Goal: Complete application form

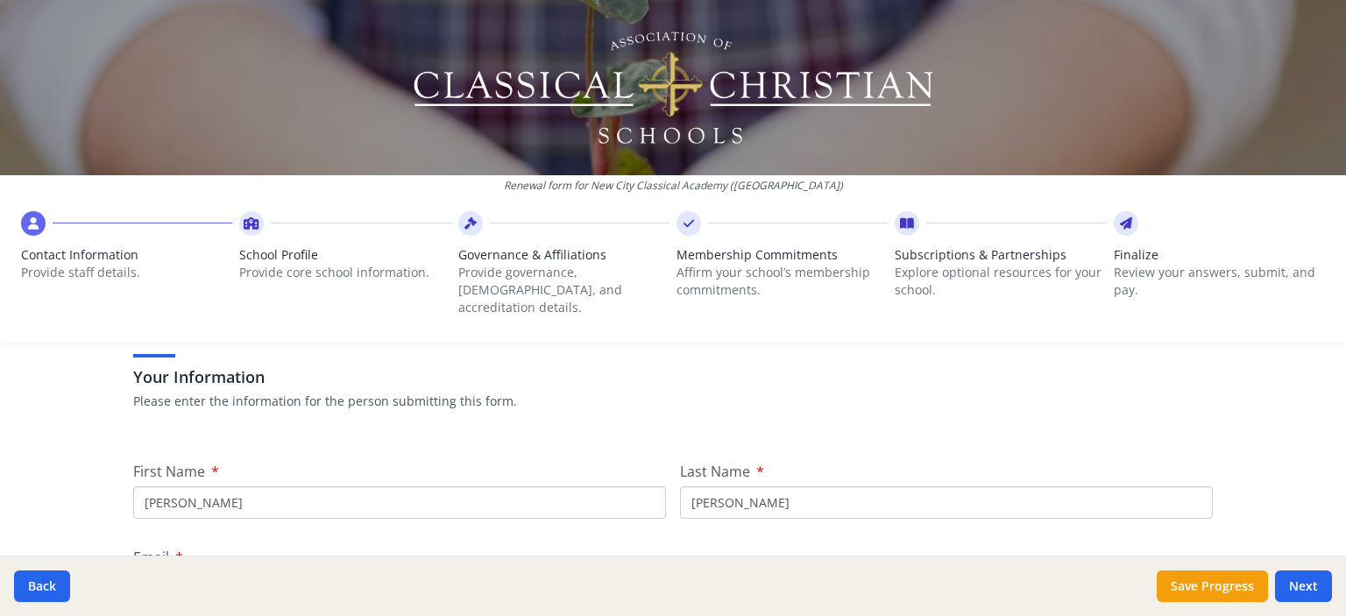
scroll to position [115, 0]
click at [344, 486] on input "[PERSON_NAME]" at bounding box center [399, 502] width 533 height 32
type input "[PERSON_NAME]"
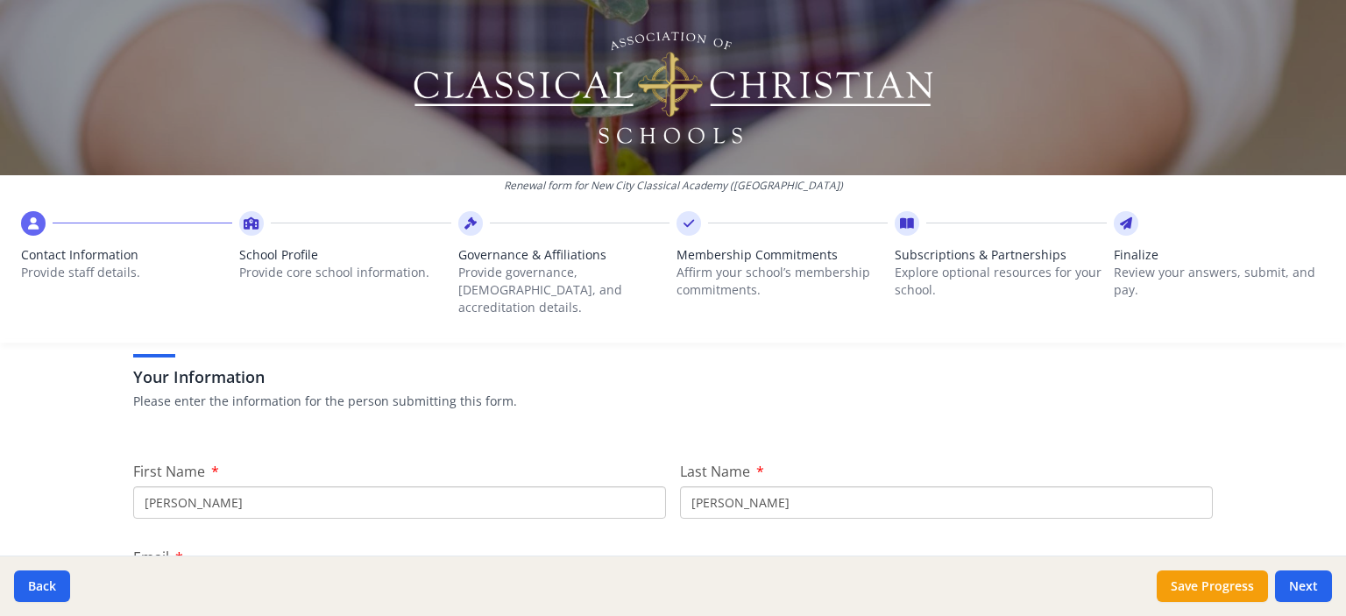
type input "[PERSON_NAME]"
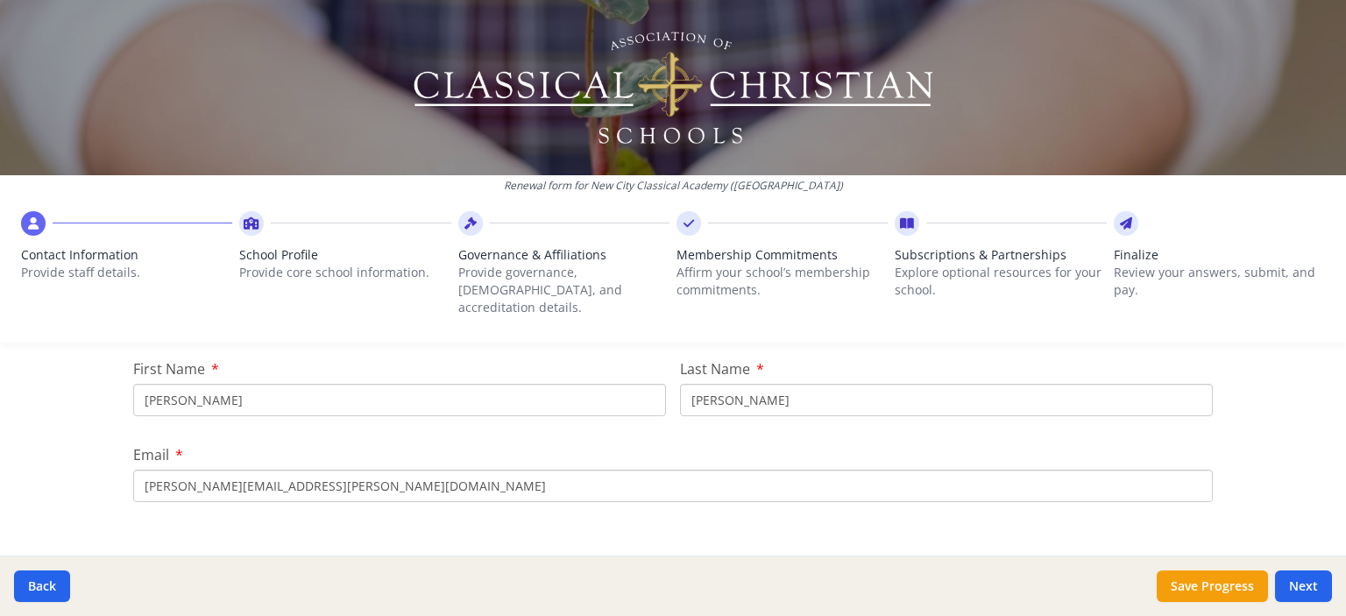
scroll to position [217, 0]
type input "[EMAIL_ADDRESS][DOMAIN_NAME]"
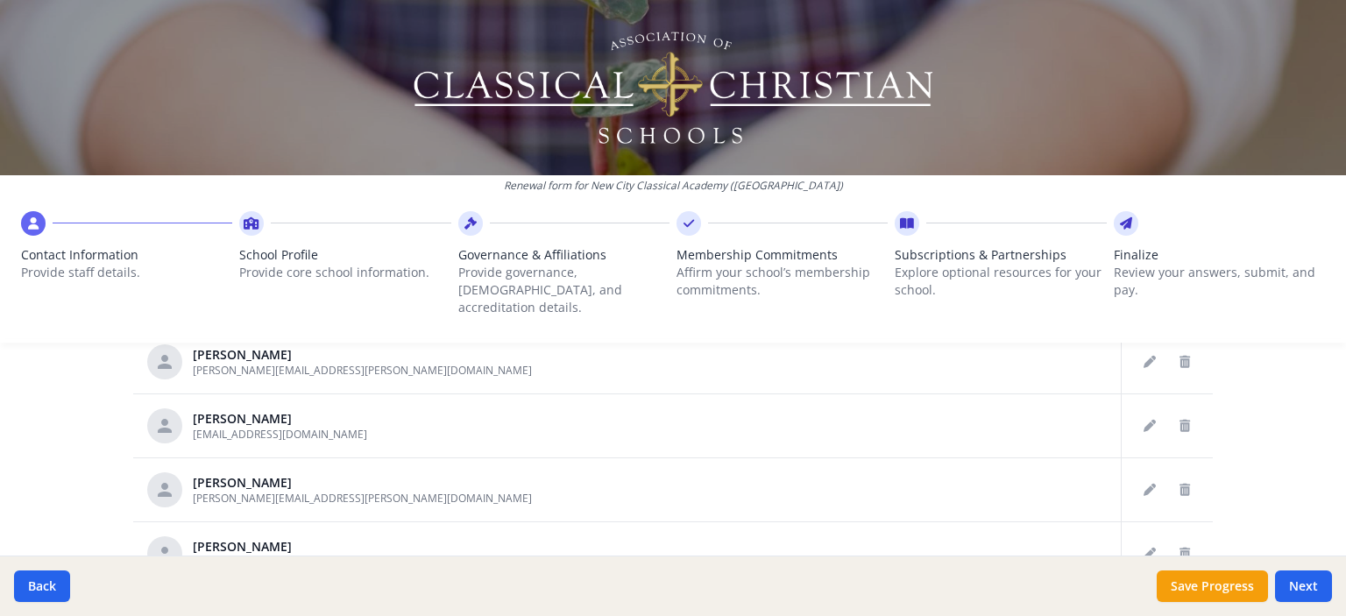
scroll to position [953, 0]
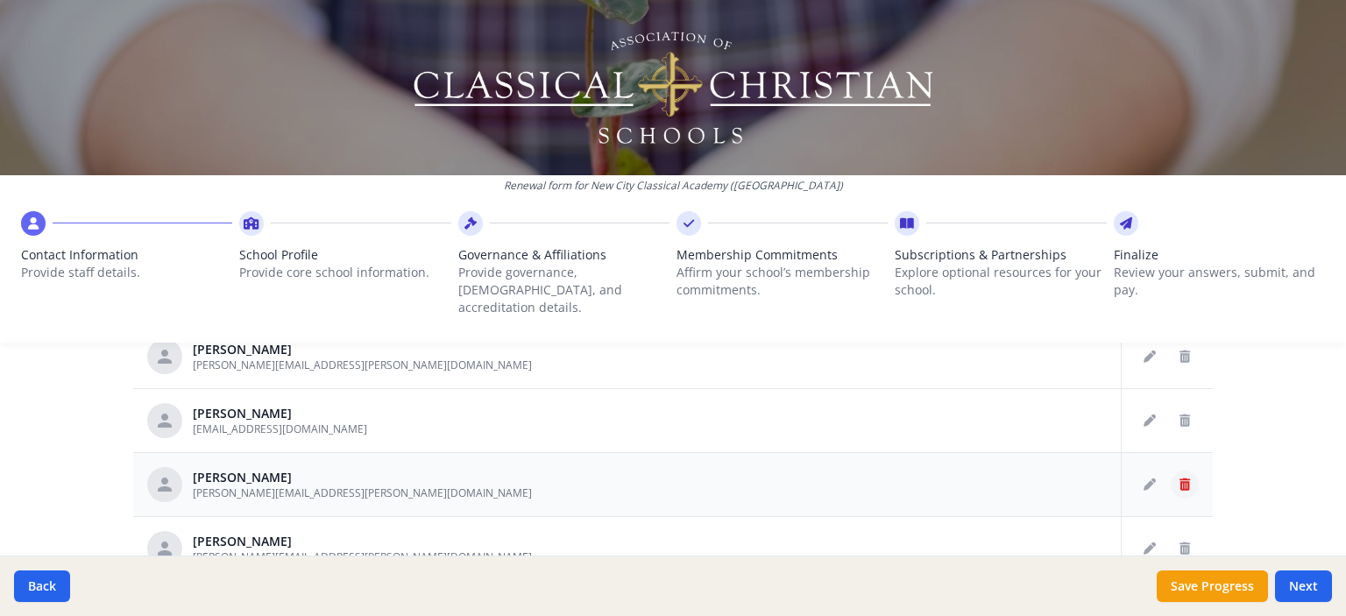
click at [1179, 478] on icon "Delete staff" at bounding box center [1184, 484] width 11 height 12
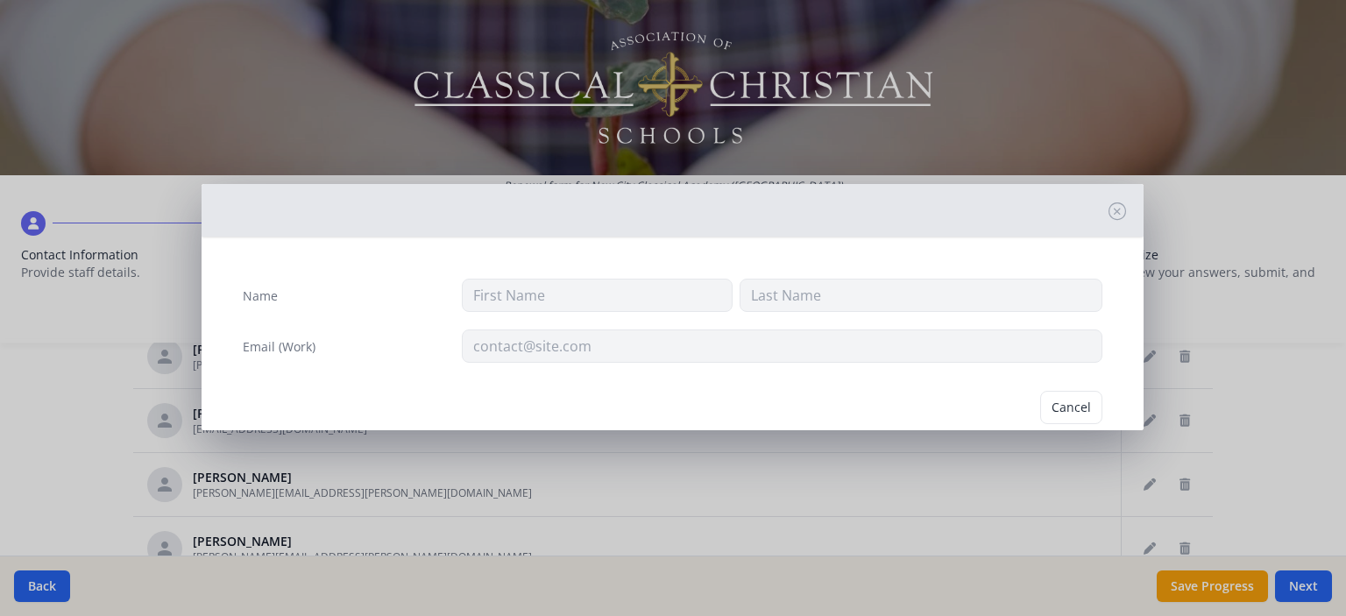
type input "[PERSON_NAME]"
type input "Houghton"
type input "[PERSON_NAME][EMAIL_ADDRESS][PERSON_NAME][DOMAIN_NAME]"
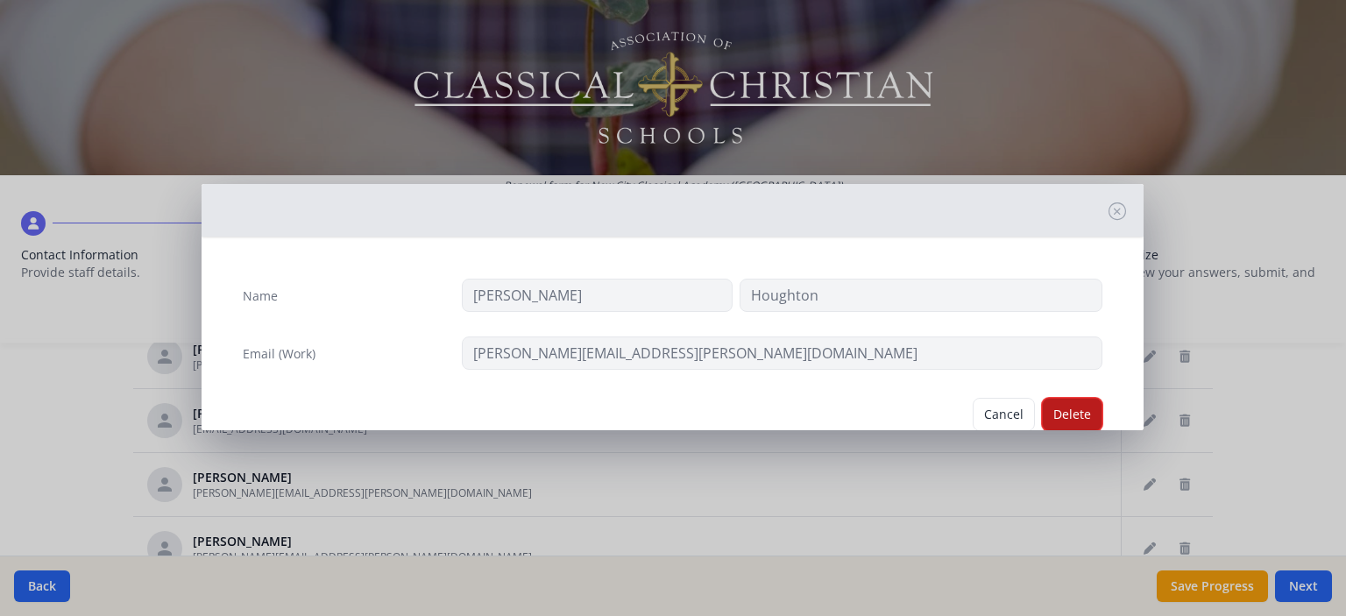
click at [1056, 410] on button "Delete" at bounding box center [1072, 414] width 60 height 33
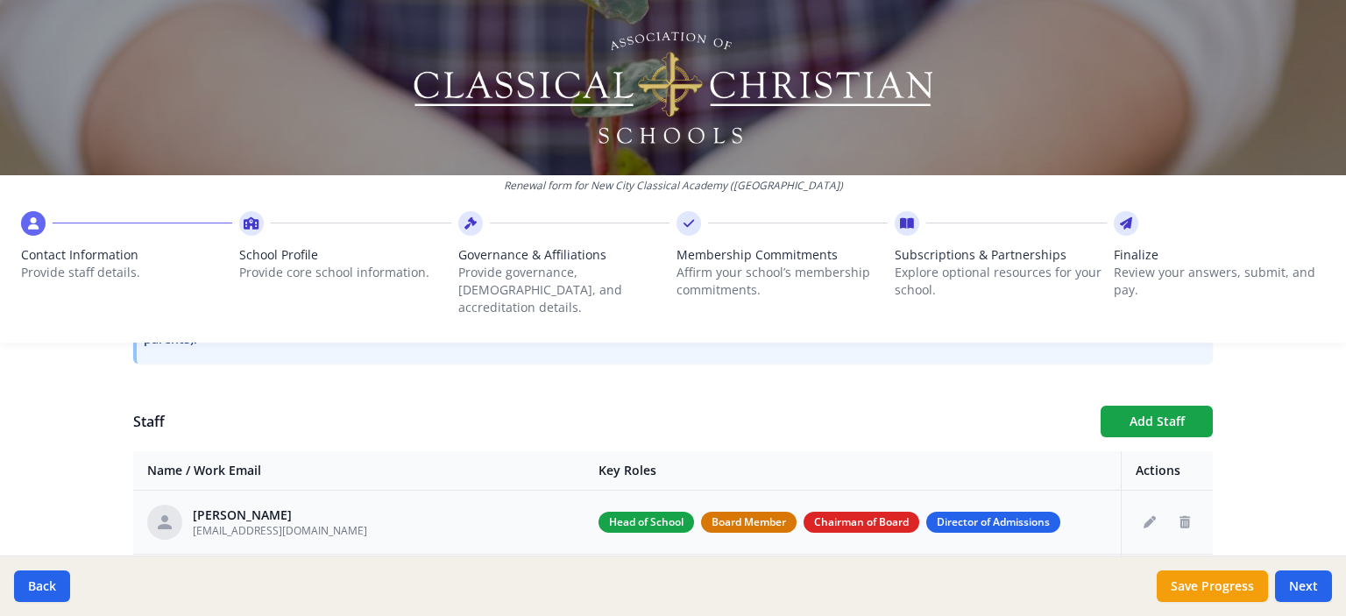
scroll to position [576, 0]
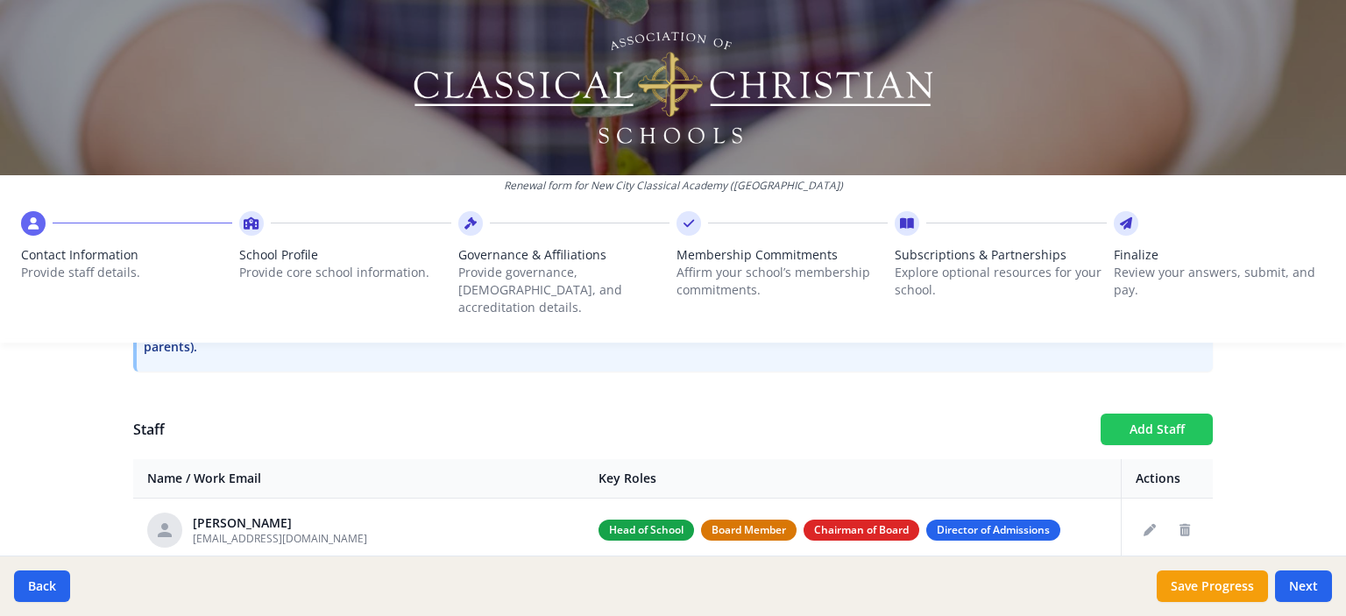
click at [1108, 415] on button "Add Staff" at bounding box center [1157, 430] width 112 height 32
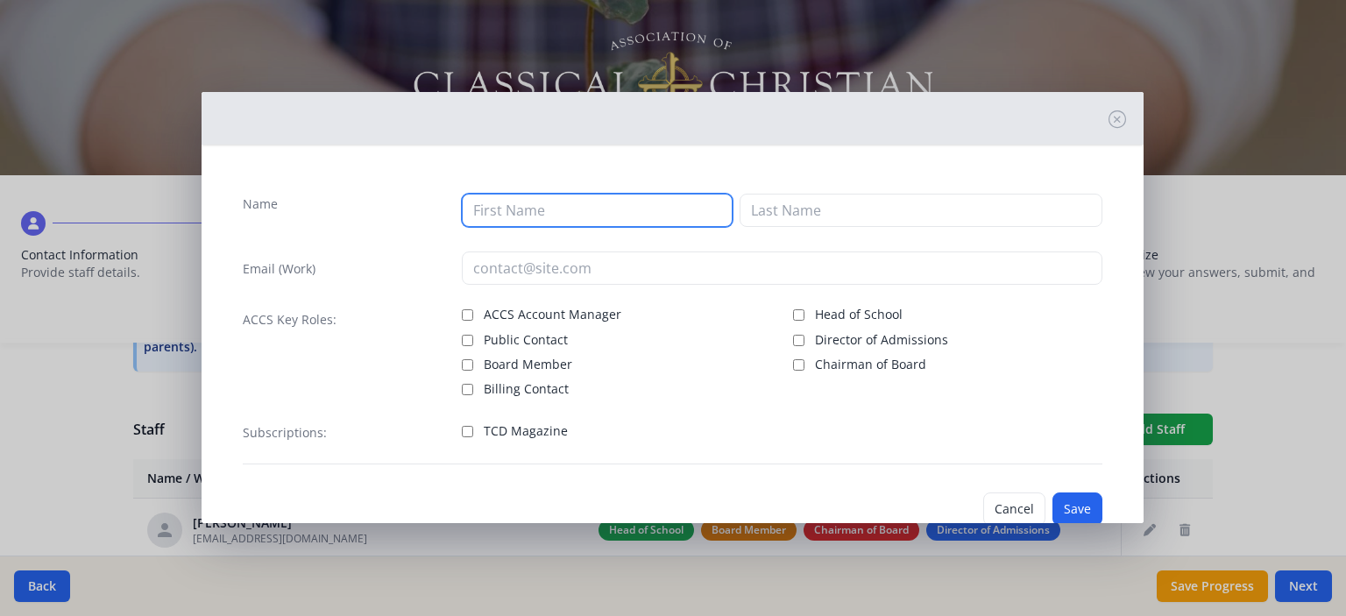
click at [541, 216] on input at bounding box center [597, 210] width 271 height 33
type input "[PERSON_NAME]"
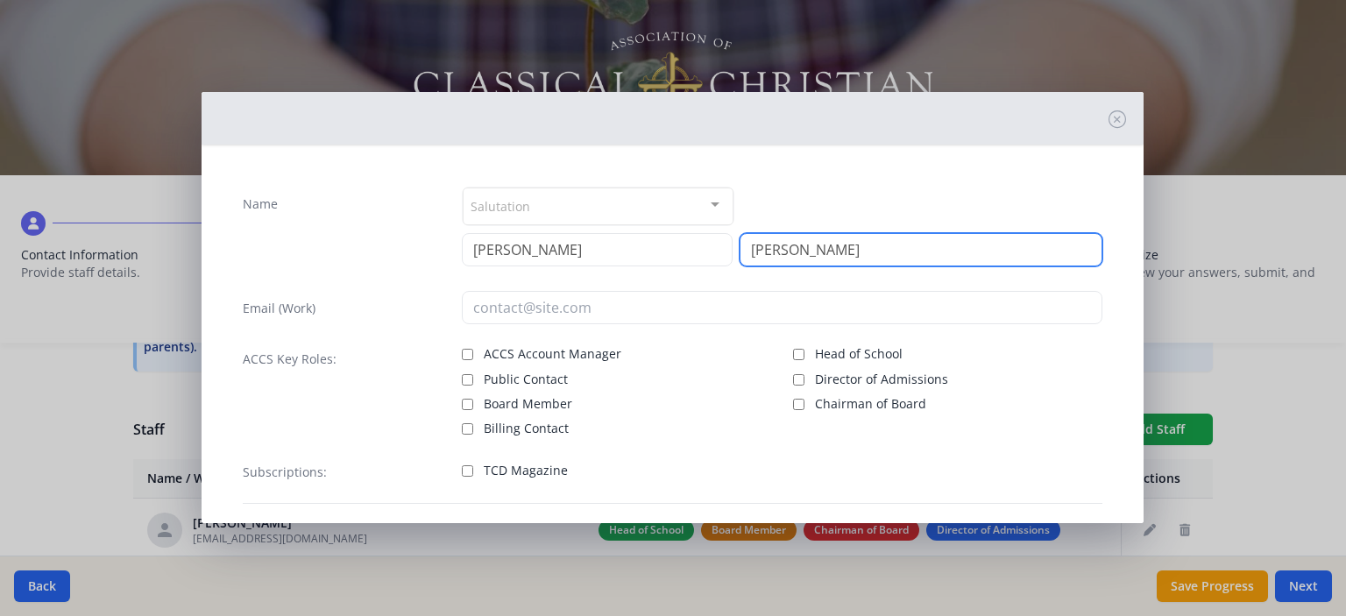
type input "[PERSON_NAME]"
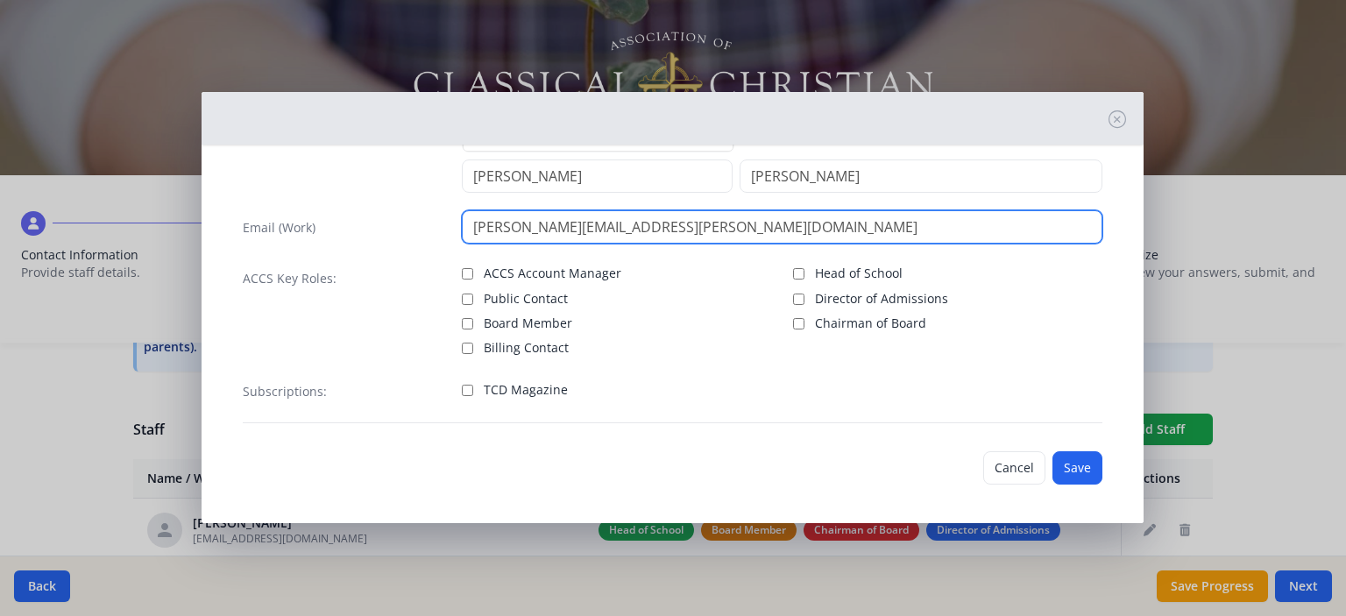
scroll to position [74, 0]
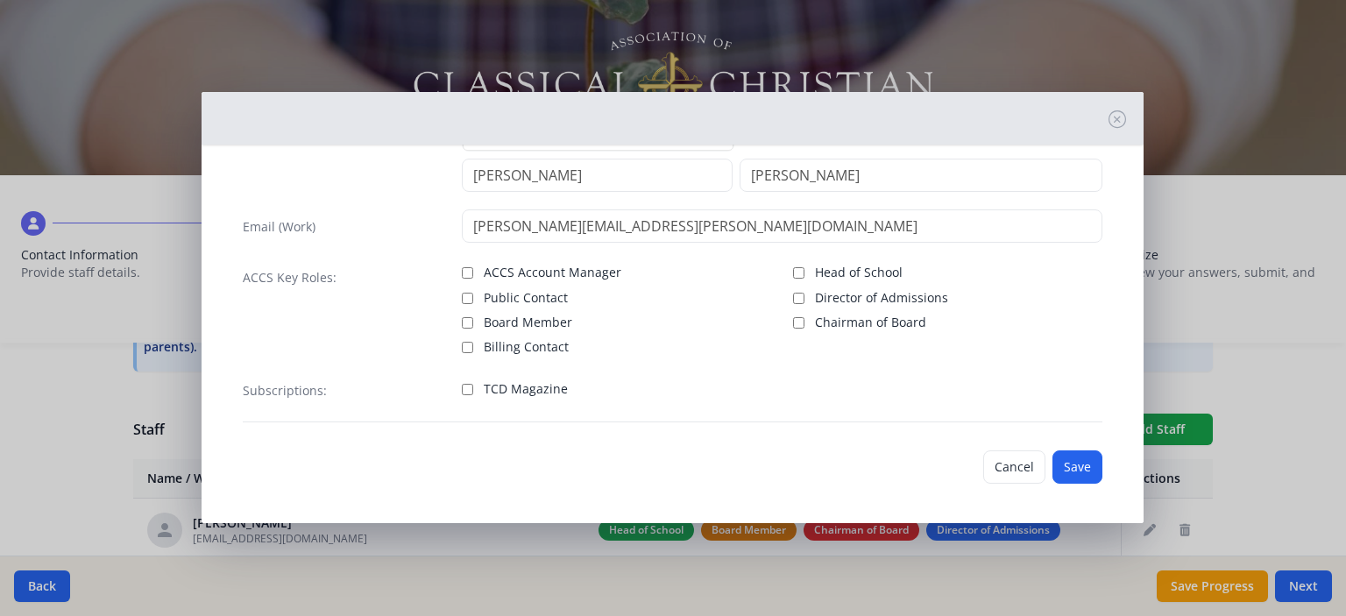
click at [888, 364] on div "Name Salutation Mr. Mrs. Ms. Dr. Rev. Fr. Esq. No elements found. Consider chan…" at bounding box center [673, 267] width 888 height 338
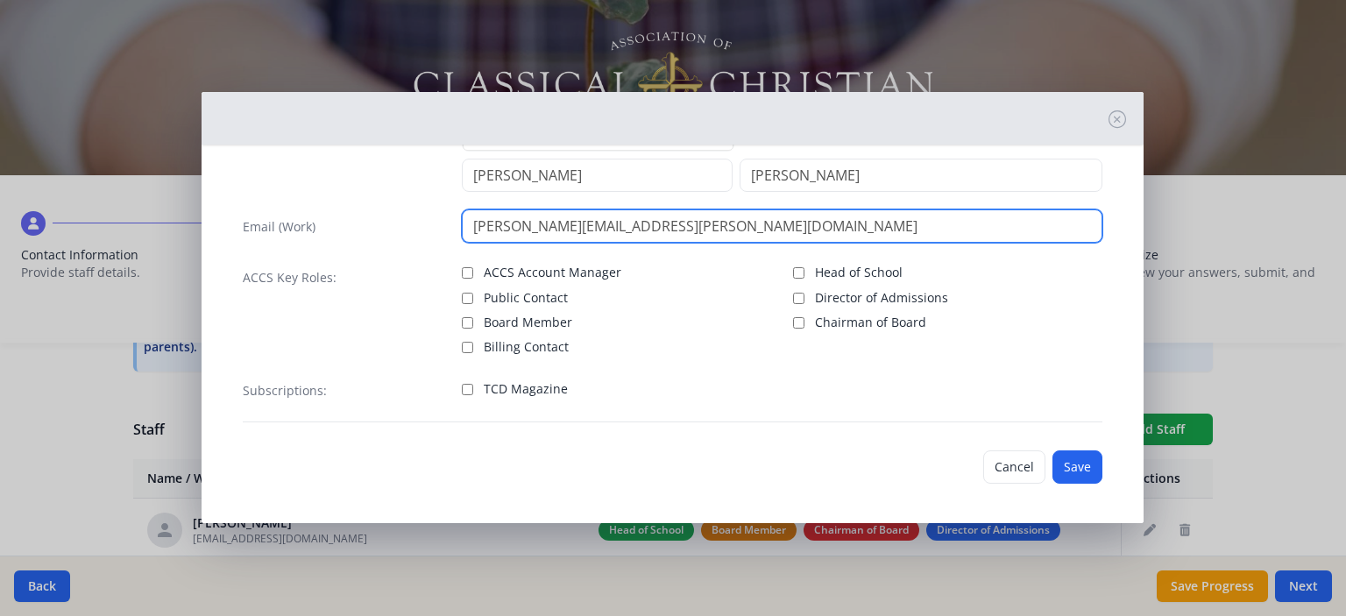
drag, startPoint x: 740, startPoint y: 239, endPoint x: 341, endPoint y: 251, distance: 399.7
click at [341, 251] on div "Name Salutation Mr. Mrs. Ms. Dr. Rev. Fr. Esq. No elements found. Consider chan…" at bounding box center [673, 267] width 888 height 338
paste input "[PERSON_NAME]@gmai"
type input "[PERSON_NAME][EMAIL_ADDRESS][PERSON_NAME][DOMAIN_NAME]"
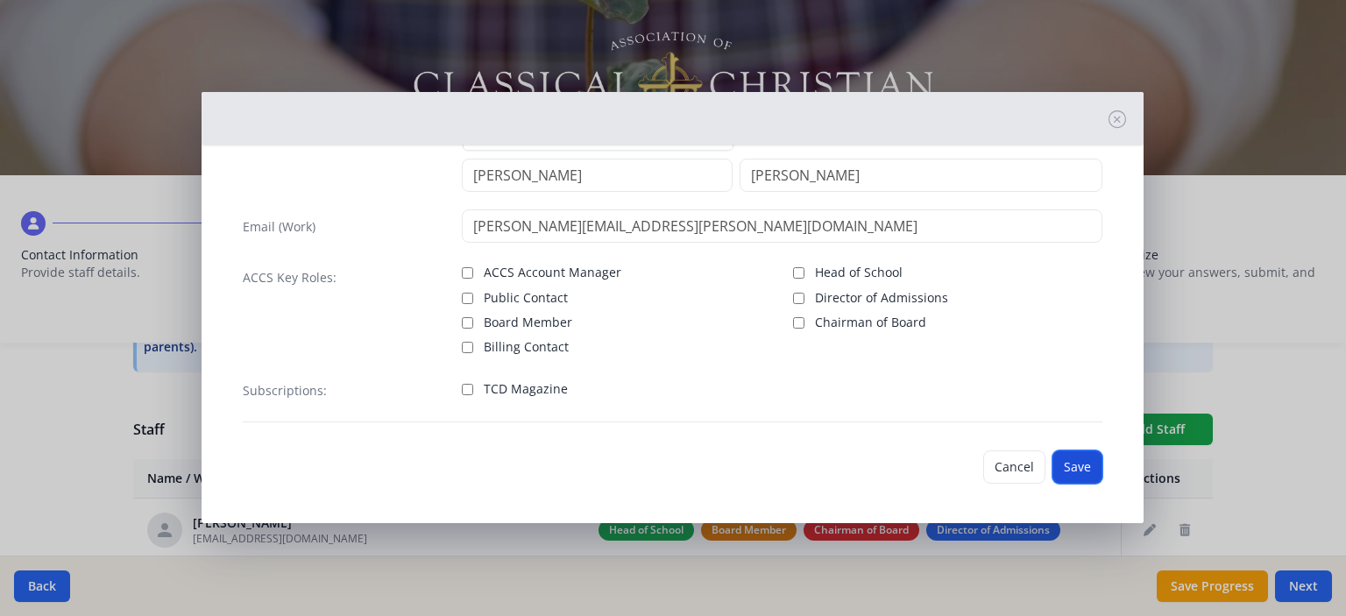
click at [1078, 472] on button "Save" at bounding box center [1077, 466] width 50 height 33
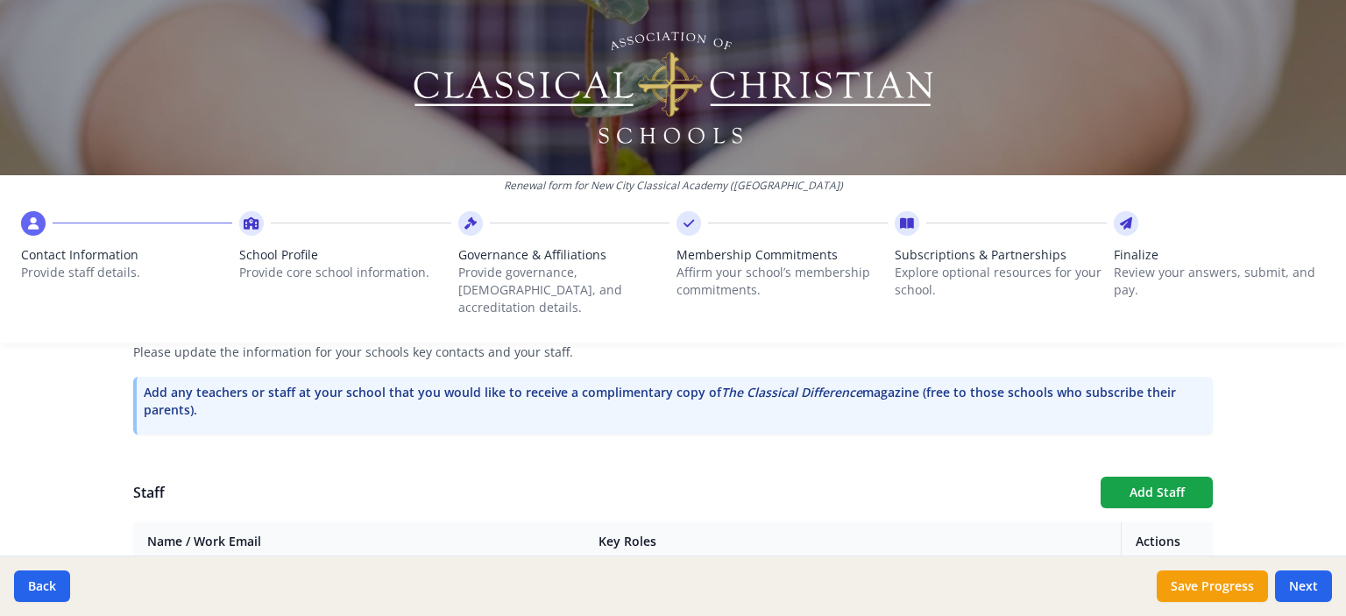
scroll to position [512, 0]
click at [1108, 478] on button "Add Staff" at bounding box center [1157, 494] width 112 height 32
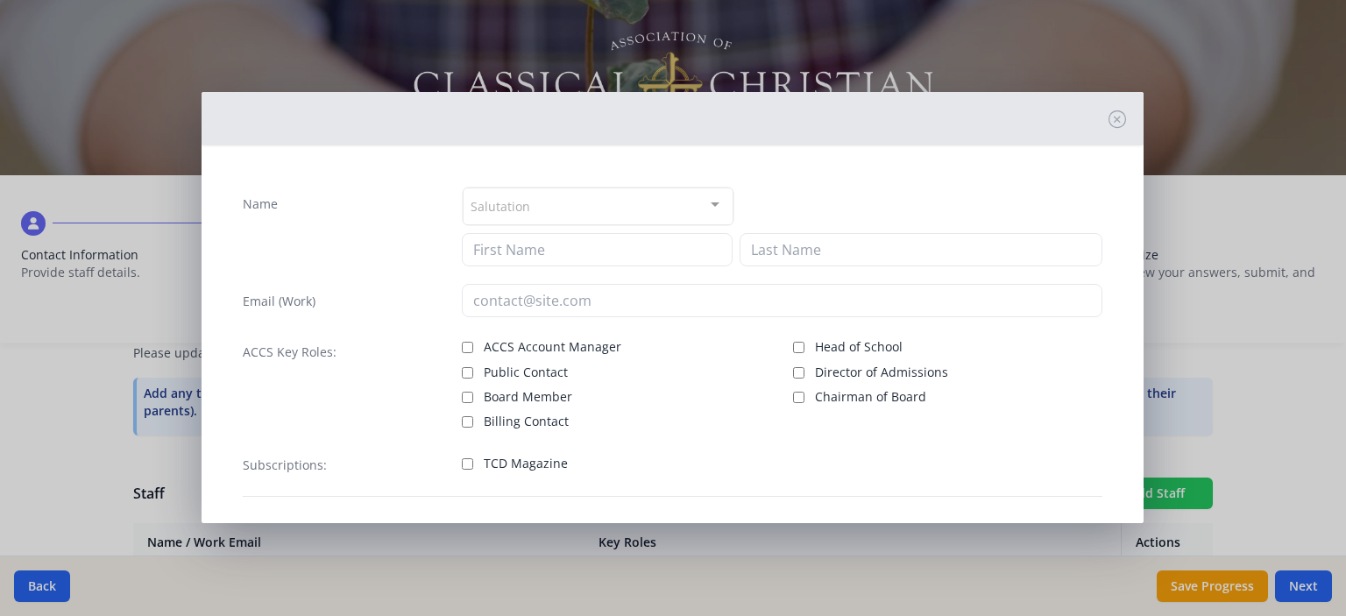
checkbox input "false"
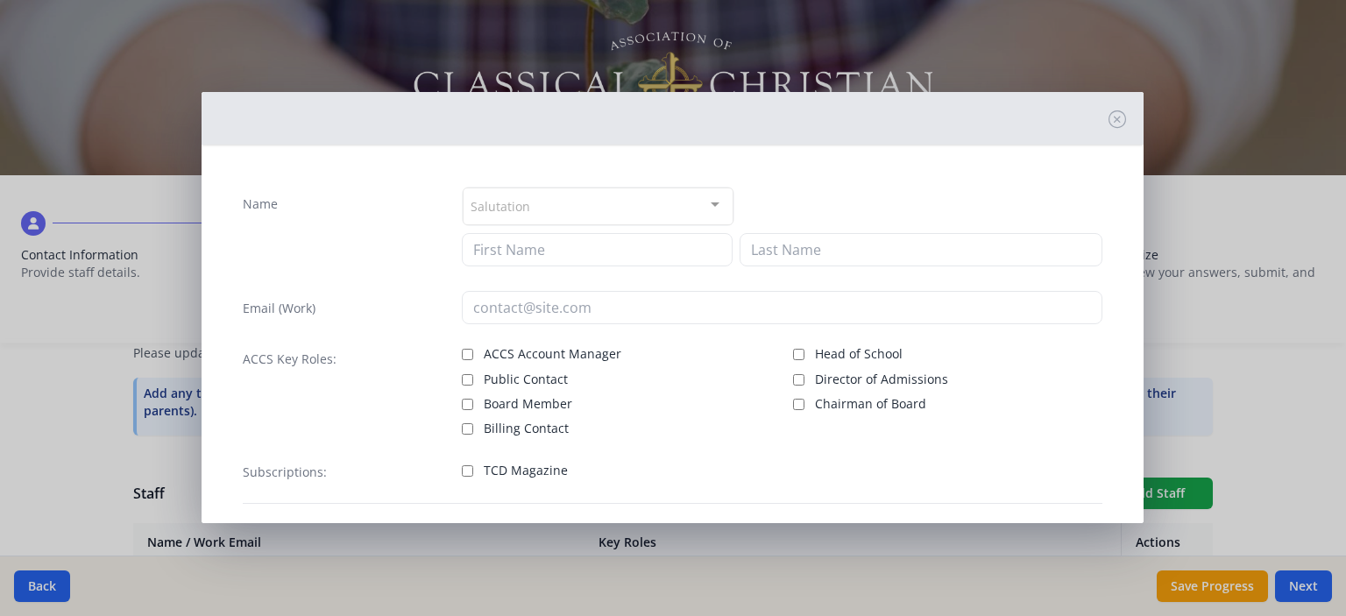
click at [631, 209] on div "Salutation" at bounding box center [598, 207] width 271 height 38
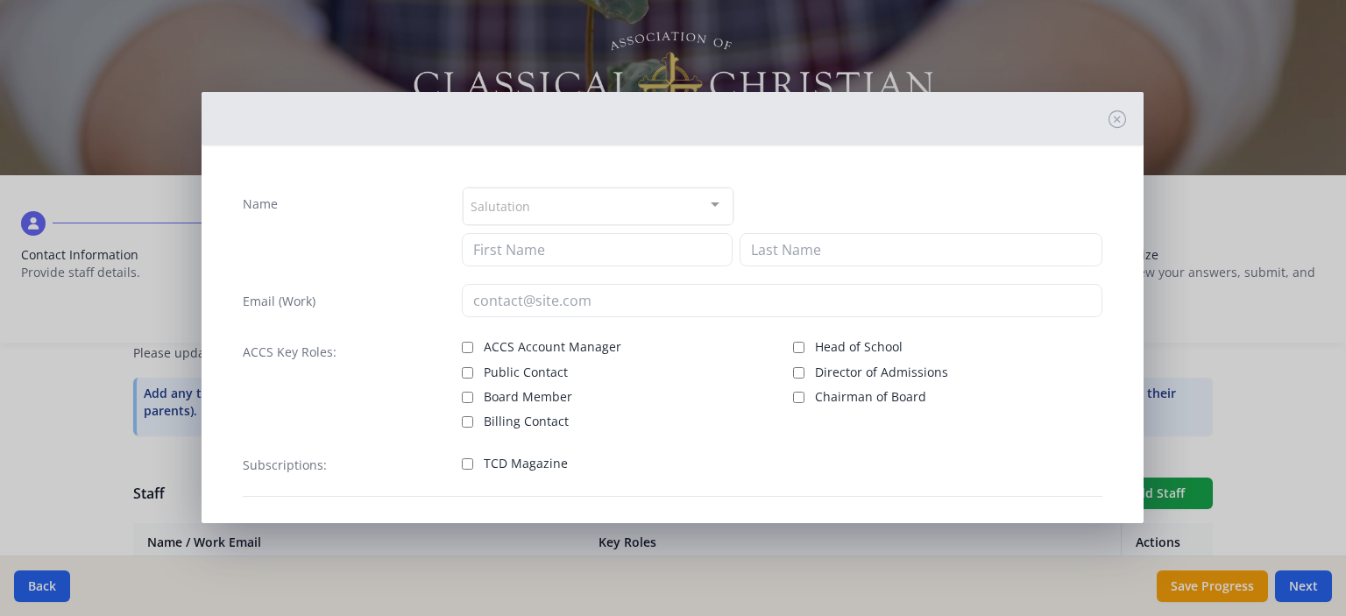
click at [773, 185] on div "Name Salutation Mr. Mrs. Ms. Dr. Rev. Fr. Esq. No elements found. Consider chan…" at bounding box center [673, 342] width 888 height 338
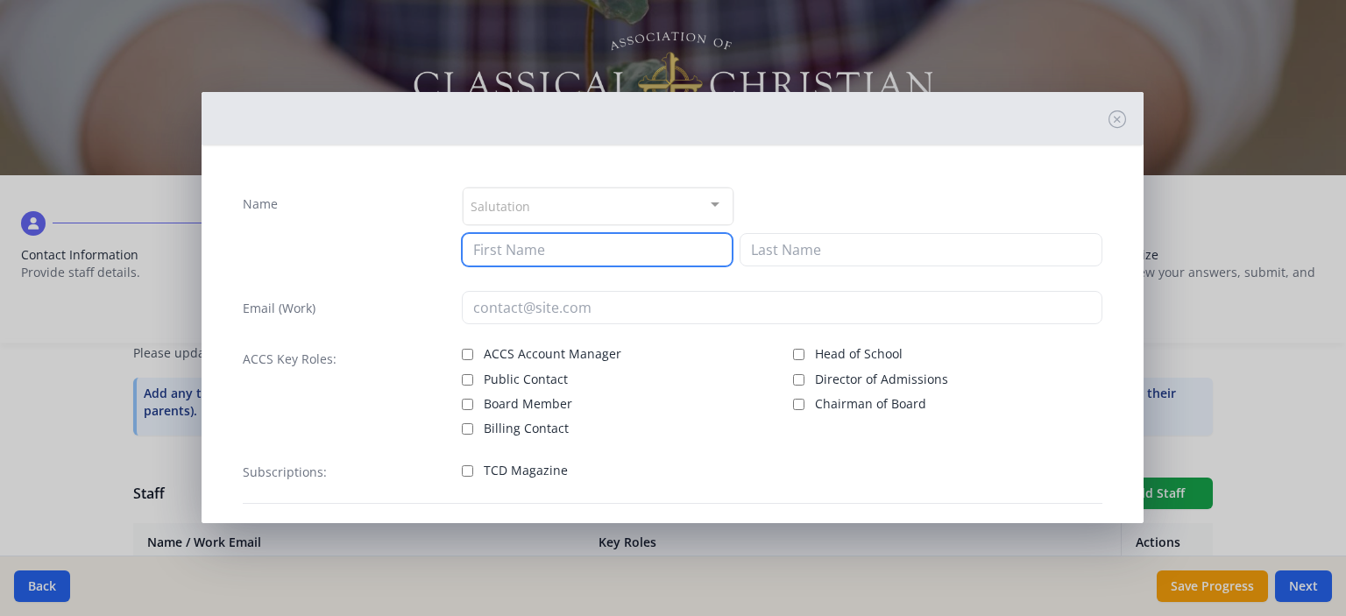
click at [498, 244] on input at bounding box center [597, 249] width 271 height 33
type input "[PERSON_NAME]"
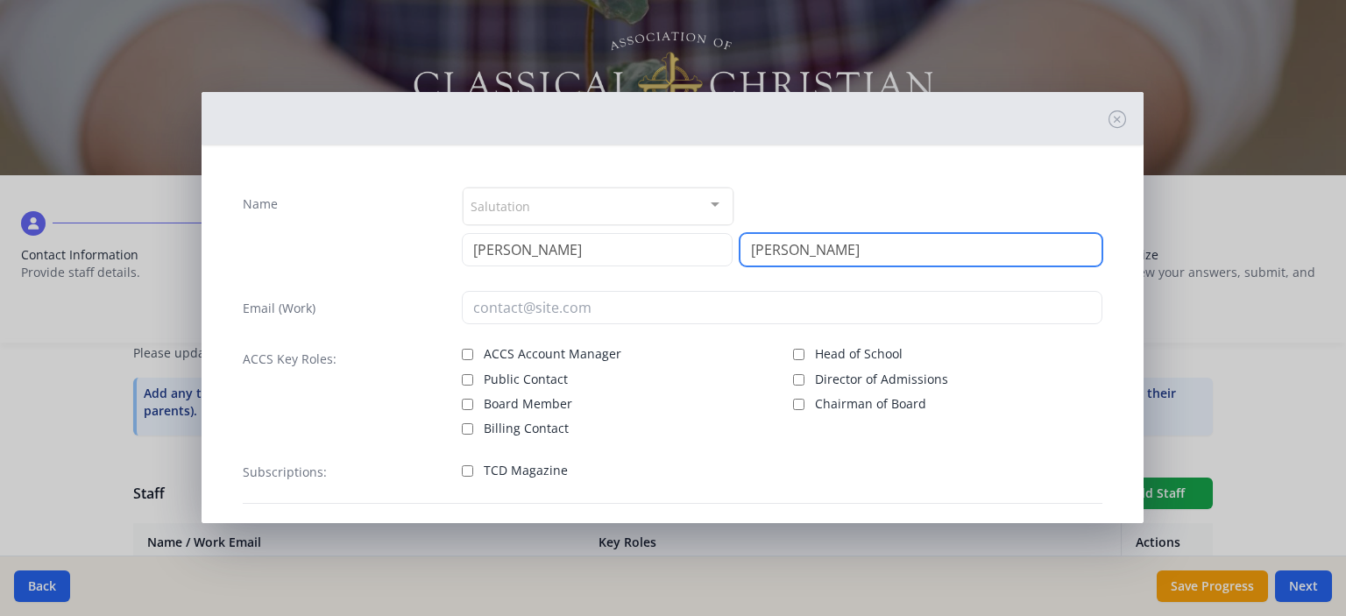
type input "[PERSON_NAME]"
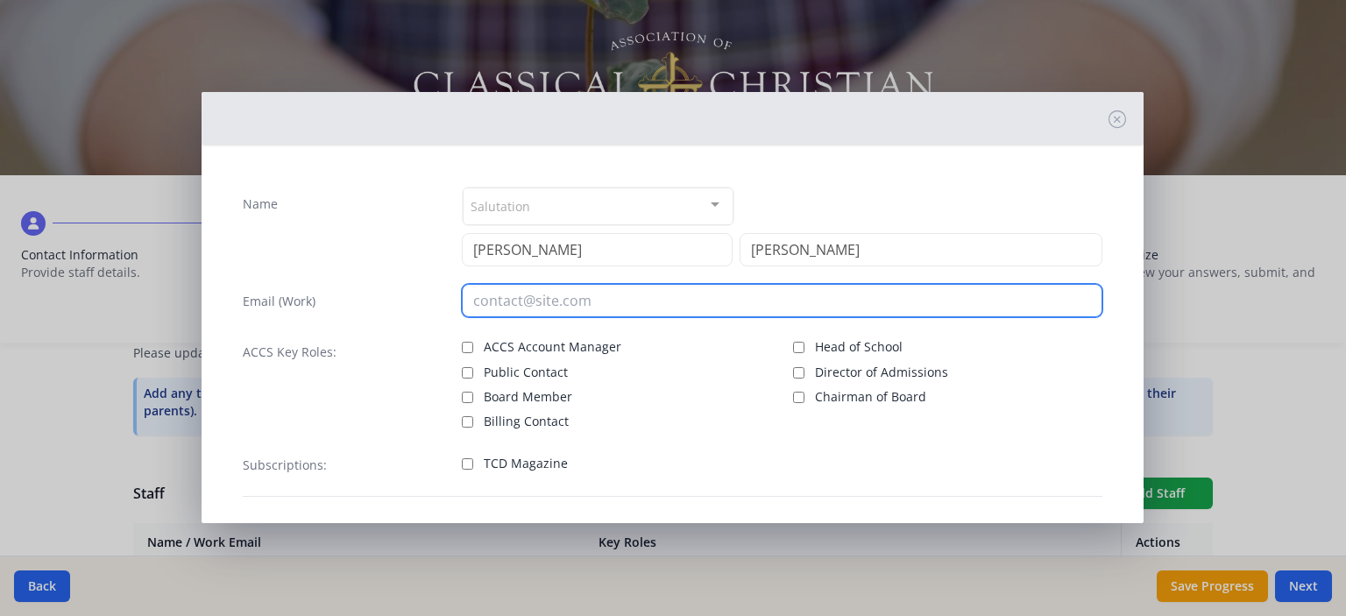
paste input "[EMAIL_ADDRESS][DOMAIN_NAME]"
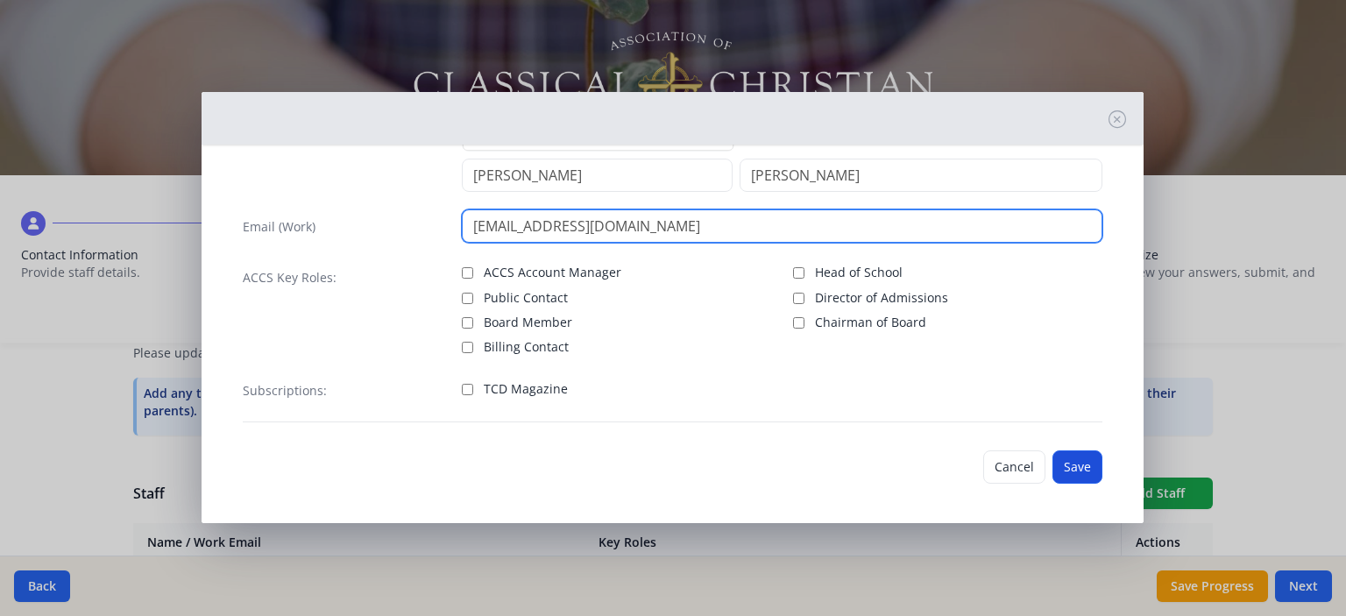
type input "[EMAIL_ADDRESS][DOMAIN_NAME]"
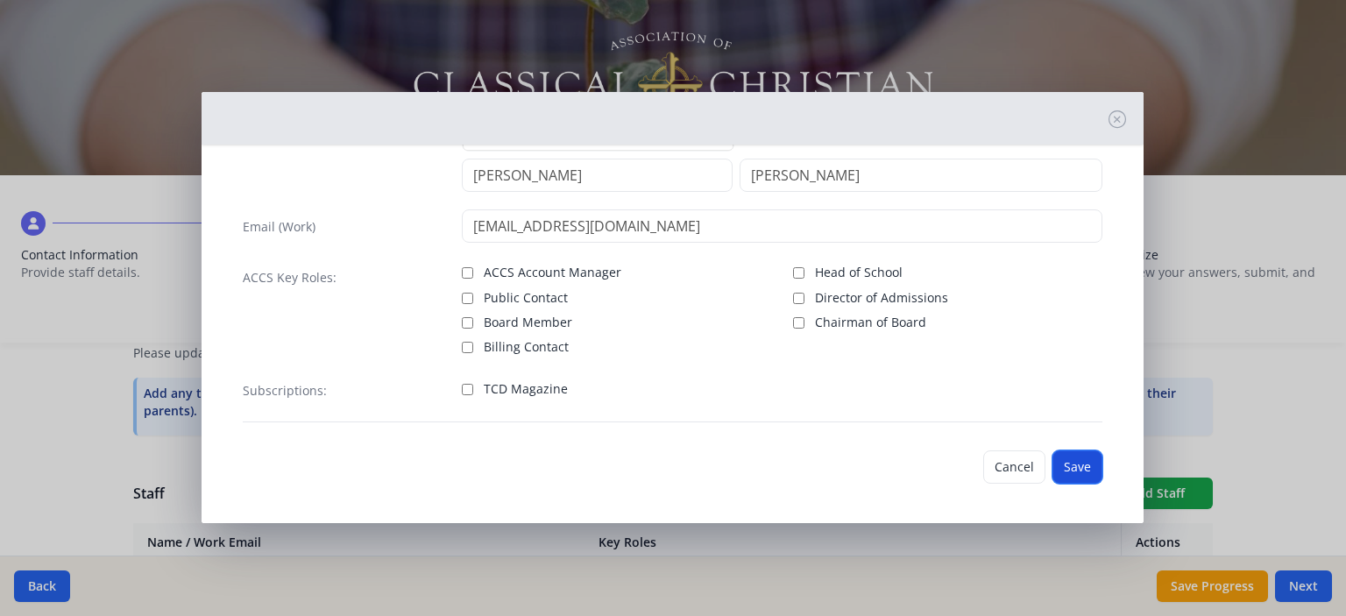
click at [1052, 471] on button "Save" at bounding box center [1077, 466] width 50 height 33
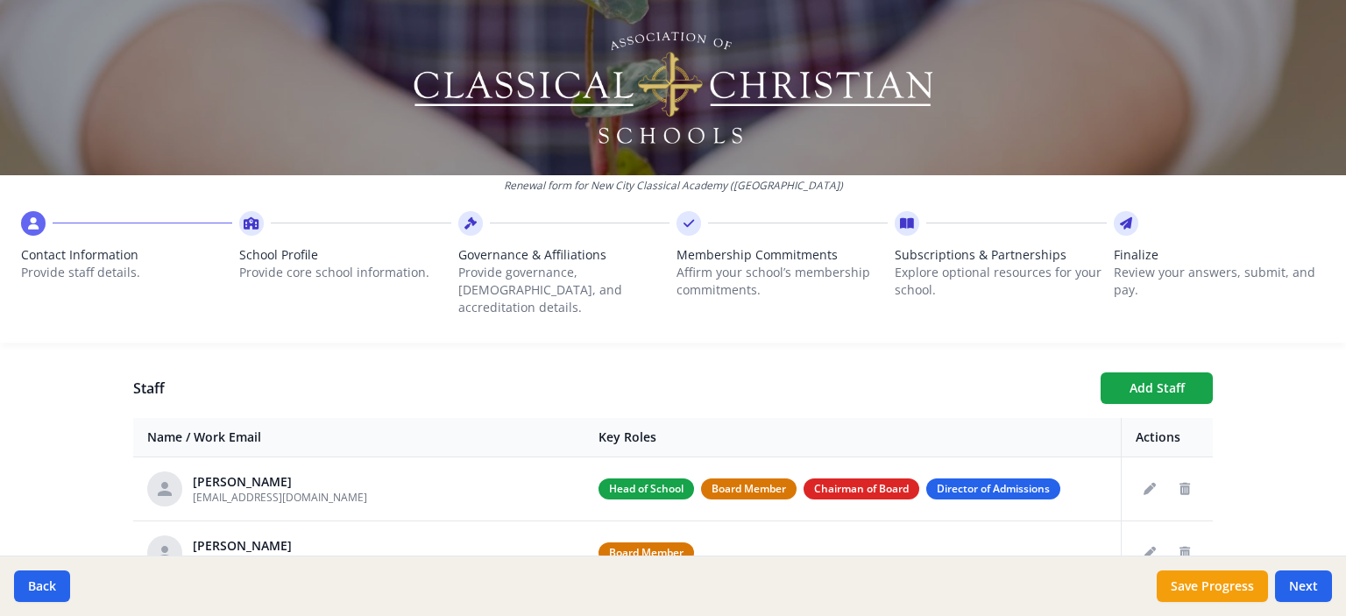
scroll to position [626, 0]
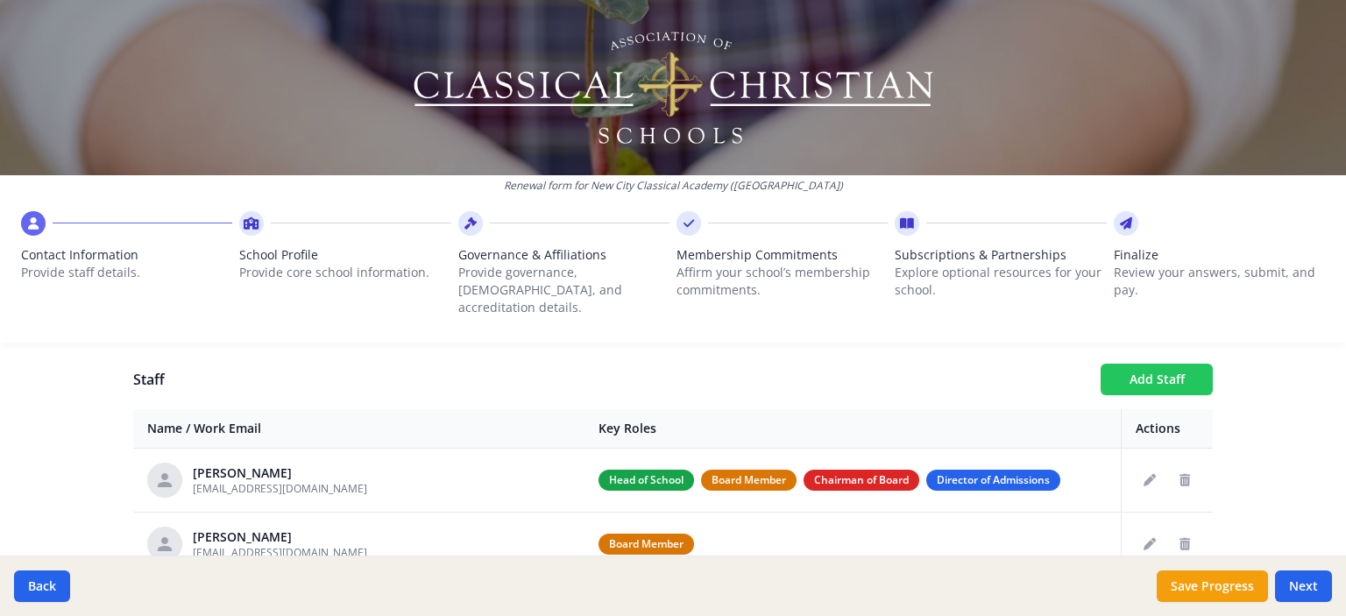
click at [1102, 364] on button "Add Staff" at bounding box center [1157, 380] width 112 height 32
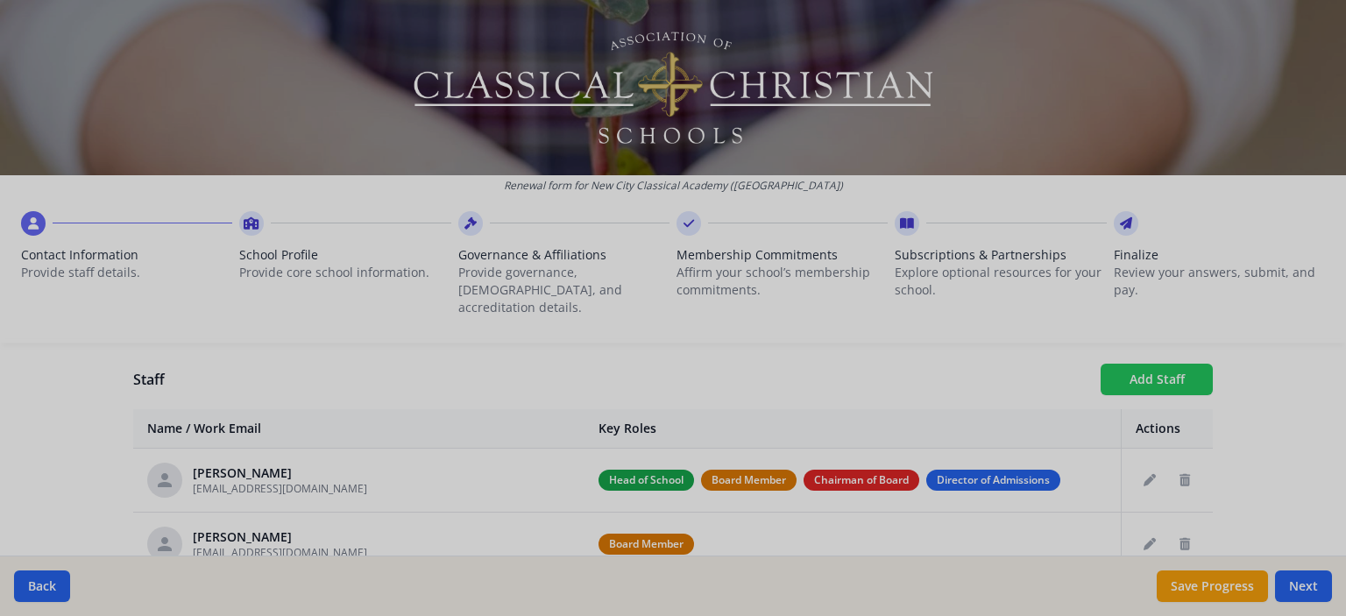
checkbox input "false"
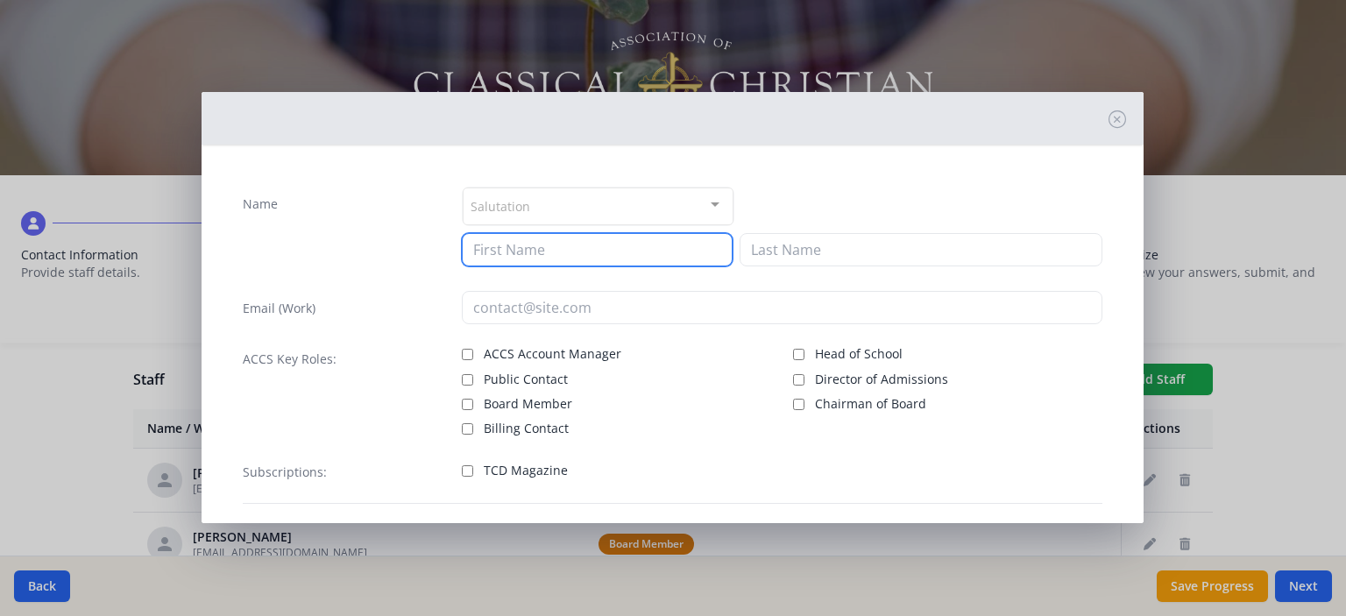
click at [541, 237] on input at bounding box center [597, 249] width 271 height 33
type input "[PERSON_NAME]"
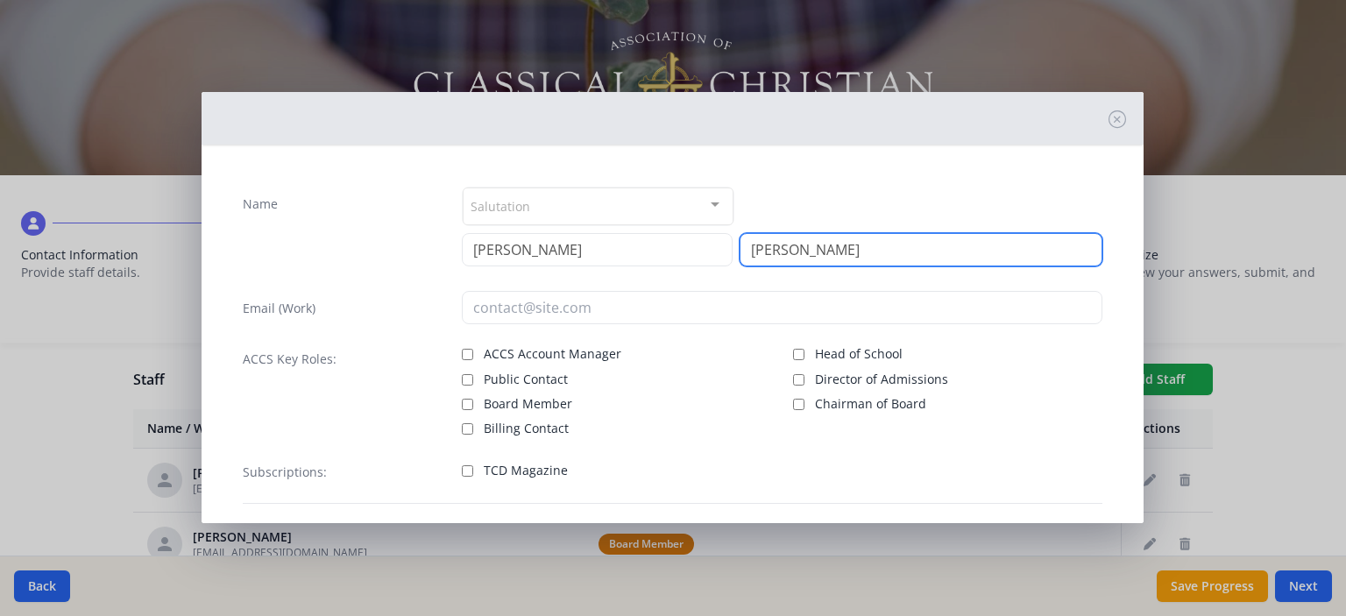
type input "[PERSON_NAME]"
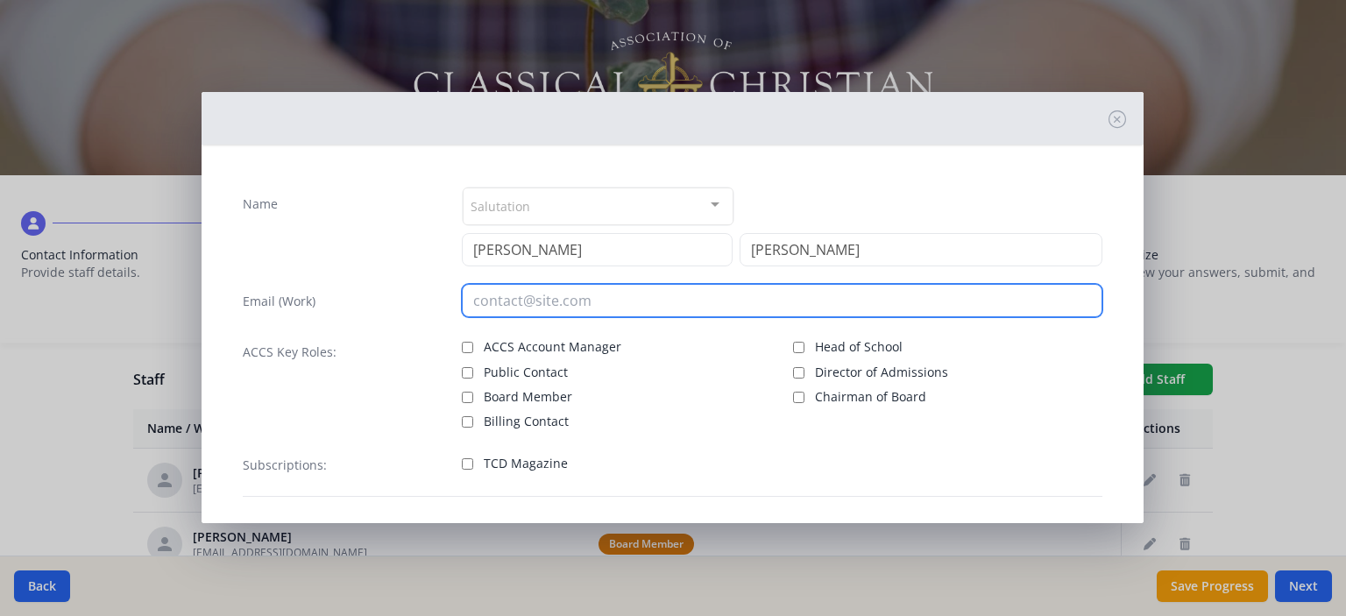
paste input "[PERSON_NAME][EMAIL_ADDRESS][PERSON_NAME][DOMAIN_NAME]"
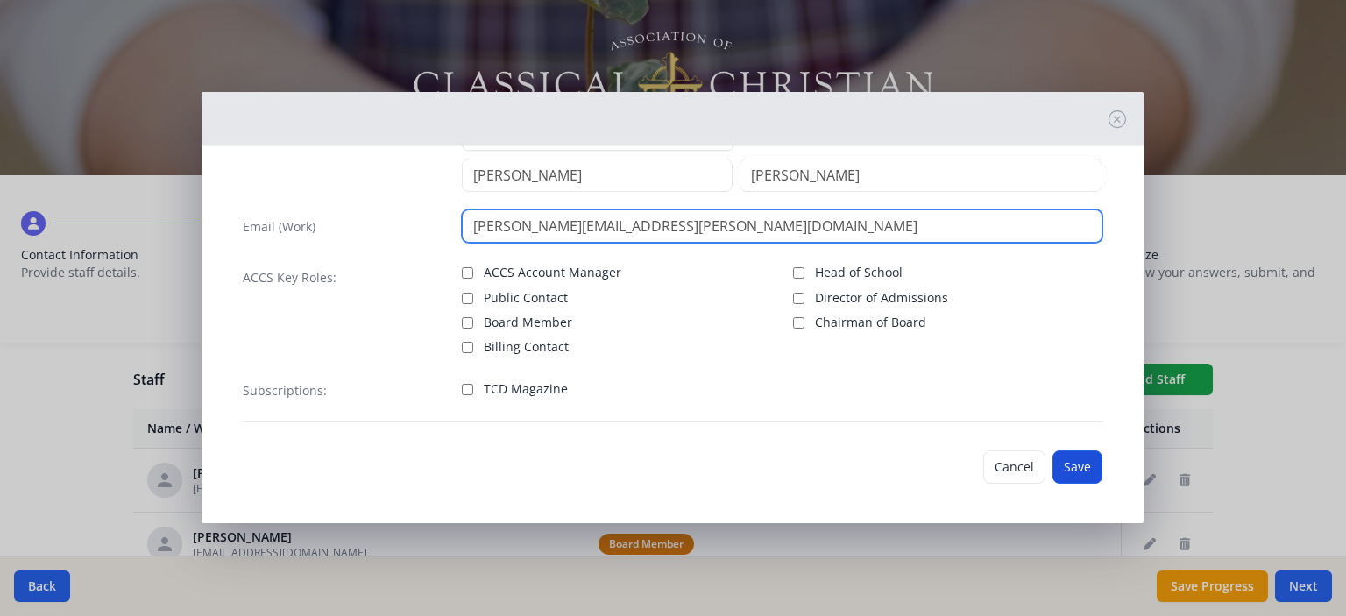
type input "[PERSON_NAME][EMAIL_ADDRESS][PERSON_NAME][DOMAIN_NAME]"
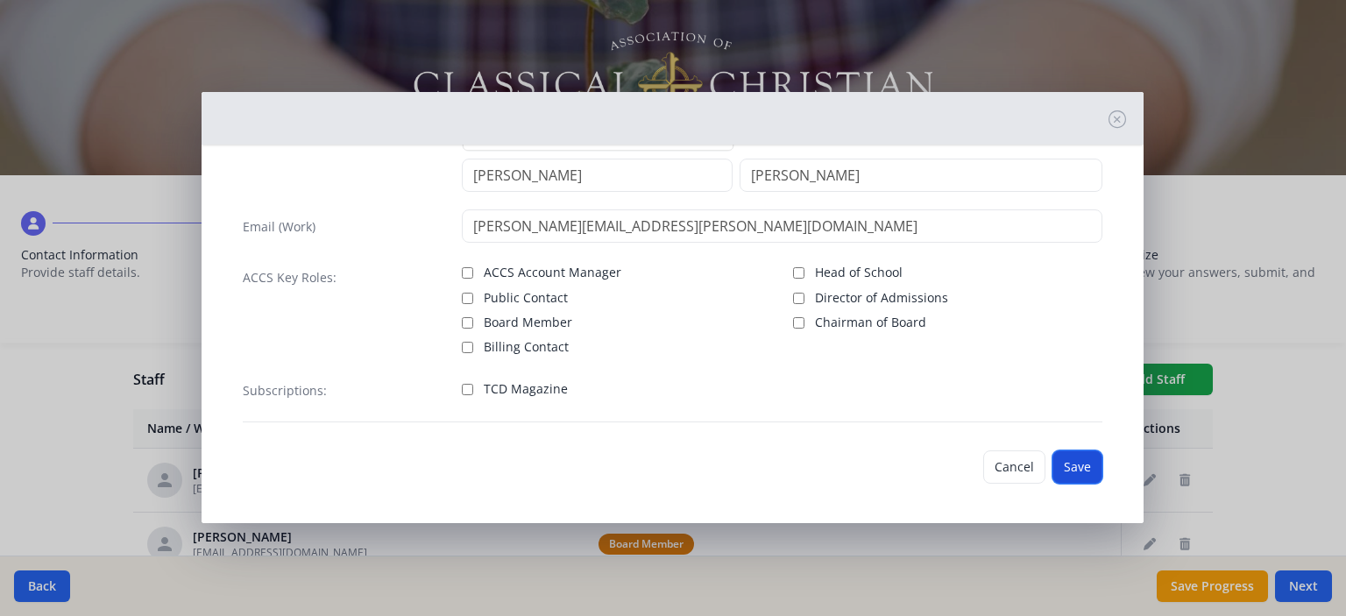
click at [1057, 458] on button "Save" at bounding box center [1077, 466] width 50 height 33
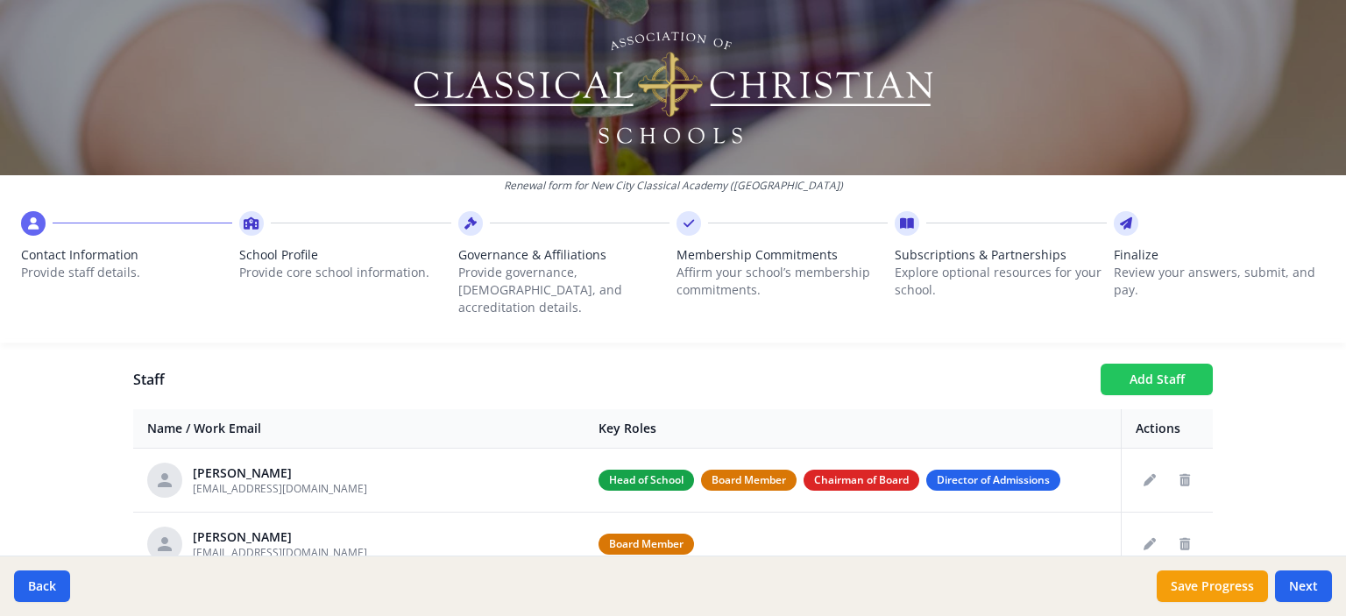
click at [1105, 364] on button "Add Staff" at bounding box center [1157, 380] width 112 height 32
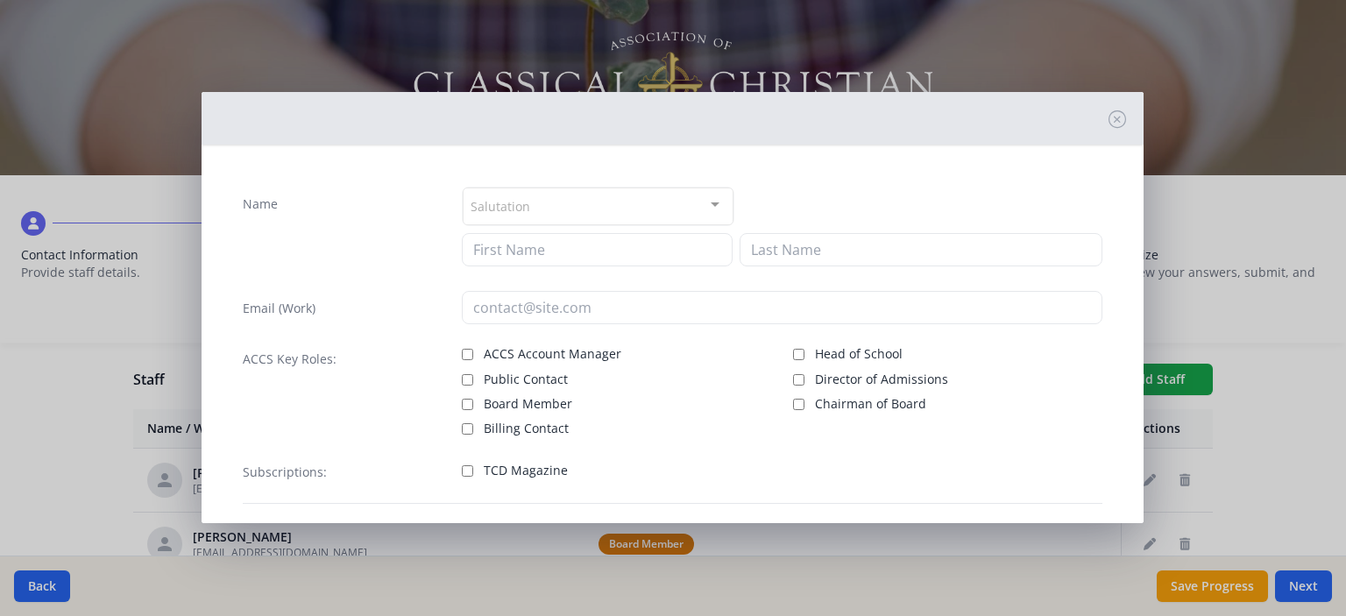
scroll to position [81, 0]
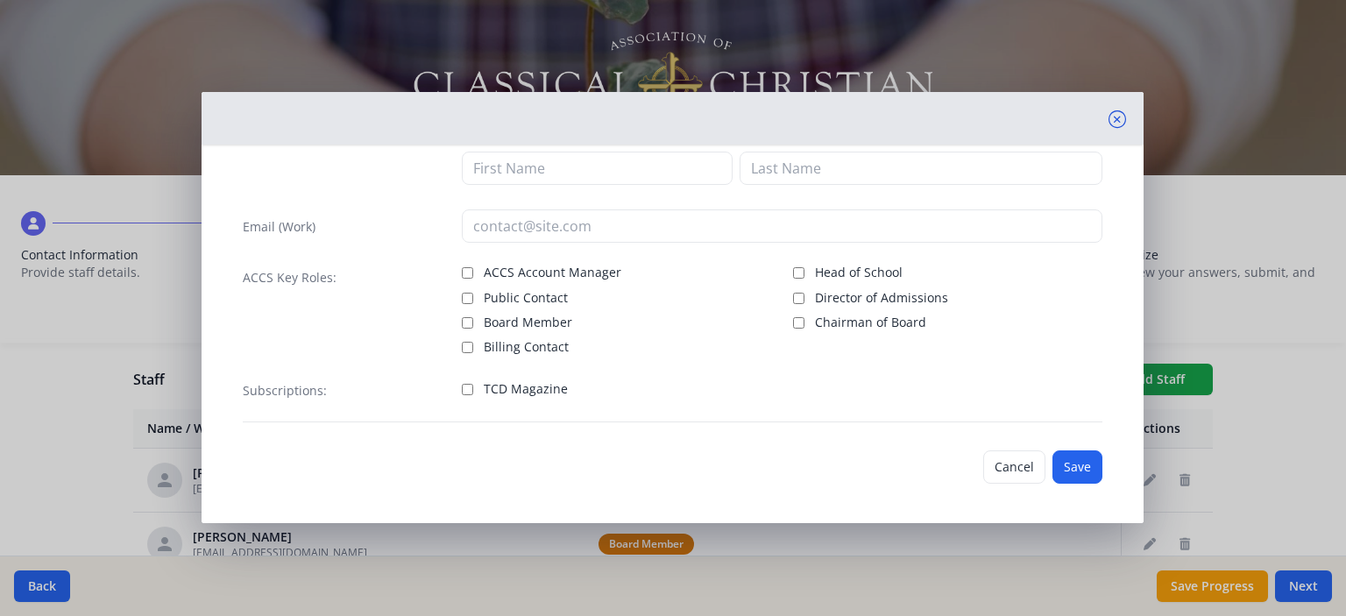
click at [1108, 115] on icon at bounding box center [1117, 119] width 18 height 18
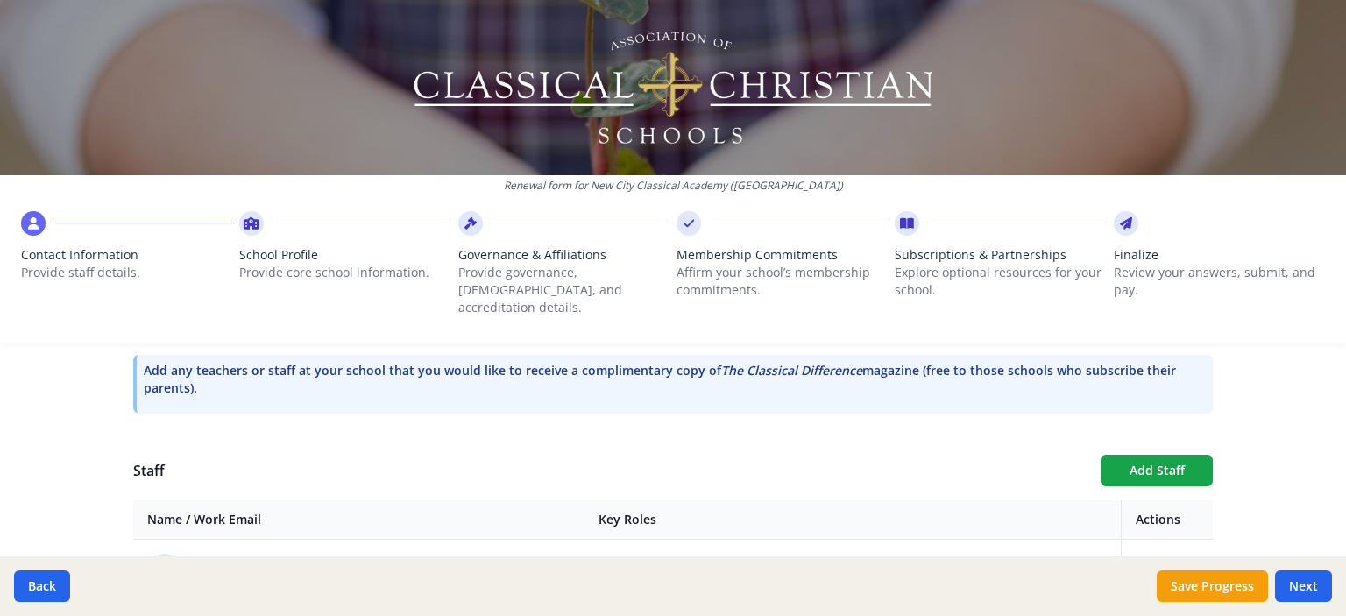
scroll to position [509, 0]
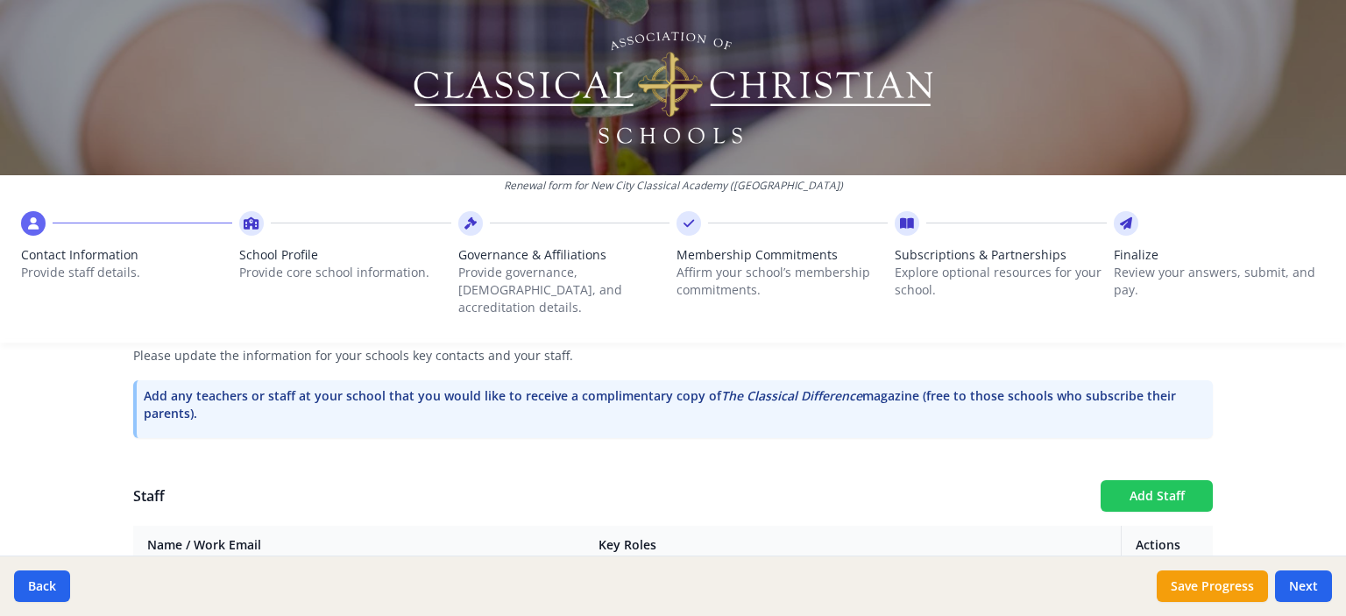
click at [1129, 480] on button "Add Staff" at bounding box center [1157, 496] width 112 height 32
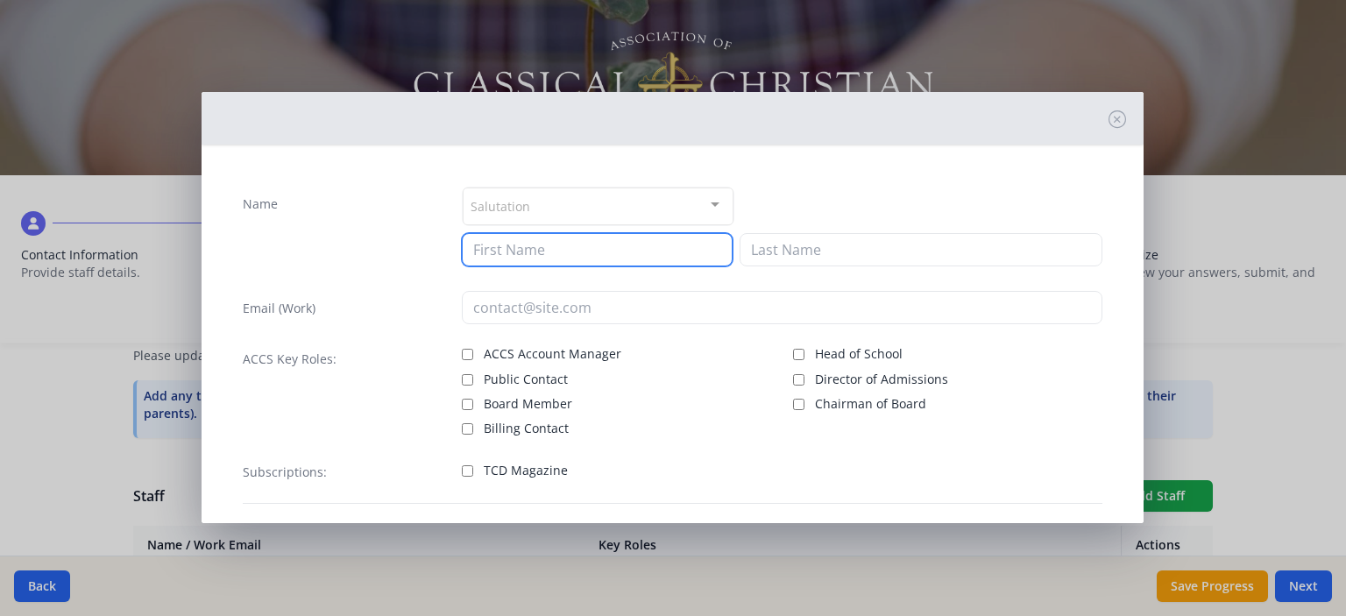
click at [540, 250] on input at bounding box center [597, 249] width 271 height 33
type input "[PERSON_NAME]"
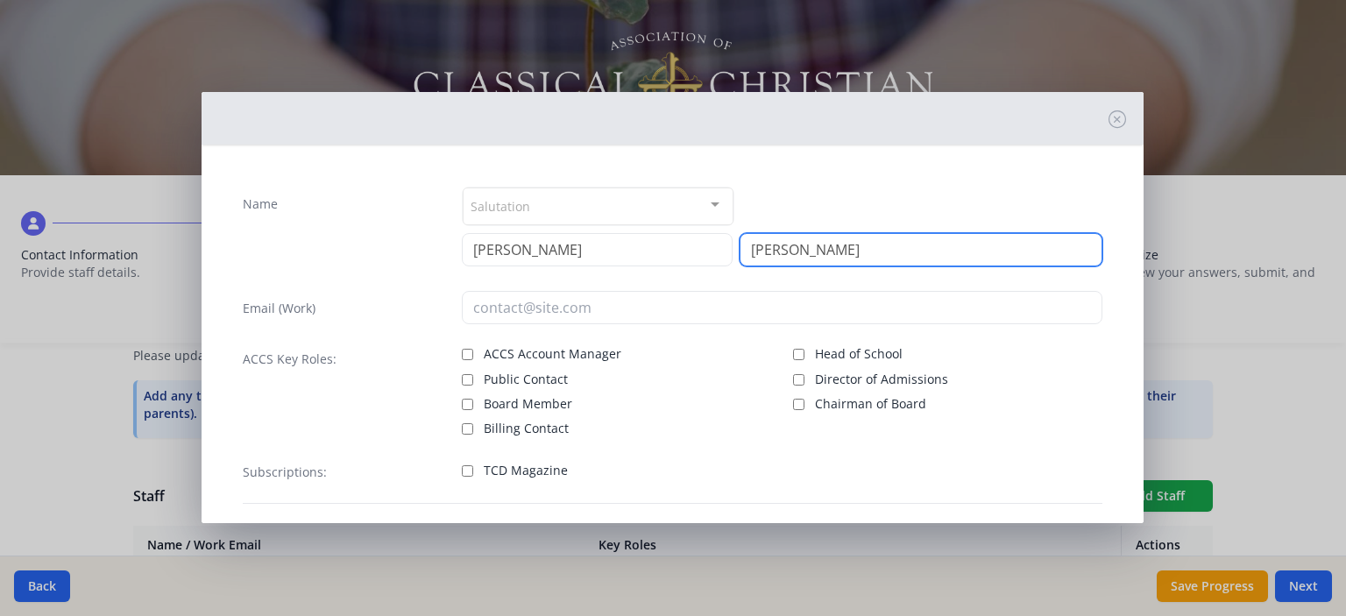
type input "[PERSON_NAME]"
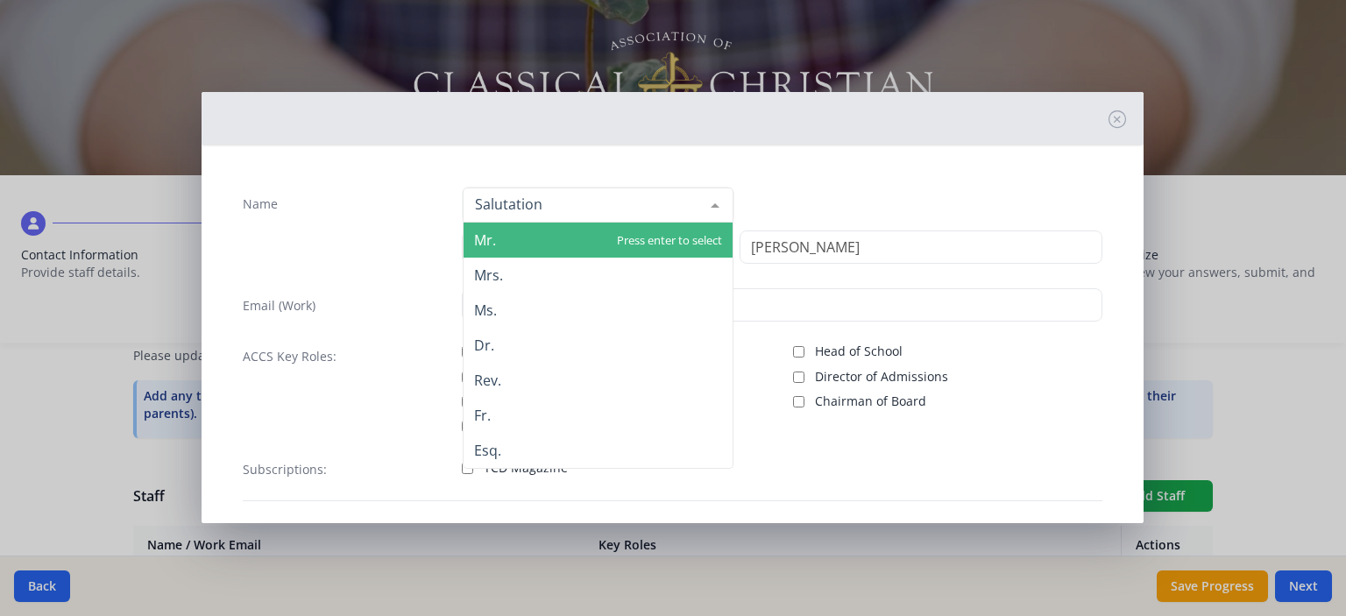
click at [487, 251] on span "Mr." at bounding box center [598, 240] width 269 height 35
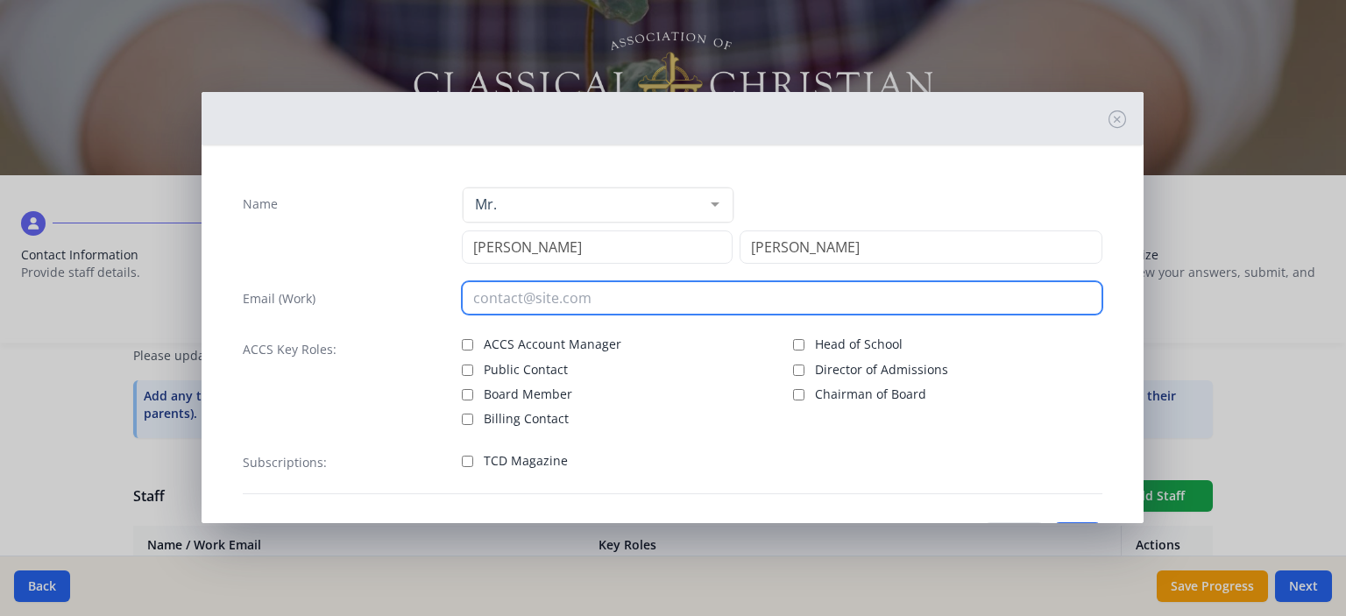
click at [499, 316] on div "Name Mr. Mr. Mrs. Ms. Dr. Rev. Fr. Esq. No elements found. Consider changing th…" at bounding box center [673, 341] width 888 height 336
paste input "[EMAIL_ADDRESS][DOMAIN_NAME]"
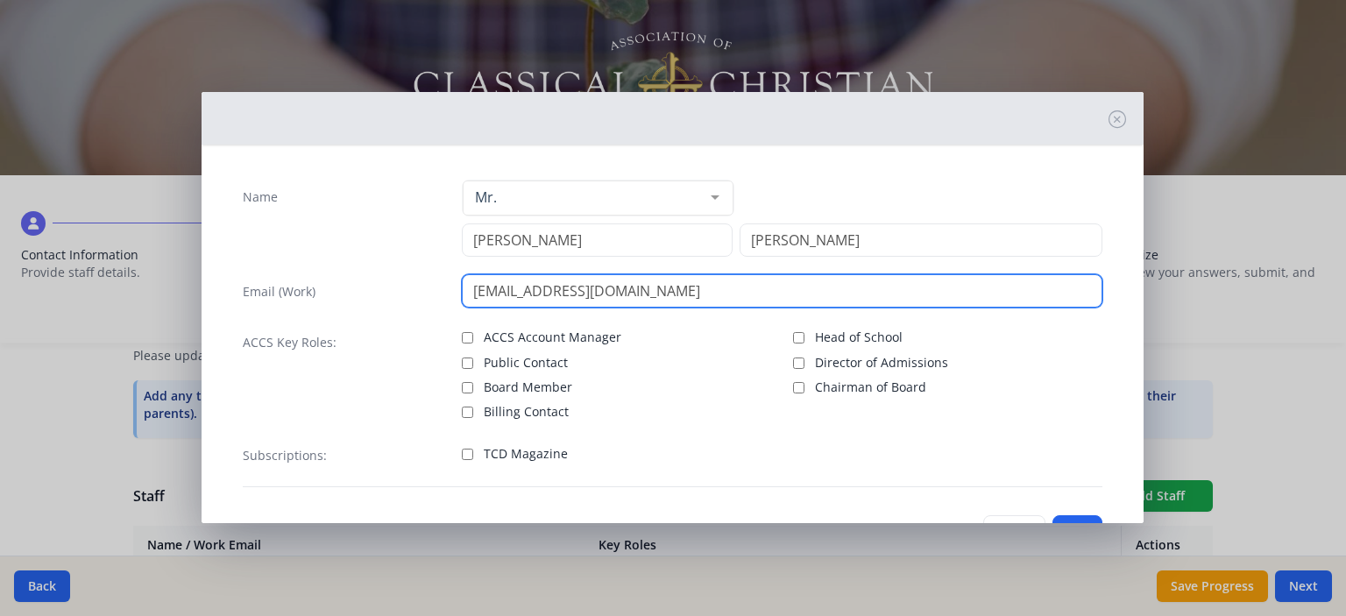
scroll to position [13, 0]
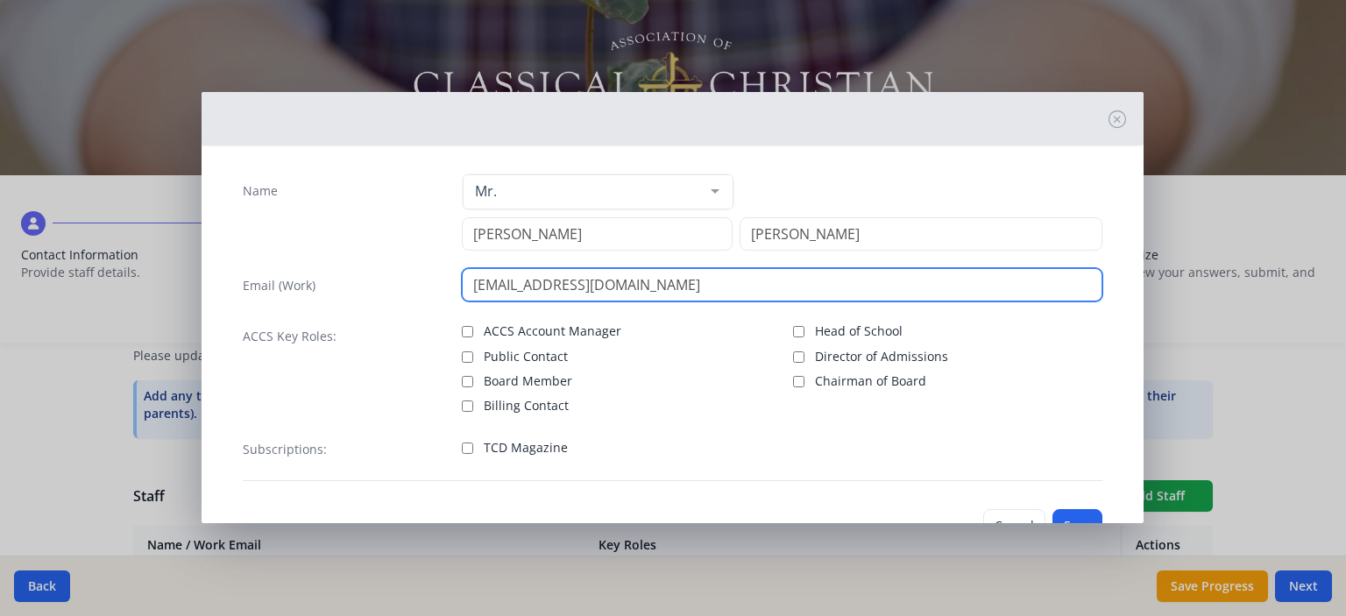
type input "[EMAIL_ADDRESS][DOMAIN_NAME]"
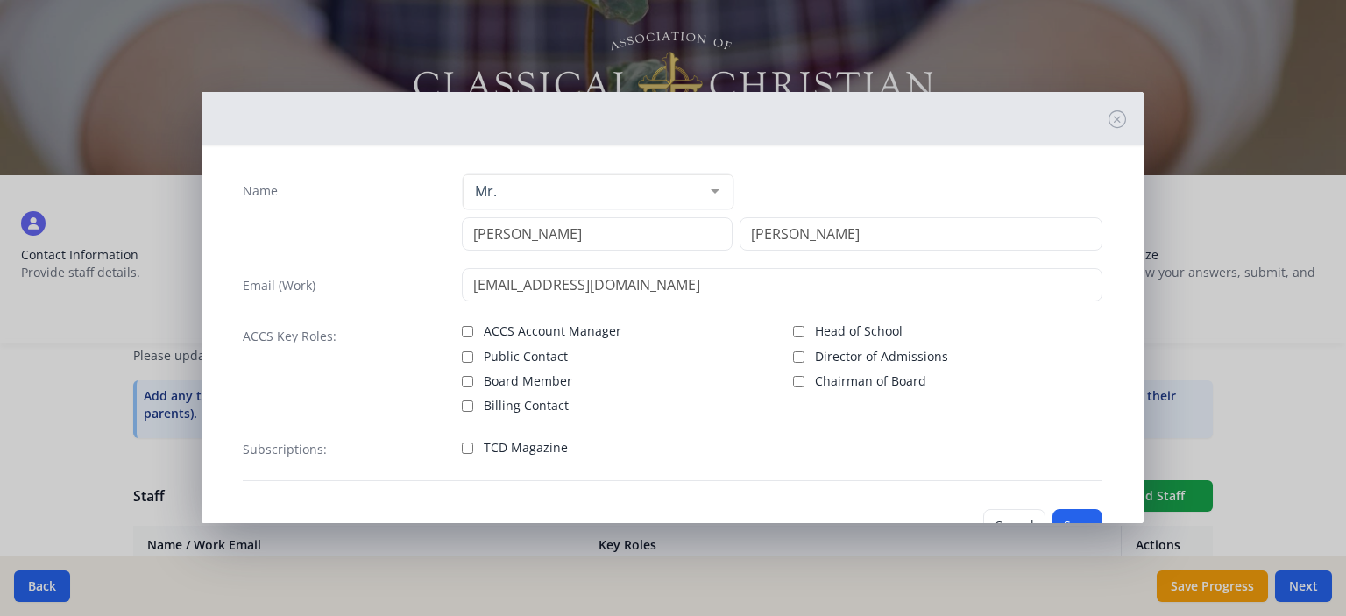
click at [527, 381] on span "Board Member" at bounding box center [528, 381] width 88 height 18
click at [473, 381] on input "Board Member" at bounding box center [467, 381] width 11 height 11
checkbox input "true"
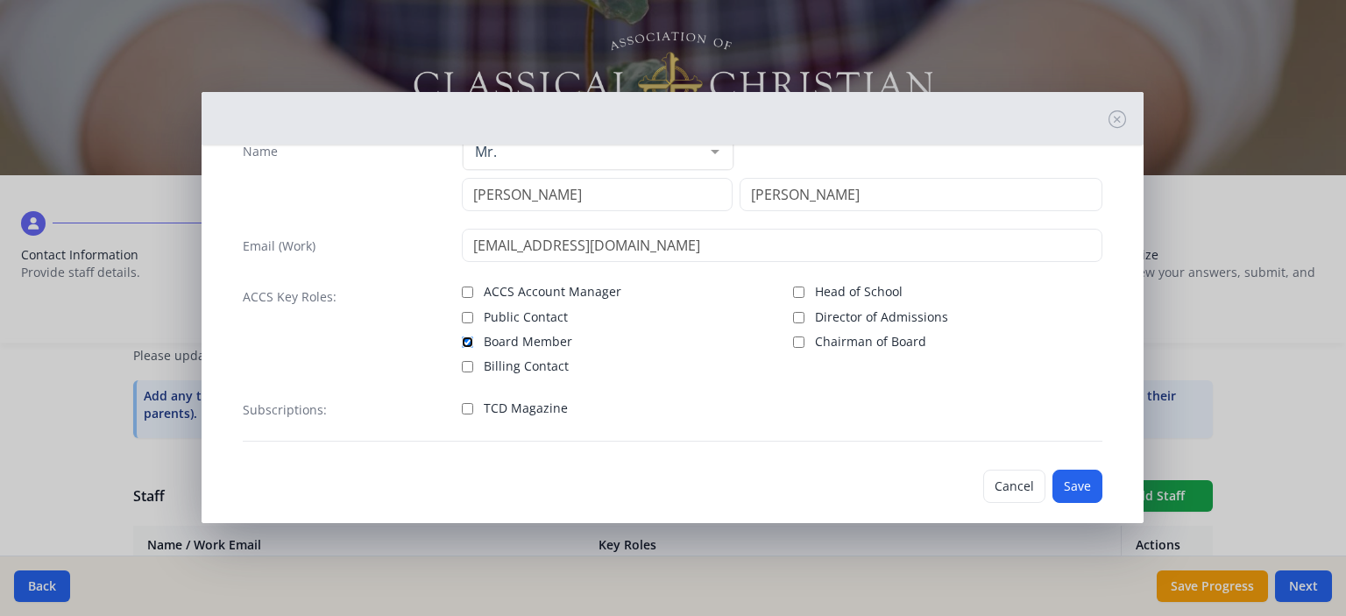
scroll to position [54, 0]
click at [1073, 489] on button "Save" at bounding box center [1077, 484] width 50 height 33
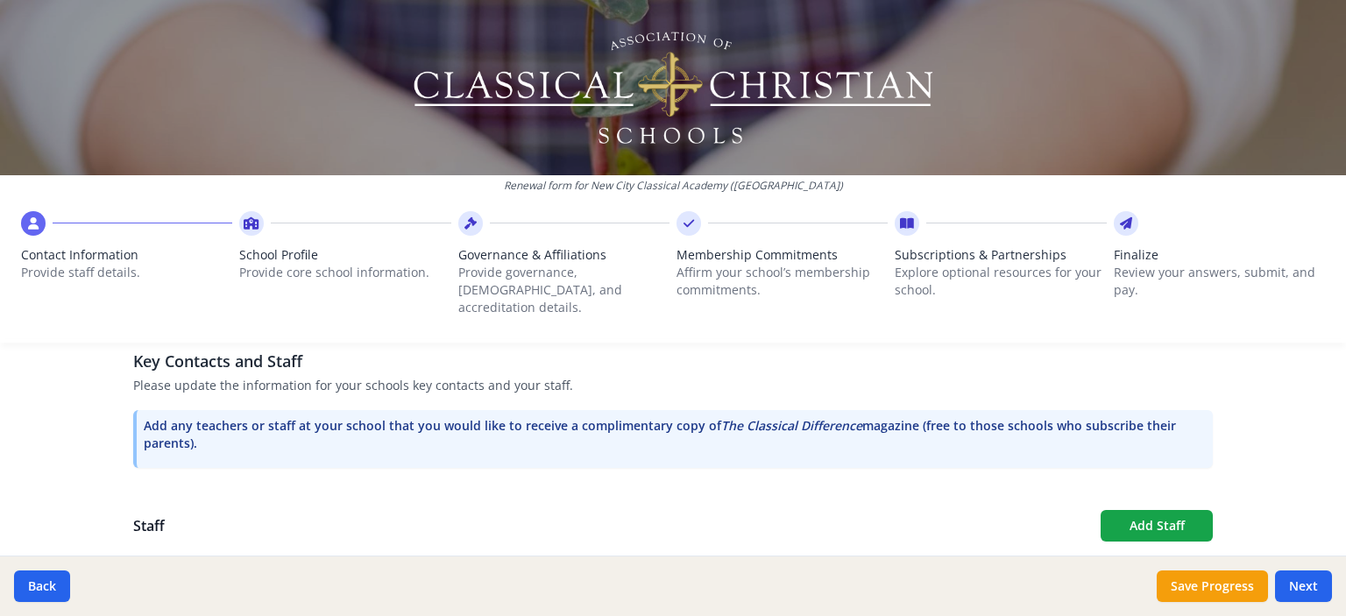
scroll to position [482, 0]
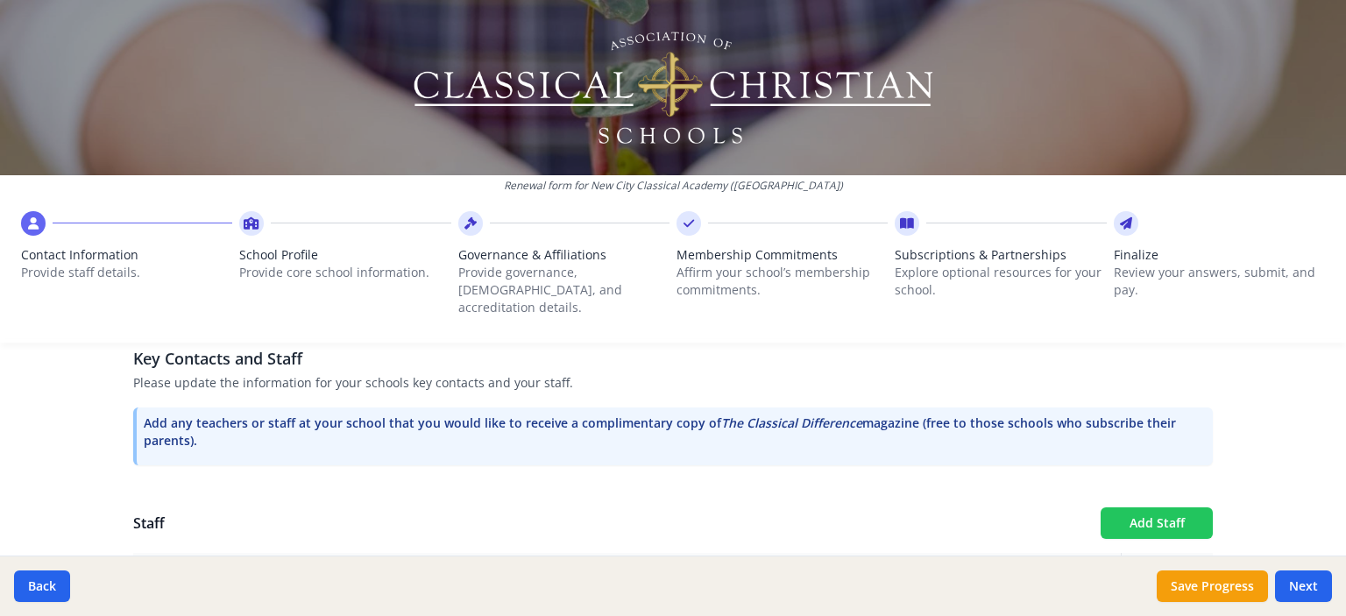
click at [1129, 511] on button "Add Staff" at bounding box center [1157, 523] width 112 height 32
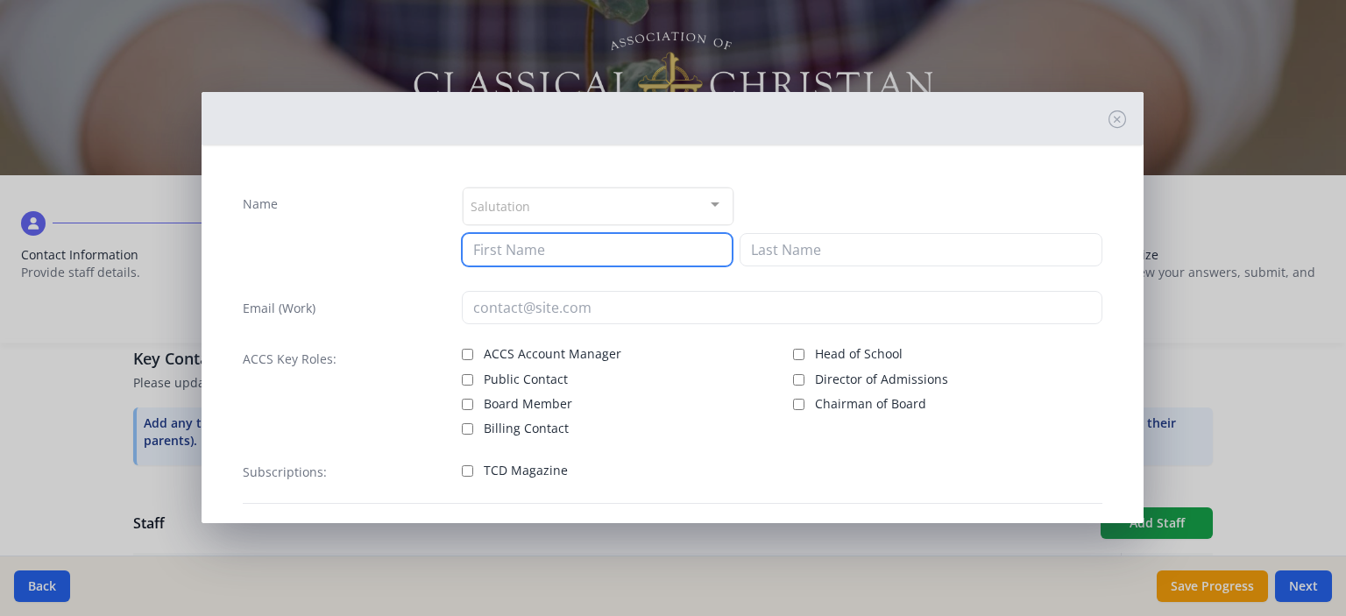
click at [537, 251] on input at bounding box center [597, 249] width 271 height 33
type input "[PERSON_NAME]"
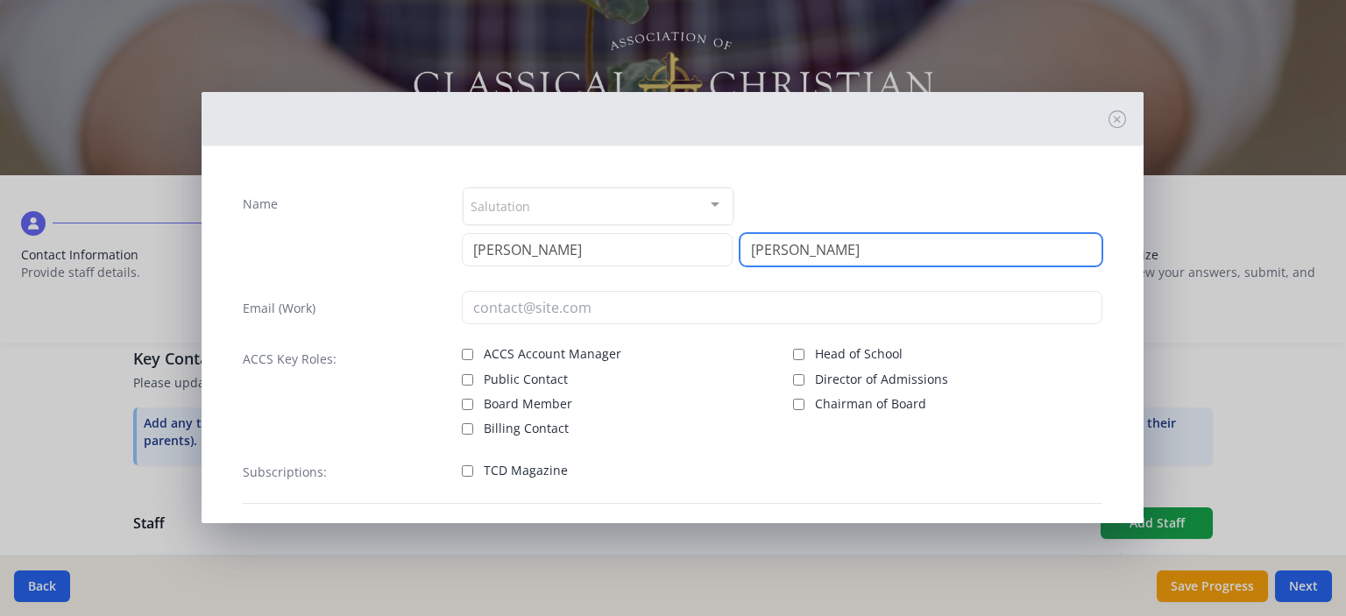
type input "[PERSON_NAME]"
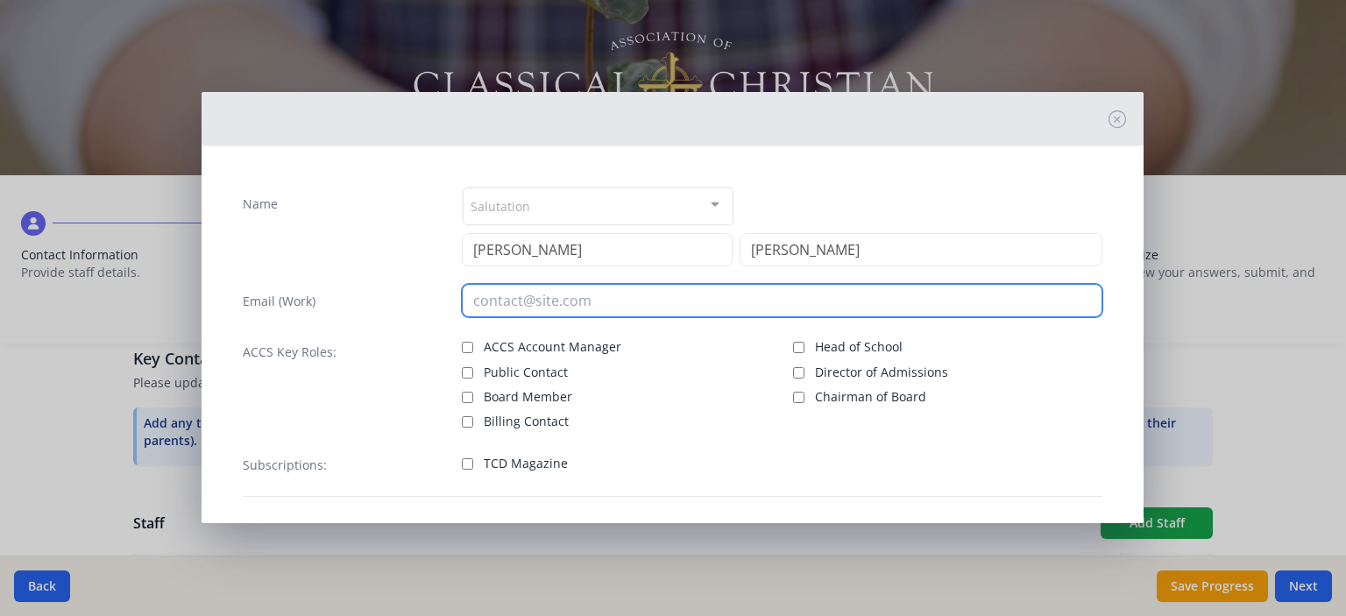
paste input "[PERSON_NAME][EMAIL_ADDRESS][PERSON_NAME][DOMAIN_NAME]"
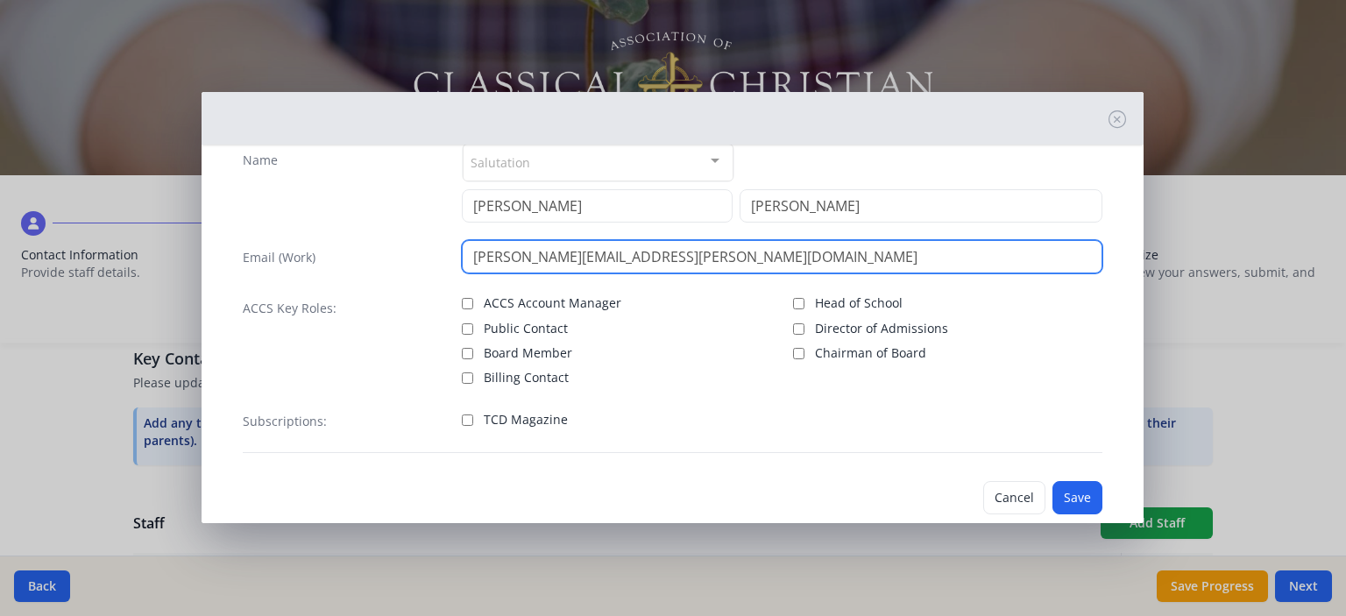
scroll to position [74, 0]
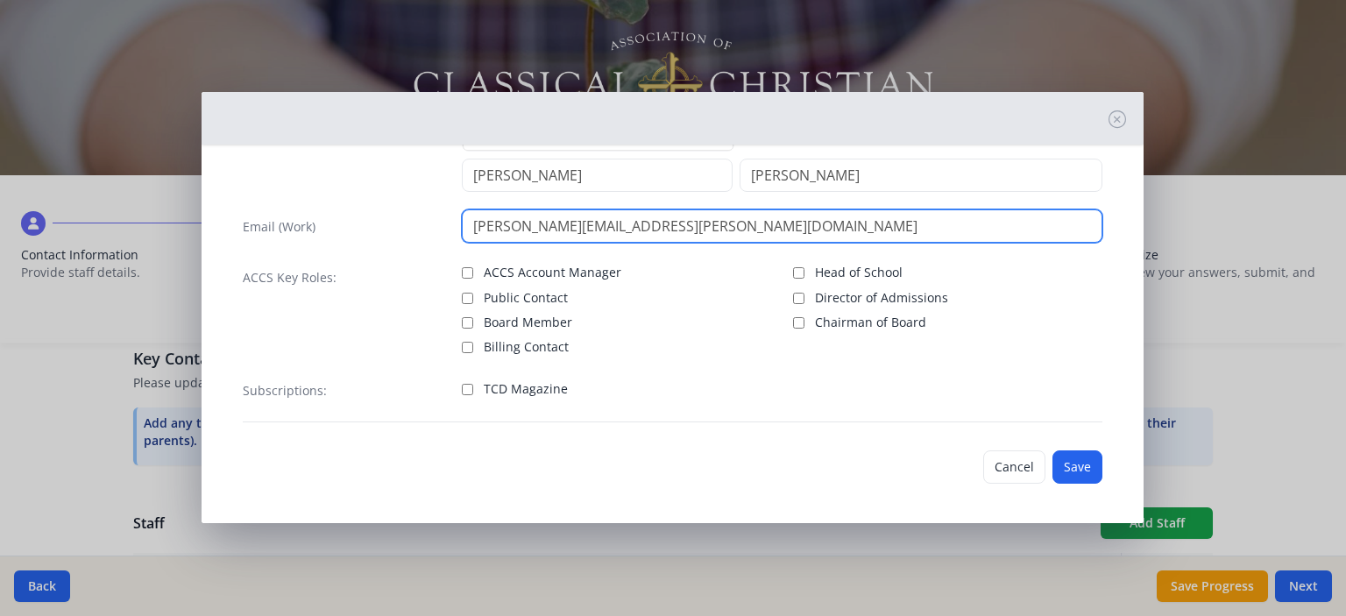
type input "[PERSON_NAME][EMAIL_ADDRESS][PERSON_NAME][DOMAIN_NAME]"
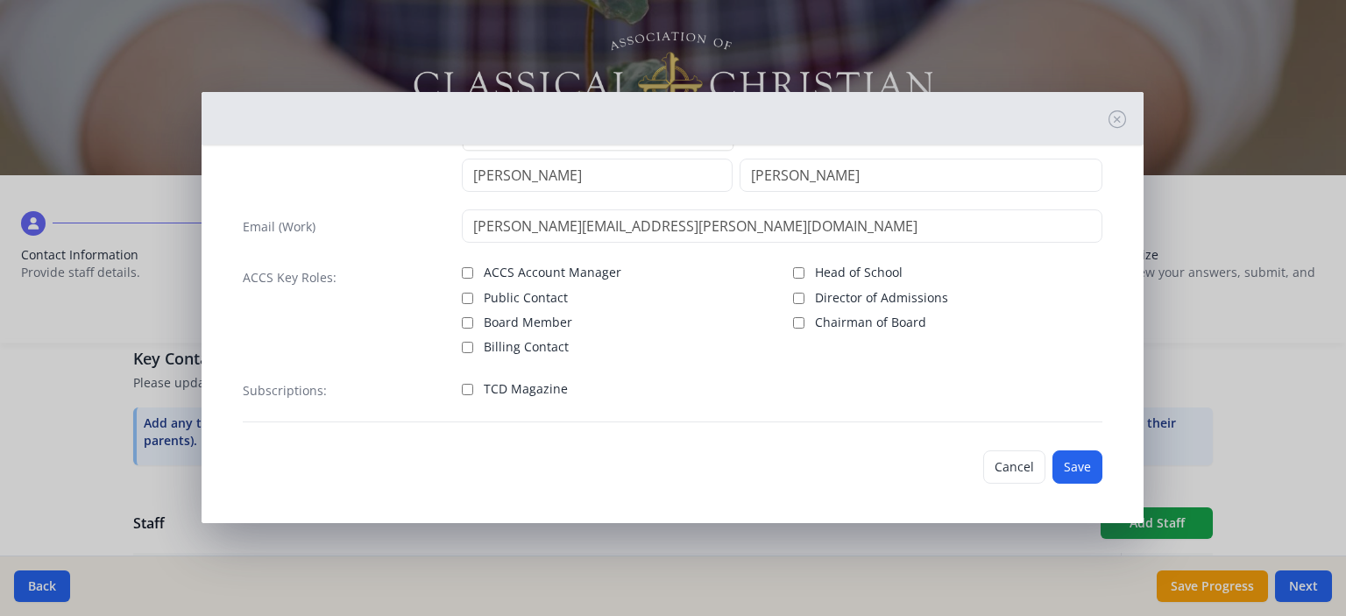
click at [508, 392] on span "TCD Magazine" at bounding box center [526, 389] width 84 height 18
click at [473, 392] on input "TCD Magazine" at bounding box center [467, 389] width 11 height 11
click at [508, 392] on span "TCD Magazine" at bounding box center [526, 389] width 84 height 18
click at [473, 392] on input "TCD Magazine" at bounding box center [467, 389] width 11 height 11
checkbox input "false"
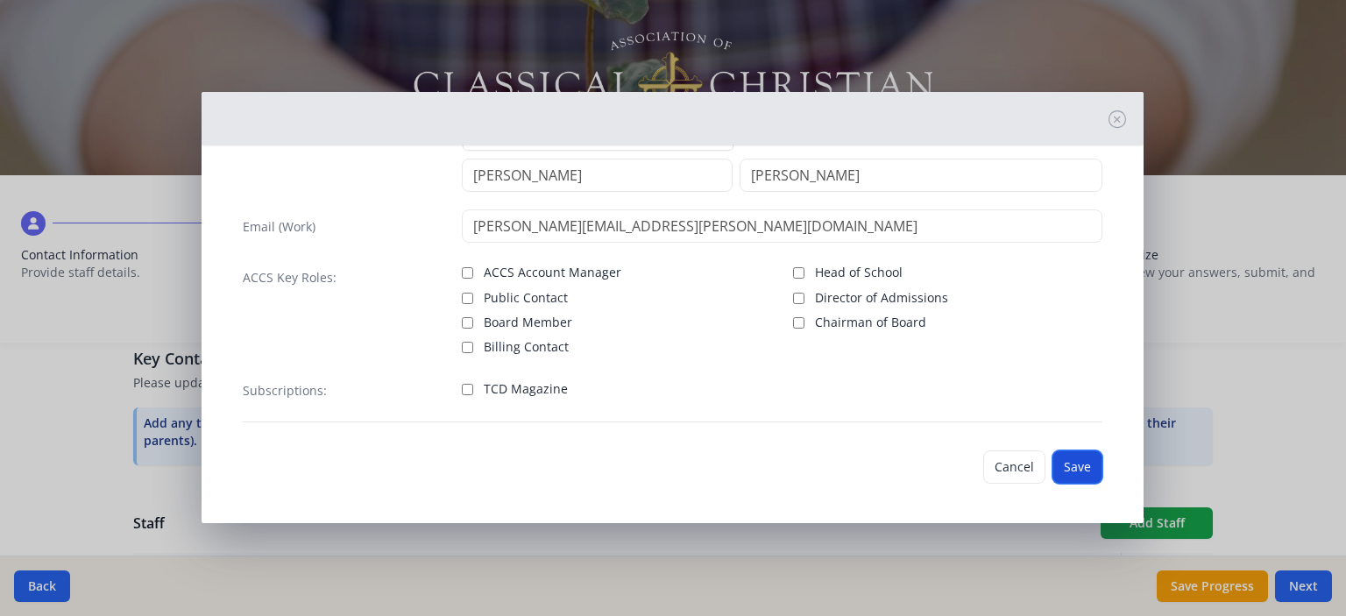
click at [1067, 469] on button "Save" at bounding box center [1077, 466] width 50 height 33
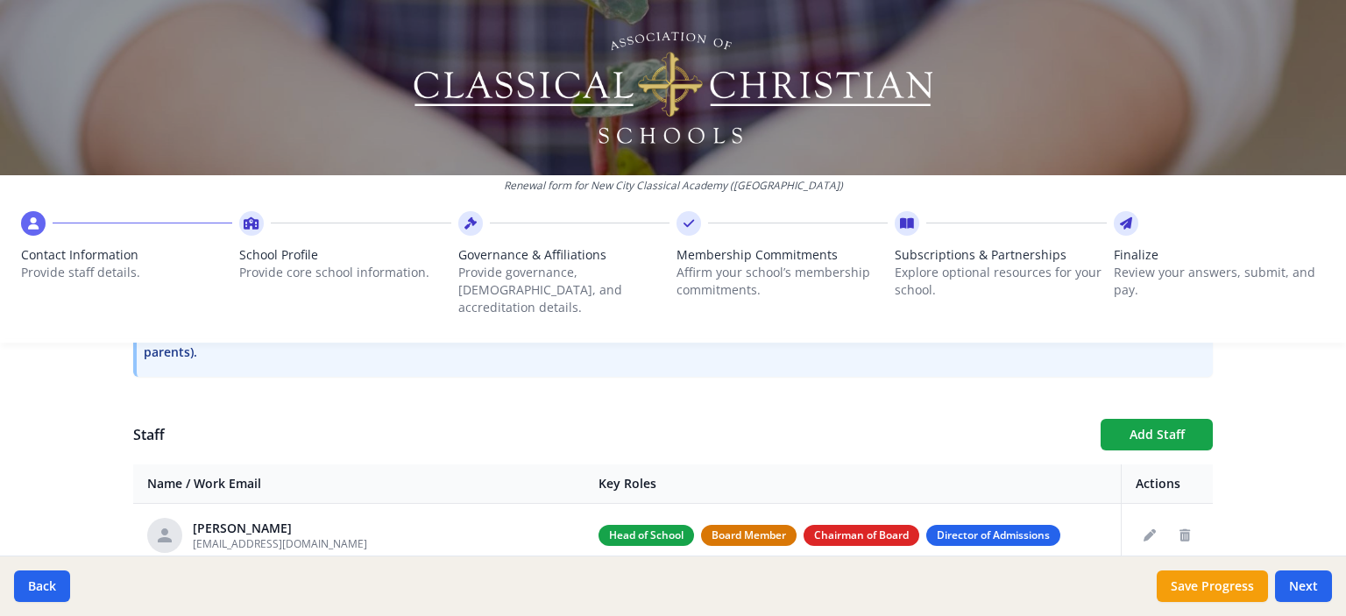
scroll to position [570, 0]
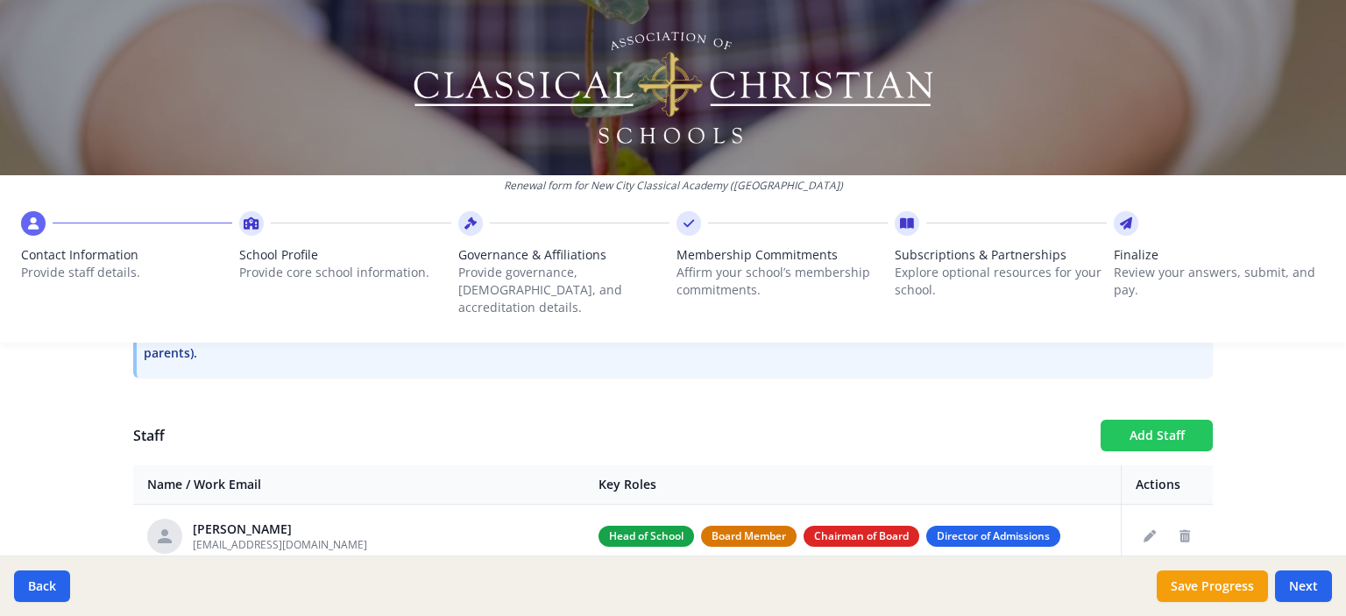
click at [1107, 420] on button "Add Staff" at bounding box center [1157, 436] width 112 height 32
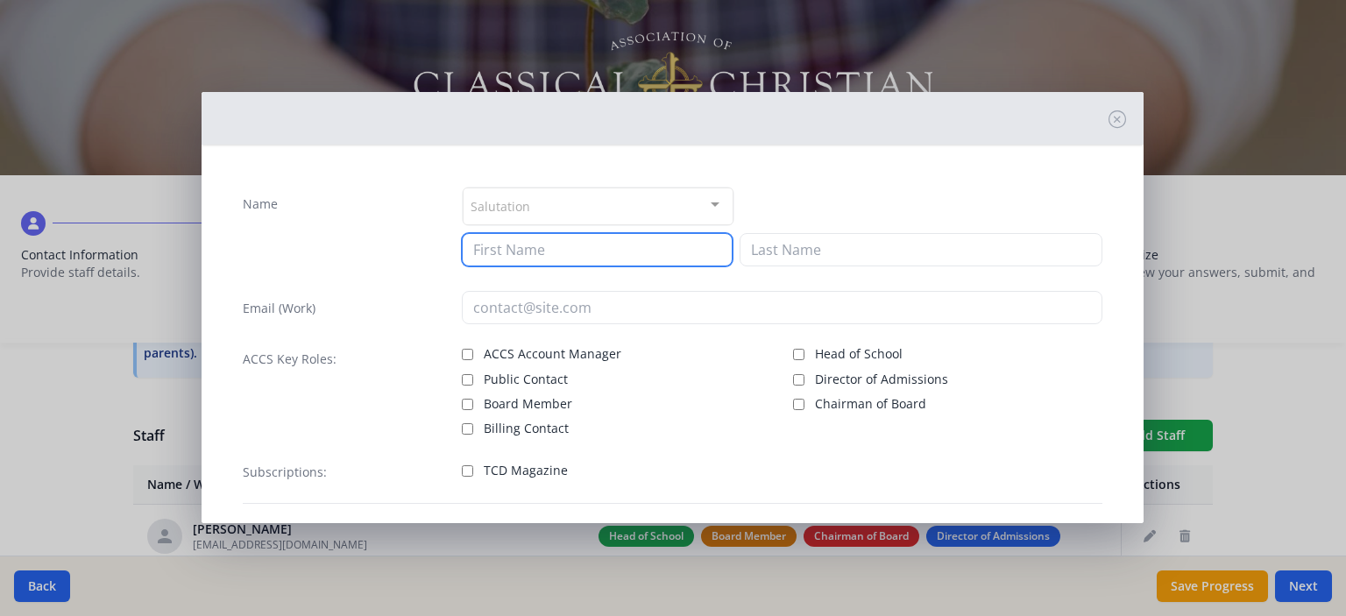
click at [545, 245] on input at bounding box center [597, 249] width 271 height 33
type input "[PERSON_NAME]"
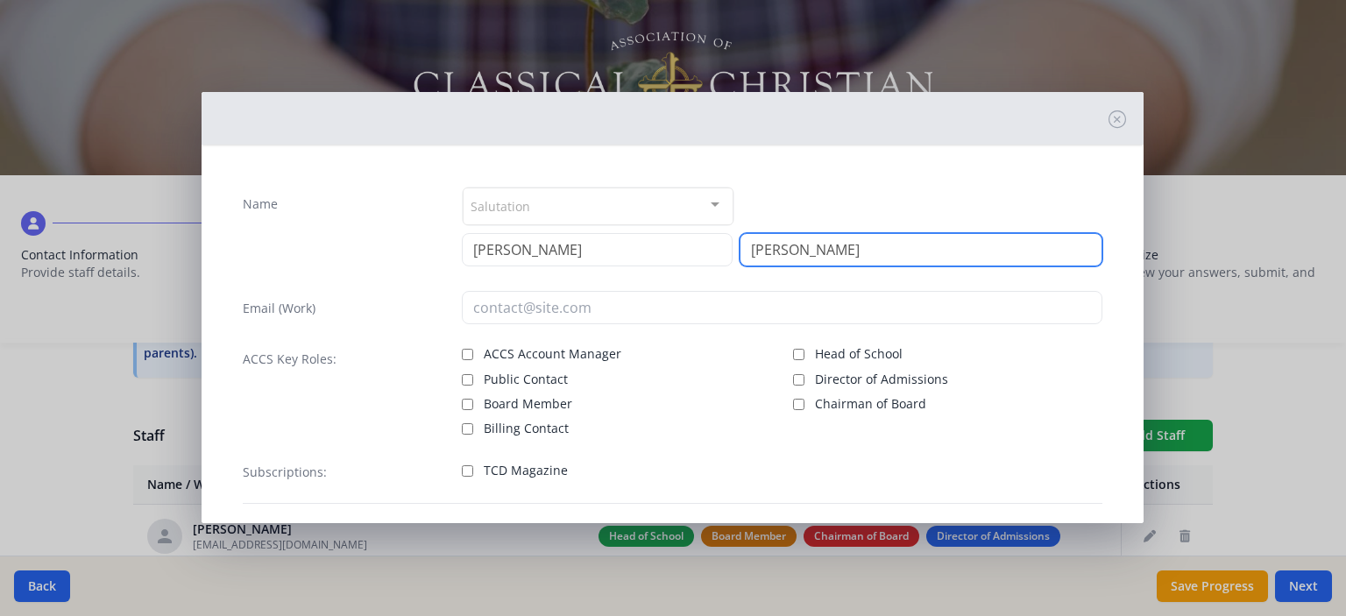
type input "[PERSON_NAME]"
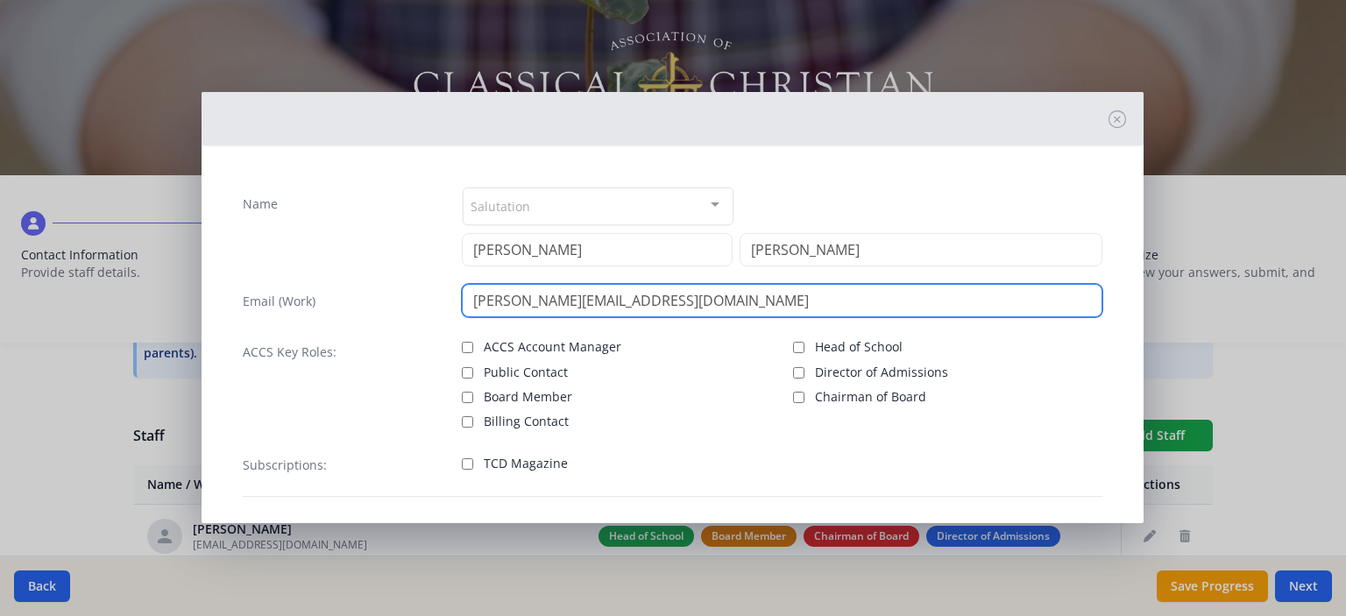
type input "[PERSON_NAME][EMAIL_ADDRESS][DOMAIN_NAME]"
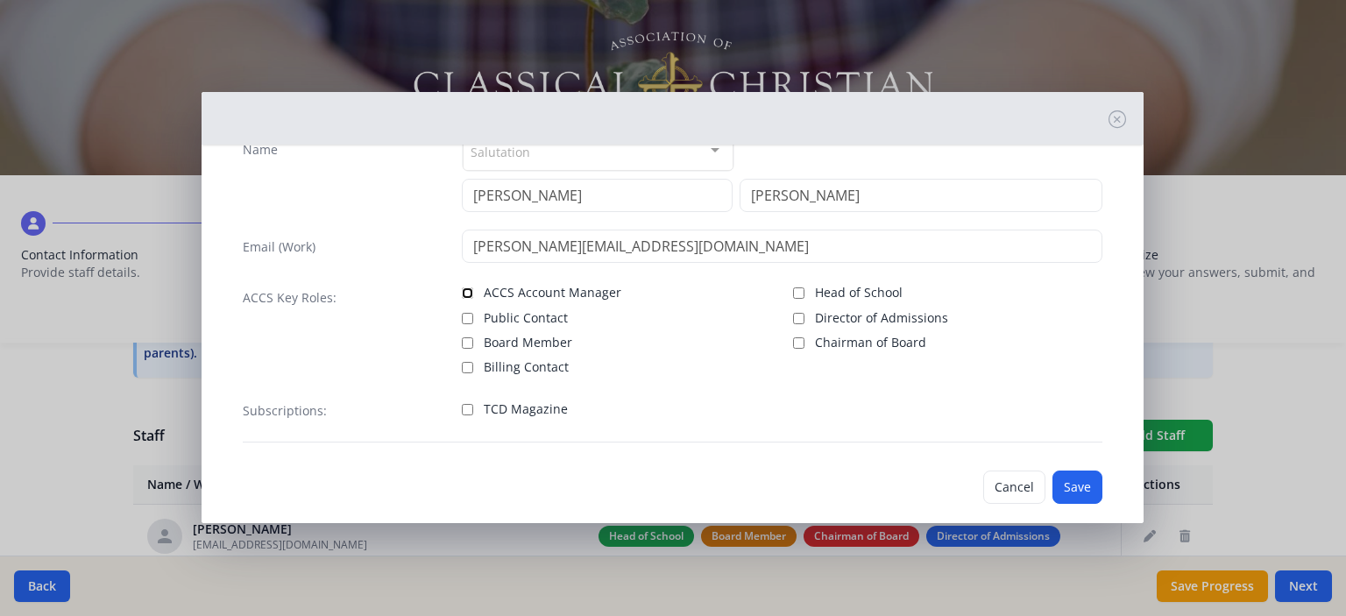
scroll to position [74, 0]
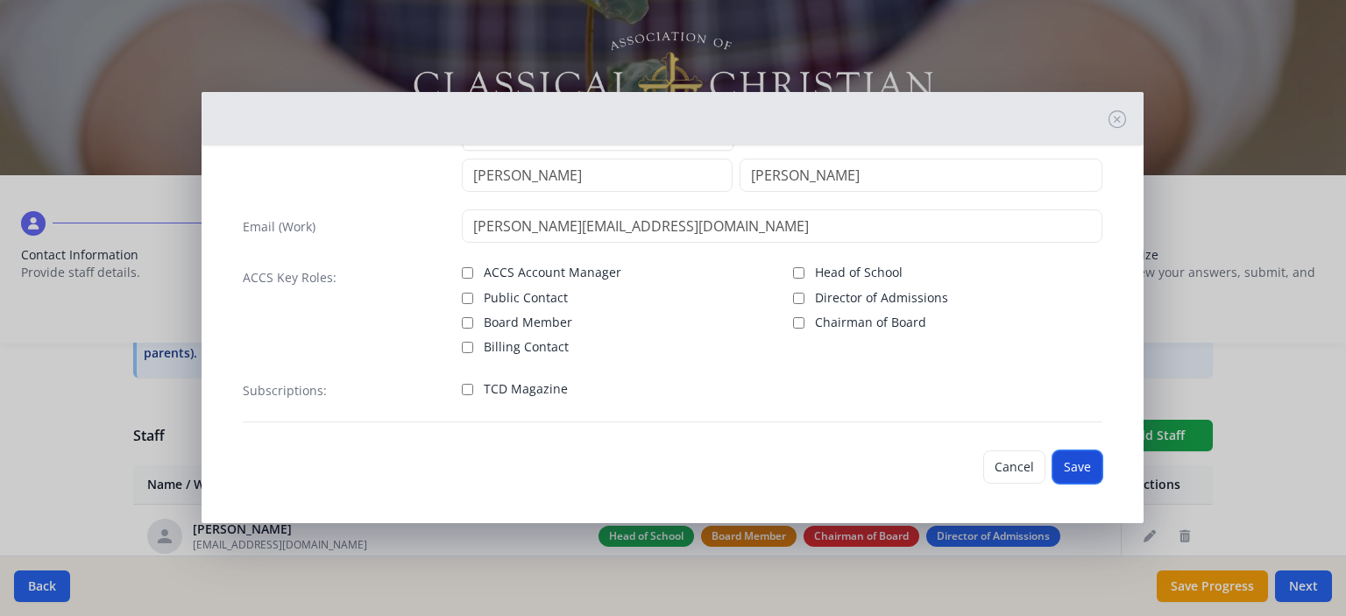
click at [1076, 469] on button "Save" at bounding box center [1077, 466] width 50 height 33
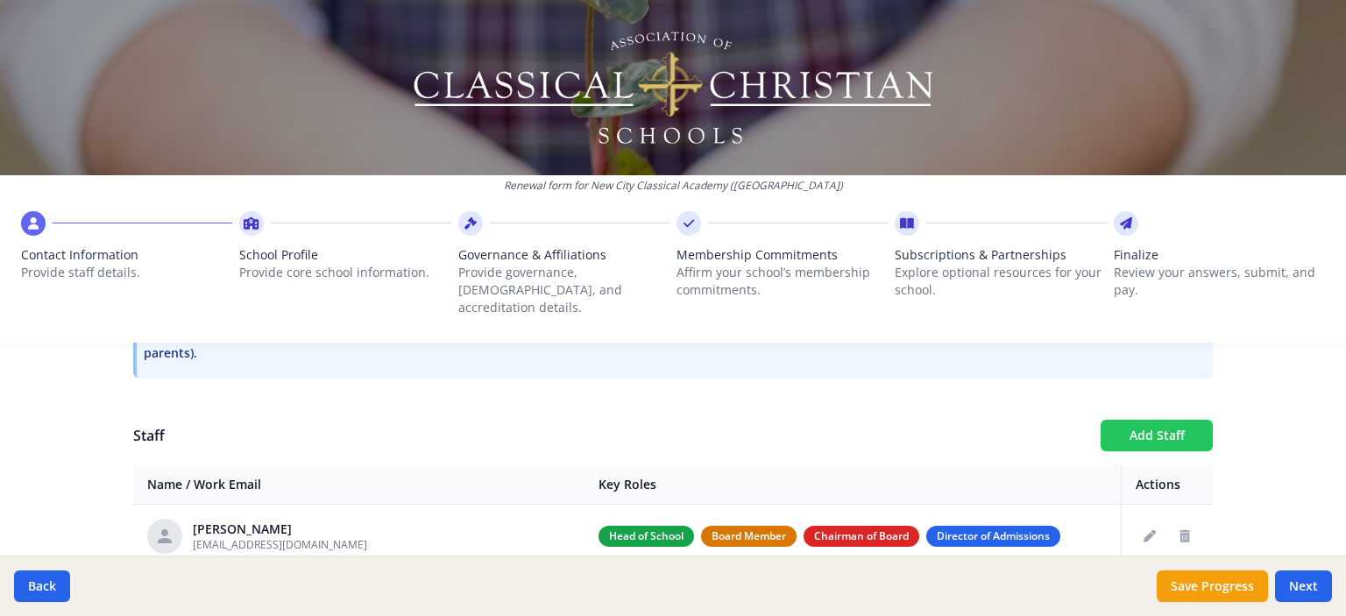
click at [1132, 428] on button "Add Staff" at bounding box center [1157, 436] width 112 height 32
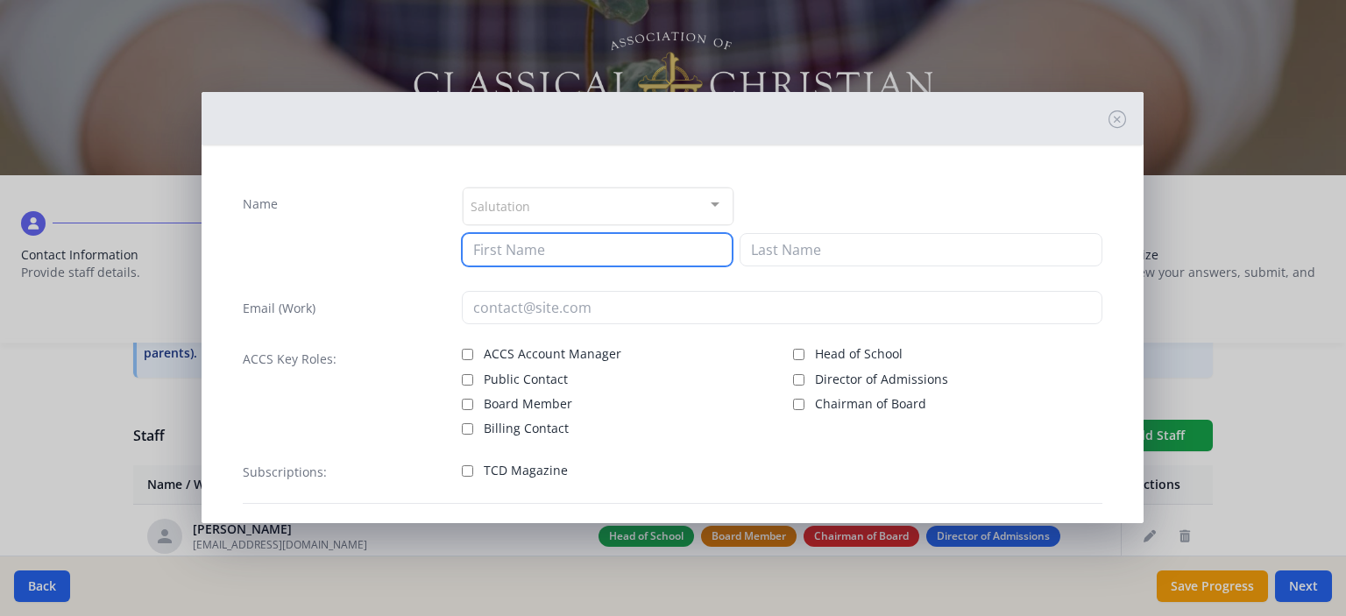
click at [534, 251] on input at bounding box center [597, 249] width 271 height 33
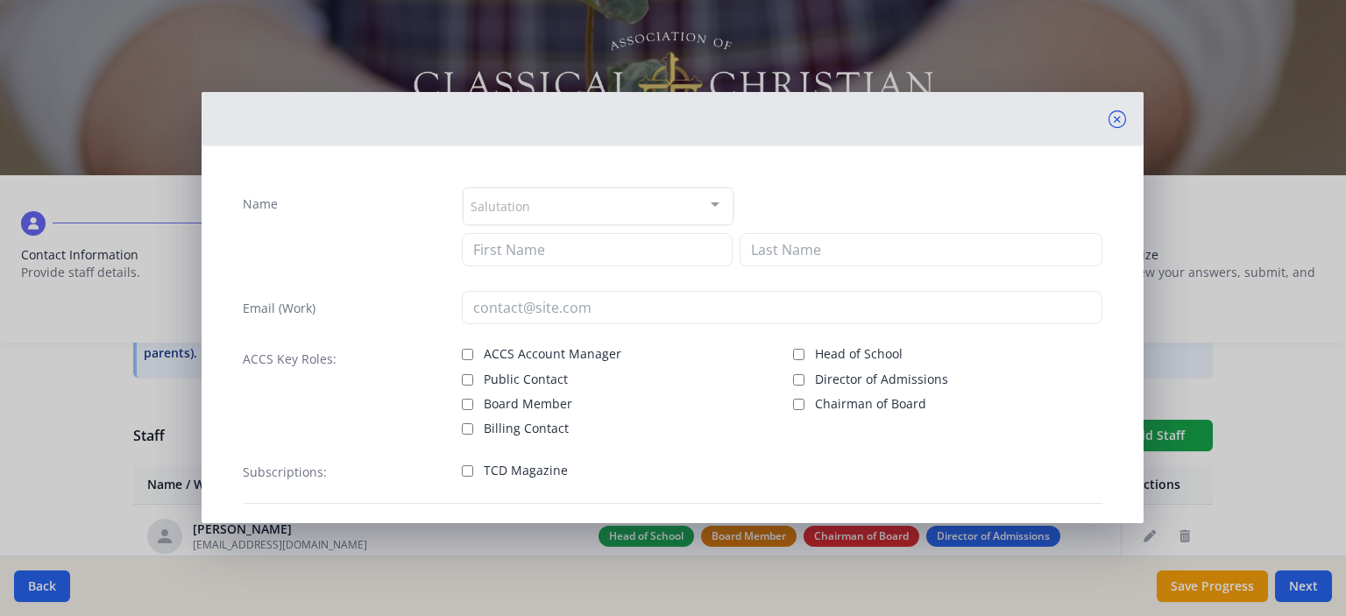
click at [1108, 126] on icon at bounding box center [1117, 119] width 18 height 18
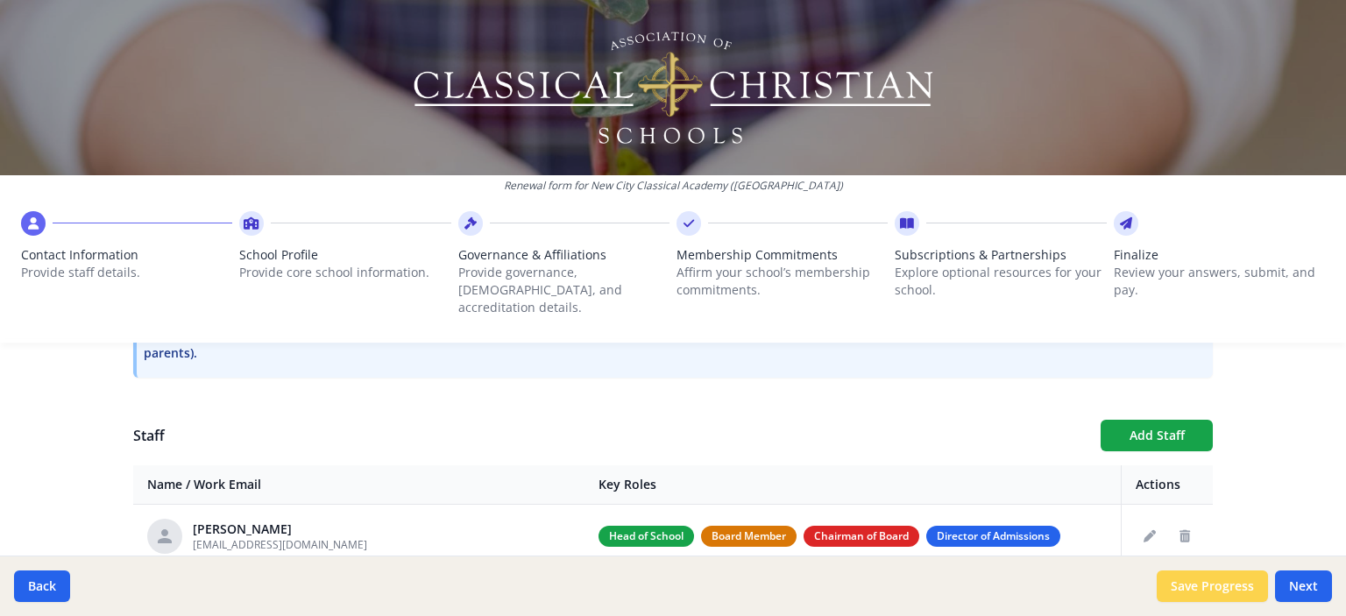
click at [1216, 589] on button "Save Progress" at bounding box center [1212, 586] width 111 height 32
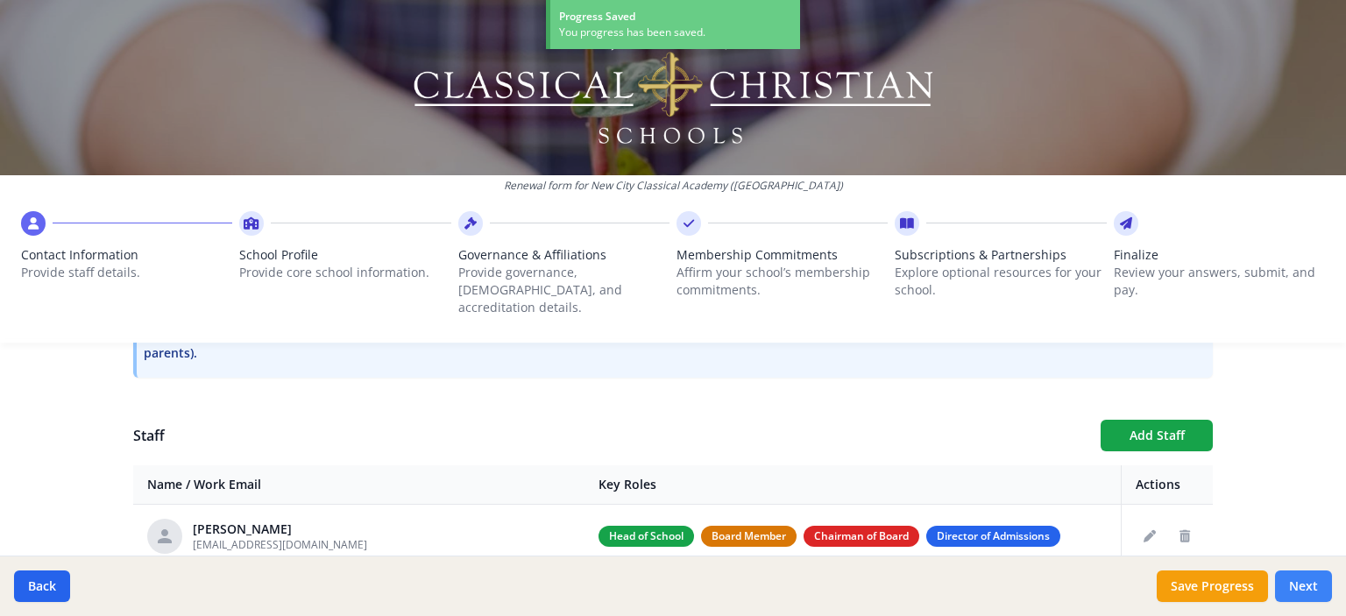
click at [1313, 590] on button "Next" at bounding box center [1303, 586] width 57 height 32
type input "[PHONE_NUMBER]"
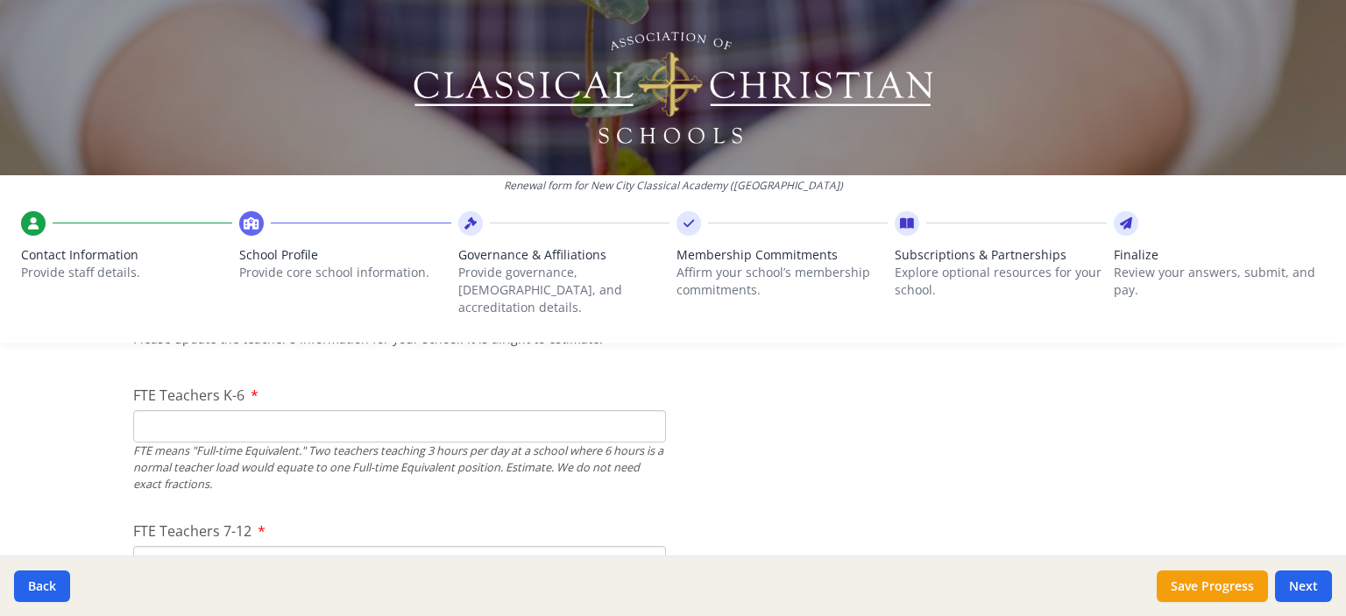
scroll to position [1101, 0]
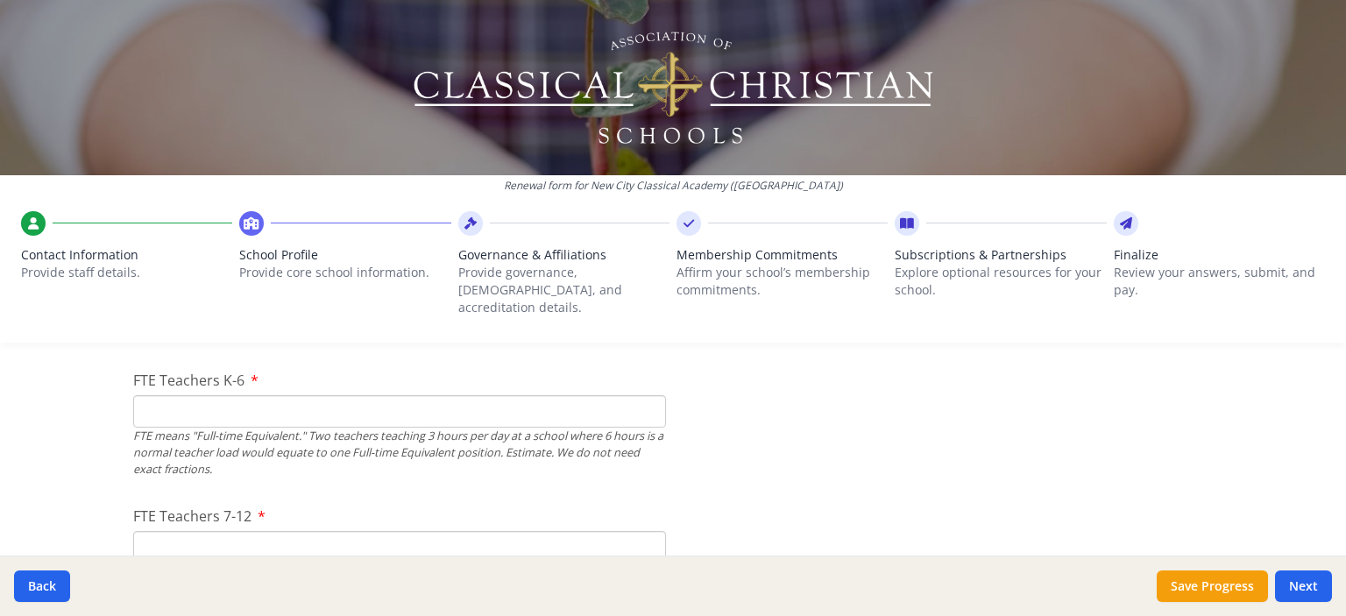
click at [273, 400] on input "FTE Teachers K-6" at bounding box center [399, 411] width 533 height 32
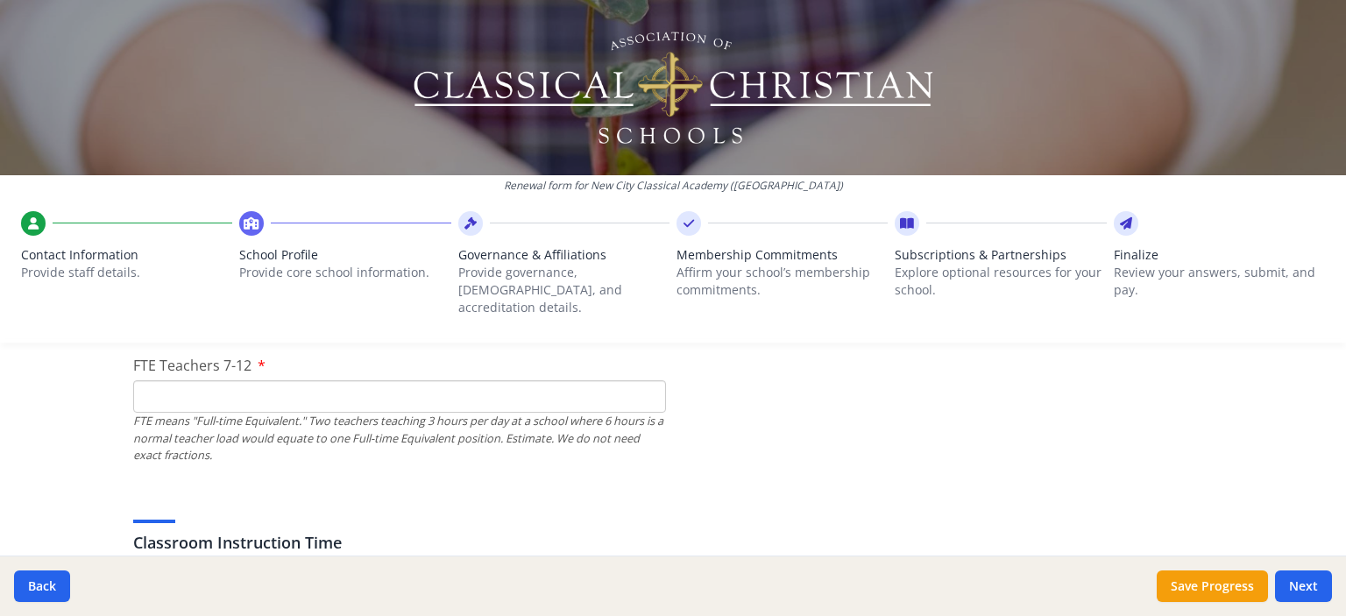
scroll to position [1255, 0]
type input "5"
click at [308, 409] on div "FTE means "Full-time Equivalent." Two teachers teaching 3 hours per day at a sc…" at bounding box center [399, 434] width 533 height 51
click at [370, 384] on input "FTE Teachers 7-12" at bounding box center [399, 393] width 533 height 32
type input "4"
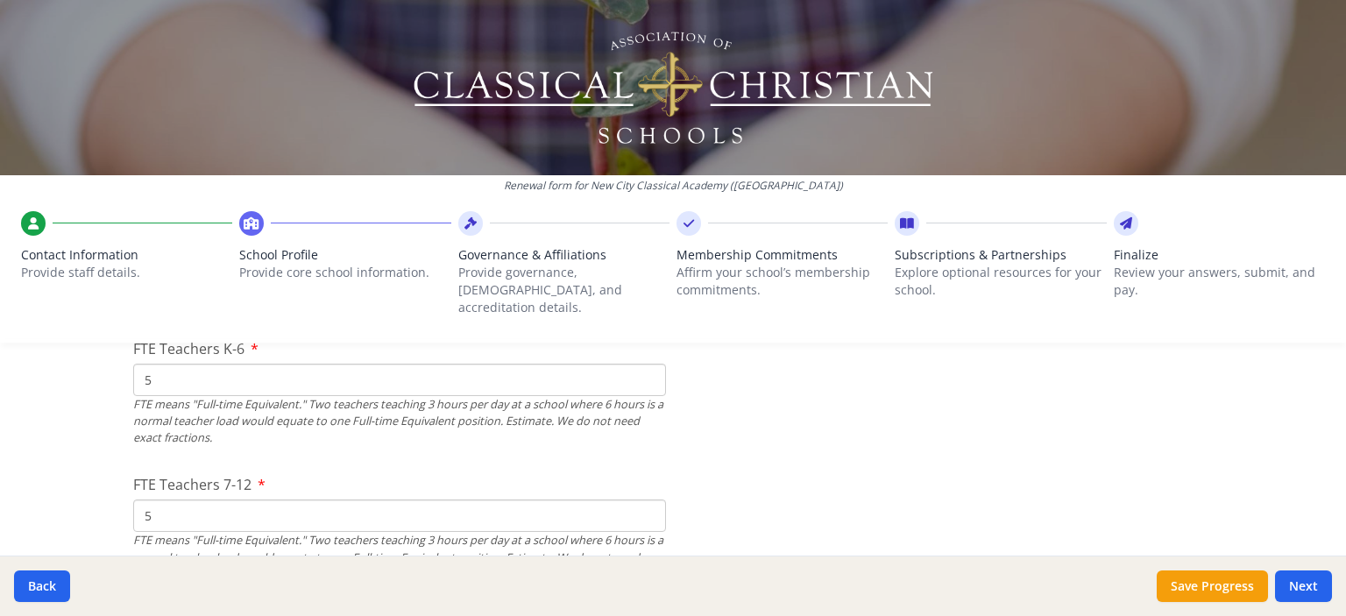
scroll to position [1132, 0]
type input "5"
click at [322, 364] on input "5" at bounding box center [399, 380] width 533 height 32
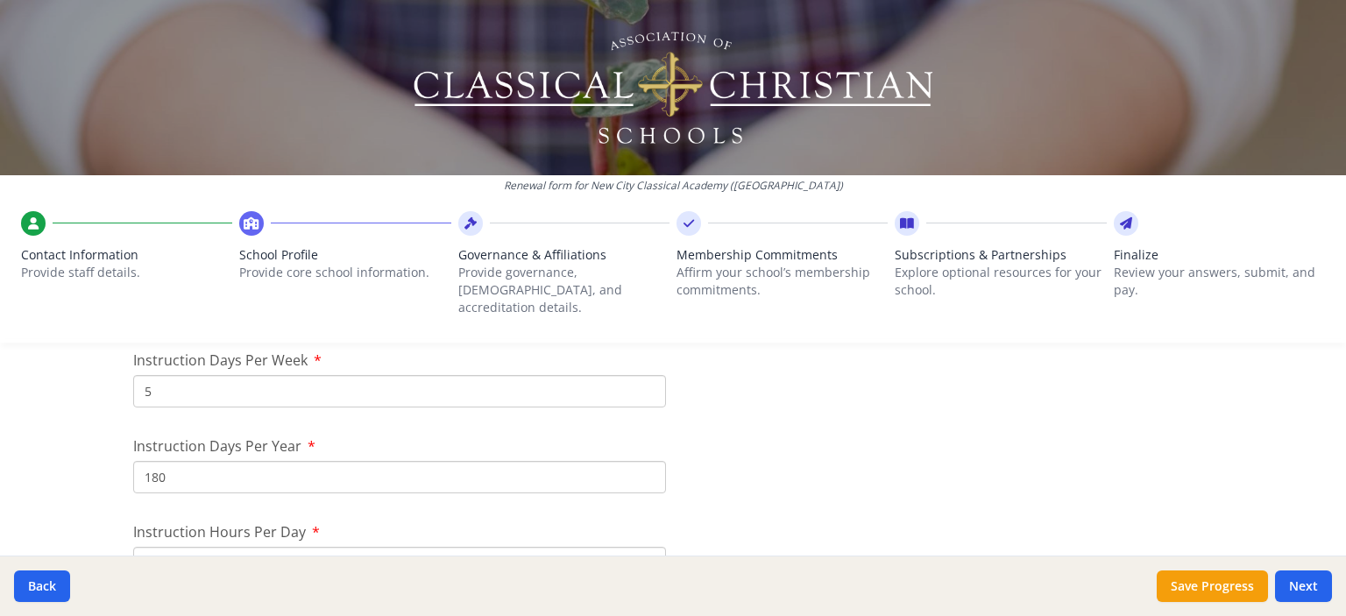
type input "6"
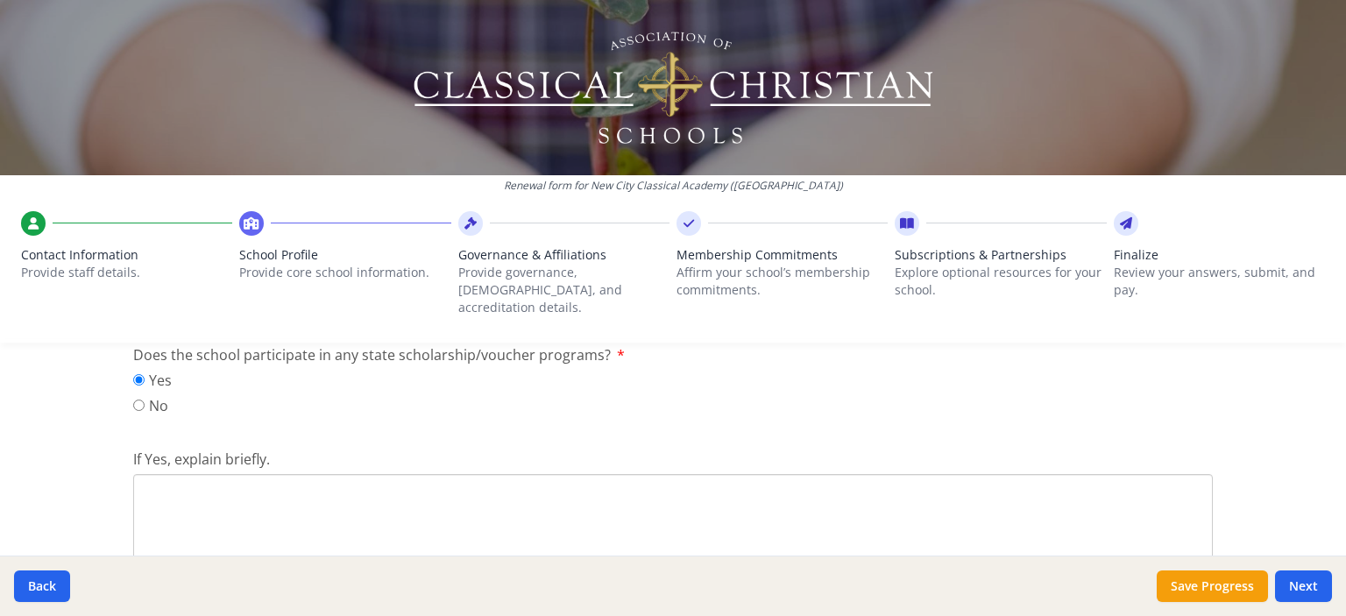
scroll to position [2427, 0]
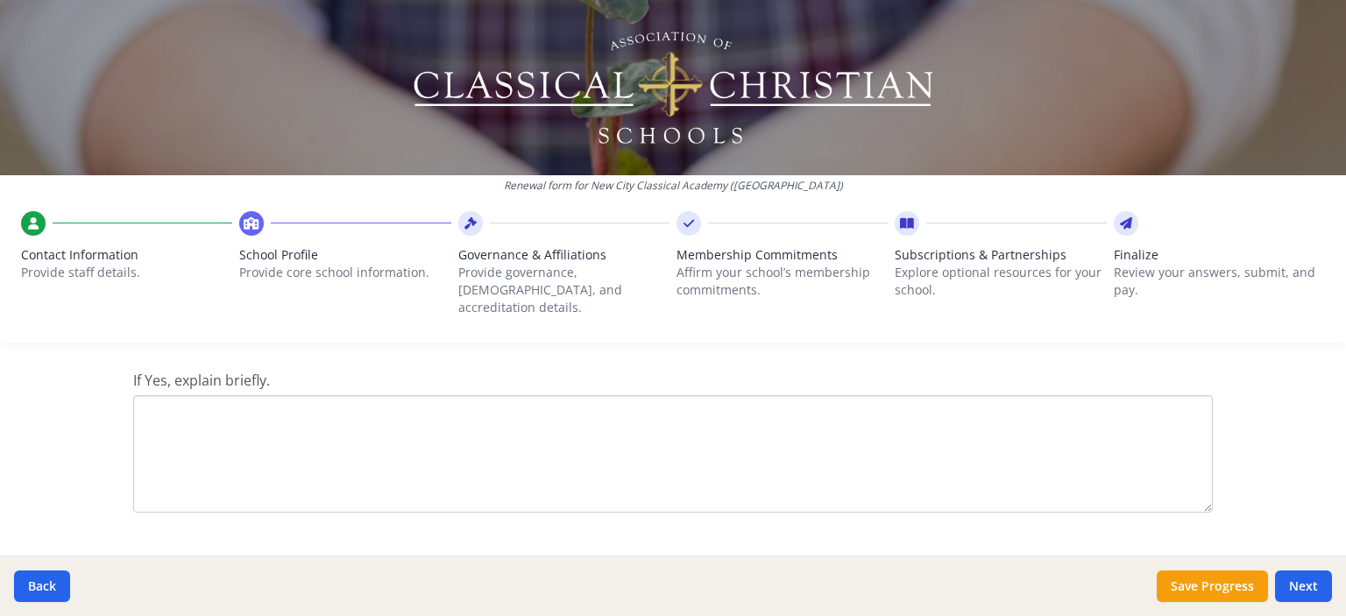
click at [374, 452] on textarea "If Yes, explain briefly." at bounding box center [672, 453] width 1079 height 117
click at [452, 395] on textarea "[US_STATE] Educational Savings Accounts. The state allocates funds for families…" at bounding box center [672, 453] width 1079 height 117
click at [768, 399] on textarea "[US_STATE] Educational Savings Accounts. The state allocates tax funds for fami…" at bounding box center [672, 453] width 1079 height 117
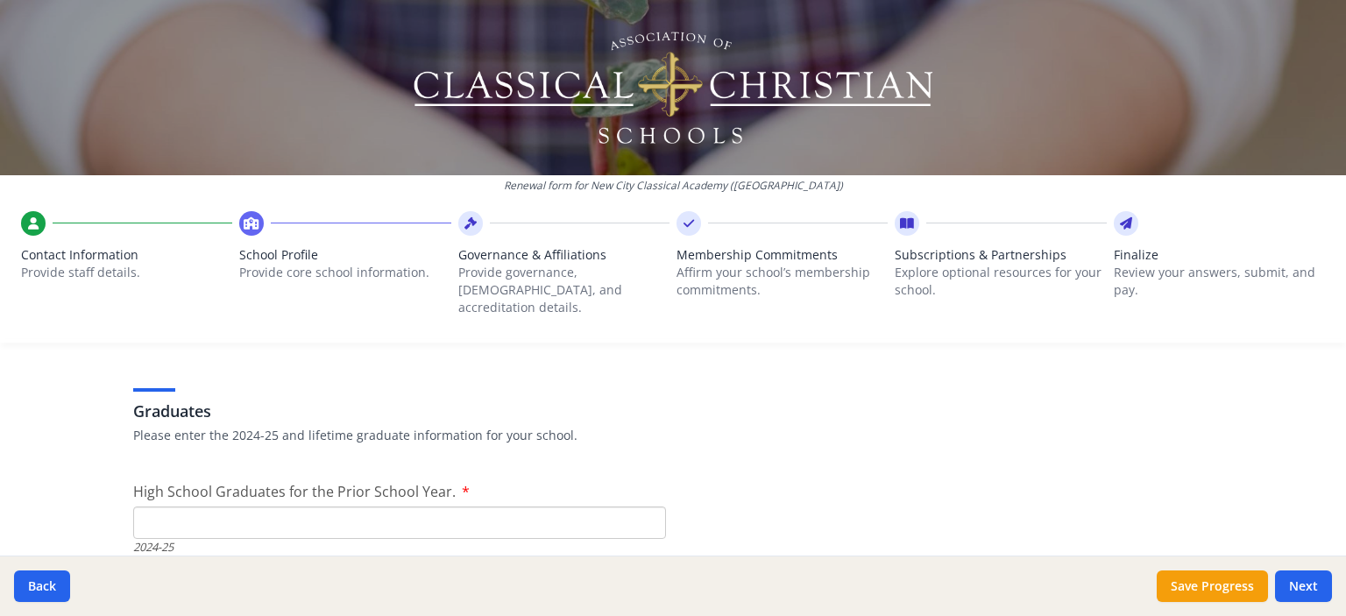
scroll to position [2611, 0]
type textarea "[US_STATE] Educational Savings Accounts. The state allocates tax funds for fami…"
click at [486, 504] on input "High School Graduates for the Prior School Year." at bounding box center [399, 519] width 533 height 32
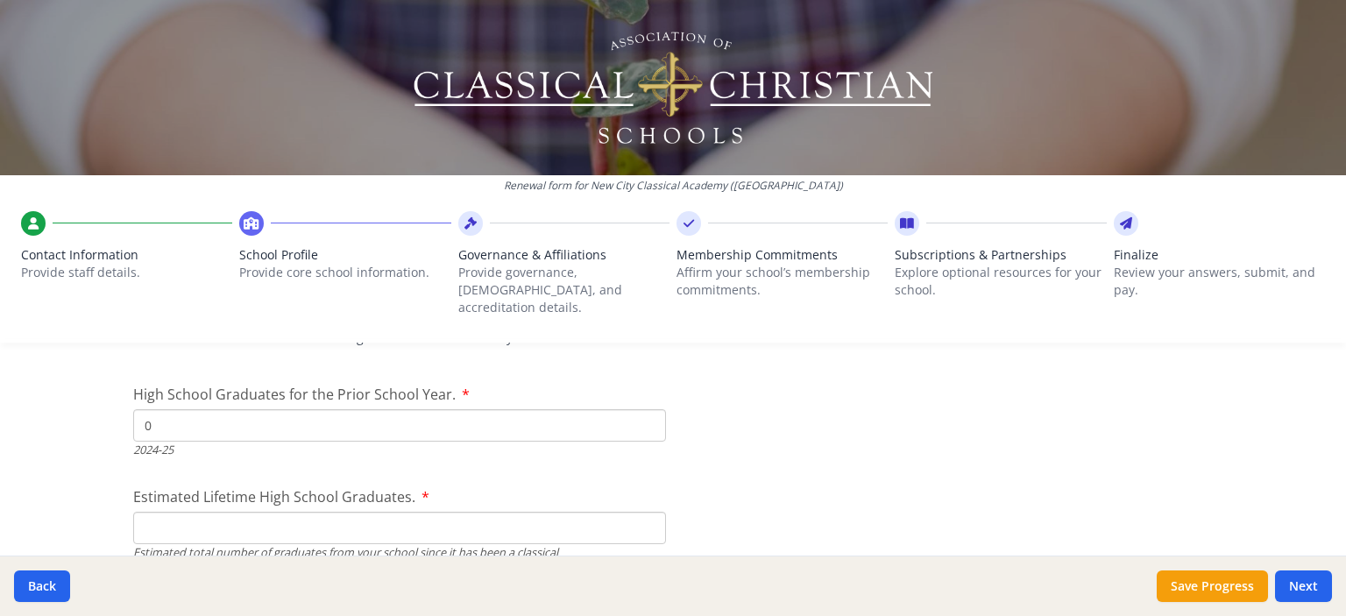
scroll to position [2722, 0]
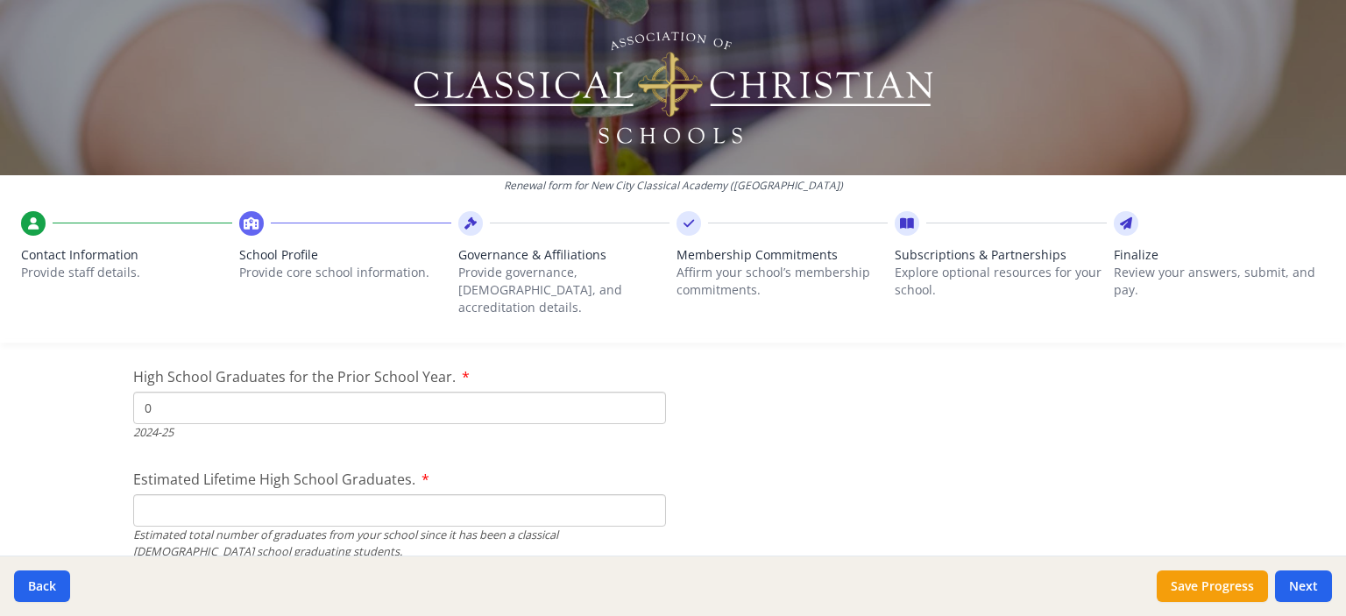
type input "0"
click at [461, 497] on input "Estimated Lifetime High School Graduates." at bounding box center [399, 510] width 533 height 32
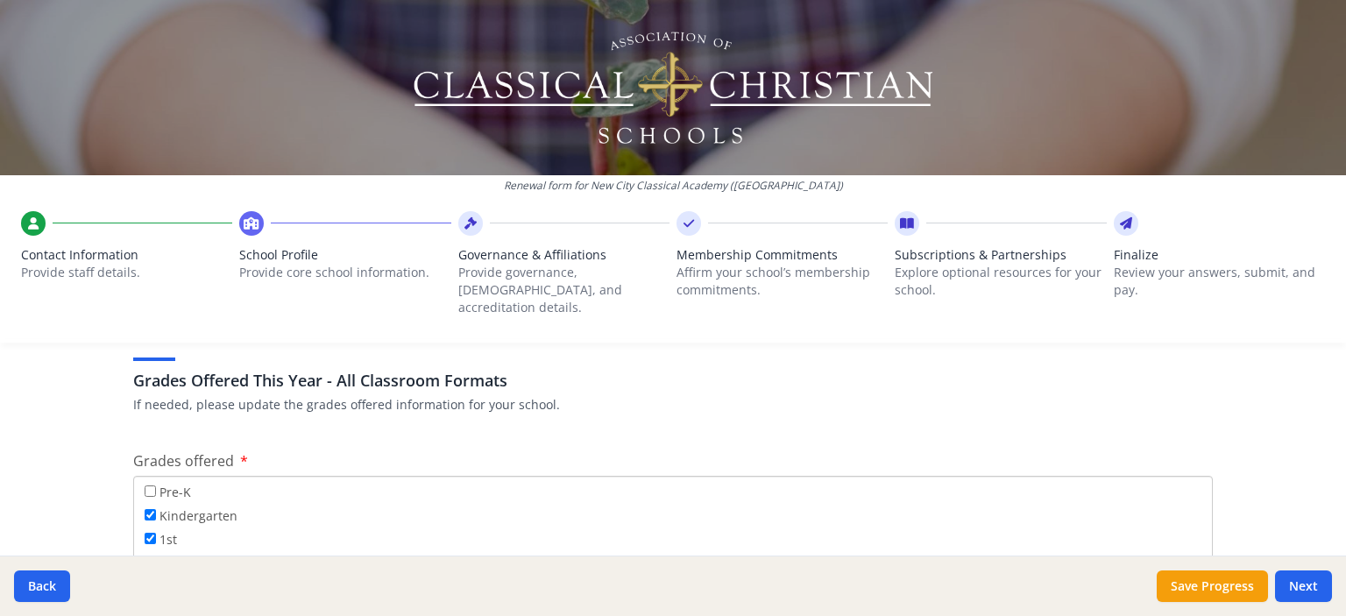
scroll to position [2984, 0]
type input "0"
click at [389, 478] on div "Pre-K" at bounding box center [673, 490] width 1057 height 24
click at [156, 478] on label "Pre-K" at bounding box center [168, 487] width 46 height 19
click at [156, 482] on input "Pre-K" at bounding box center [150, 487] width 11 height 11
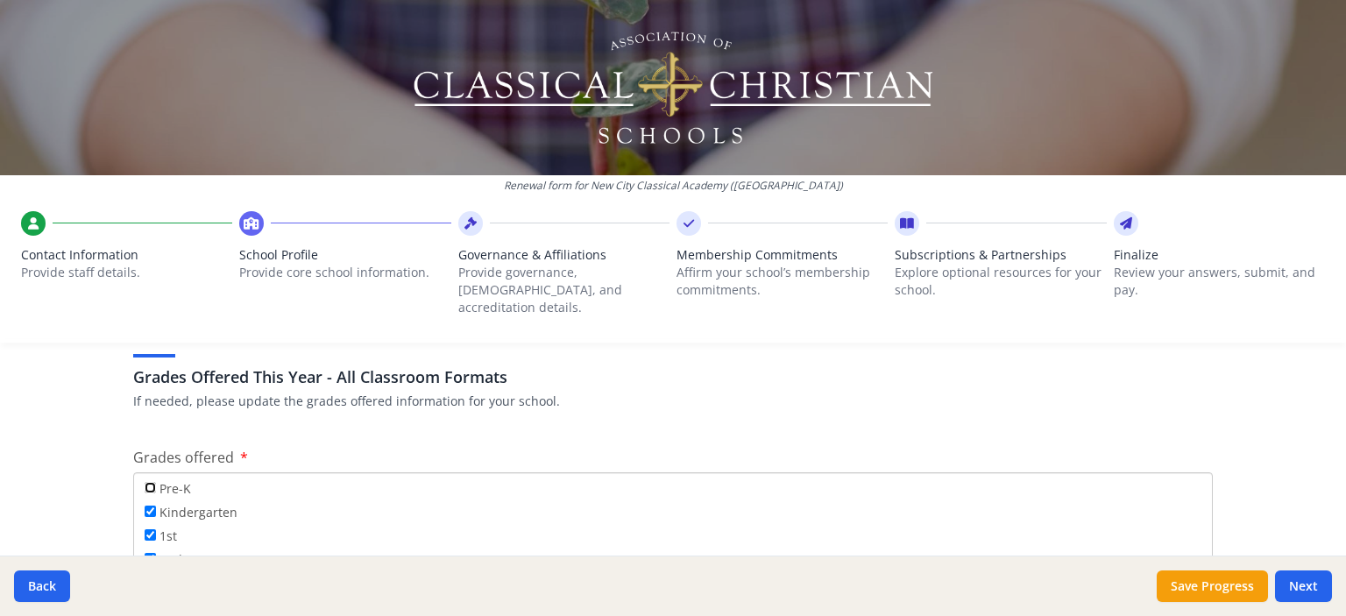
checkbox input "true"
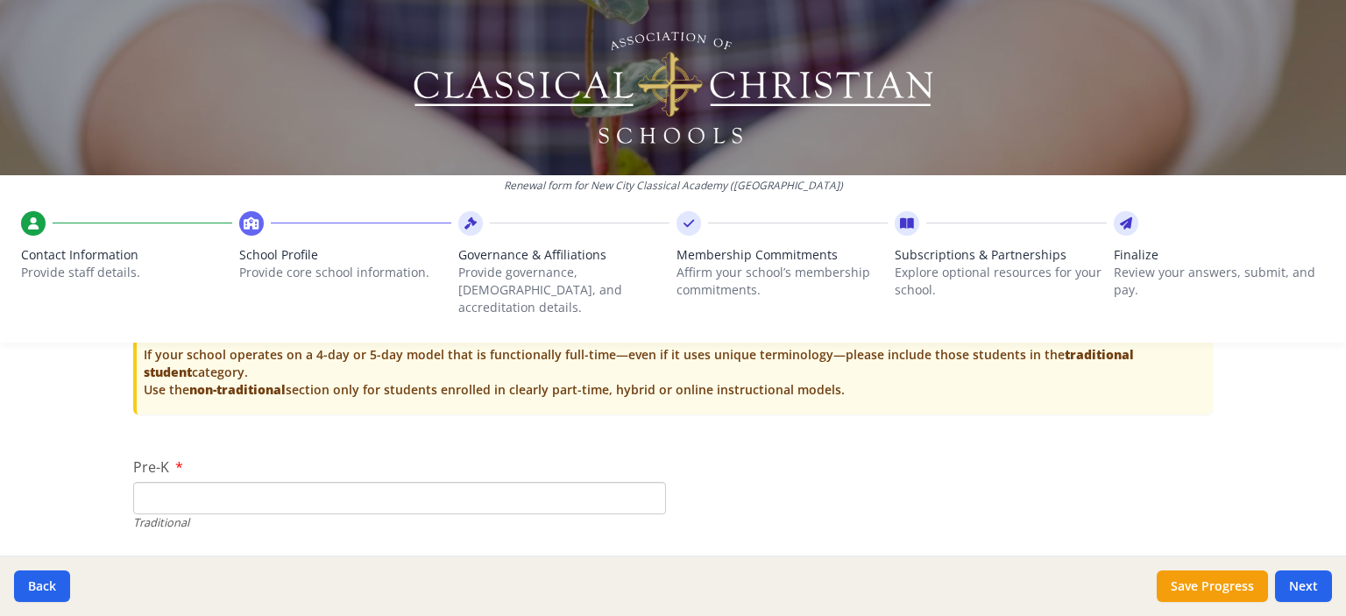
scroll to position [3754, 0]
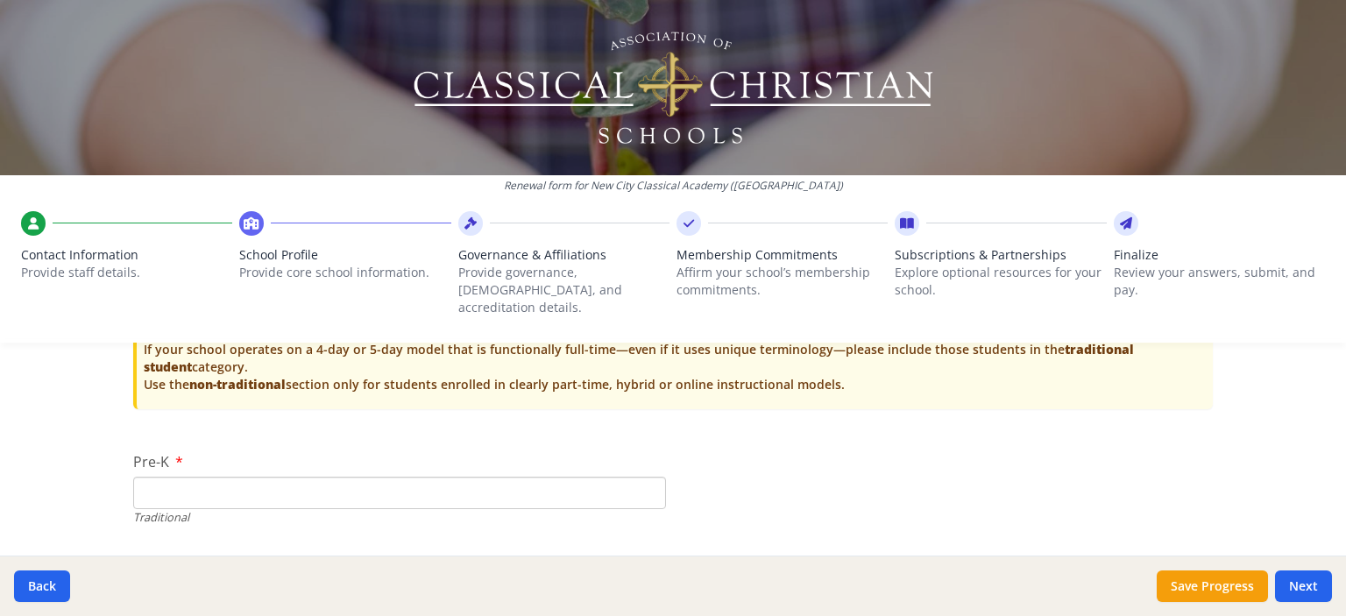
click at [253, 481] on input "Pre-K" at bounding box center [399, 493] width 533 height 32
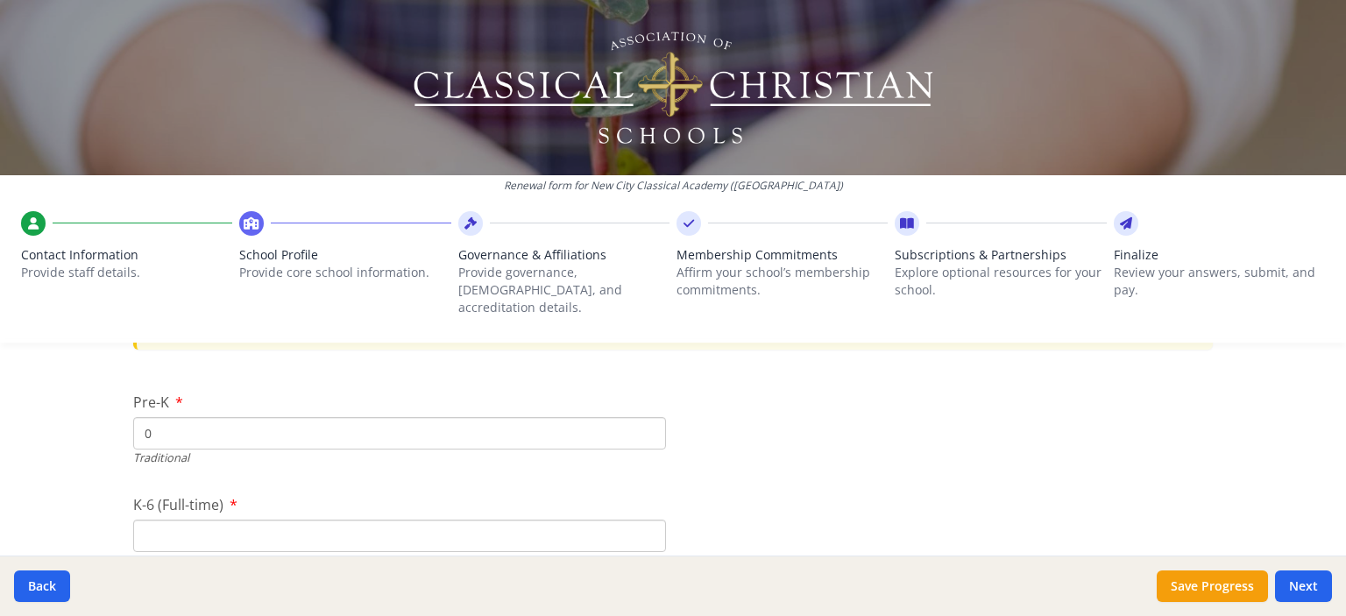
scroll to position [3819, 0]
type input "0"
click at [550, 514] on input "K-6 (Full-time)" at bounding box center [399, 530] width 533 height 32
type input "2"
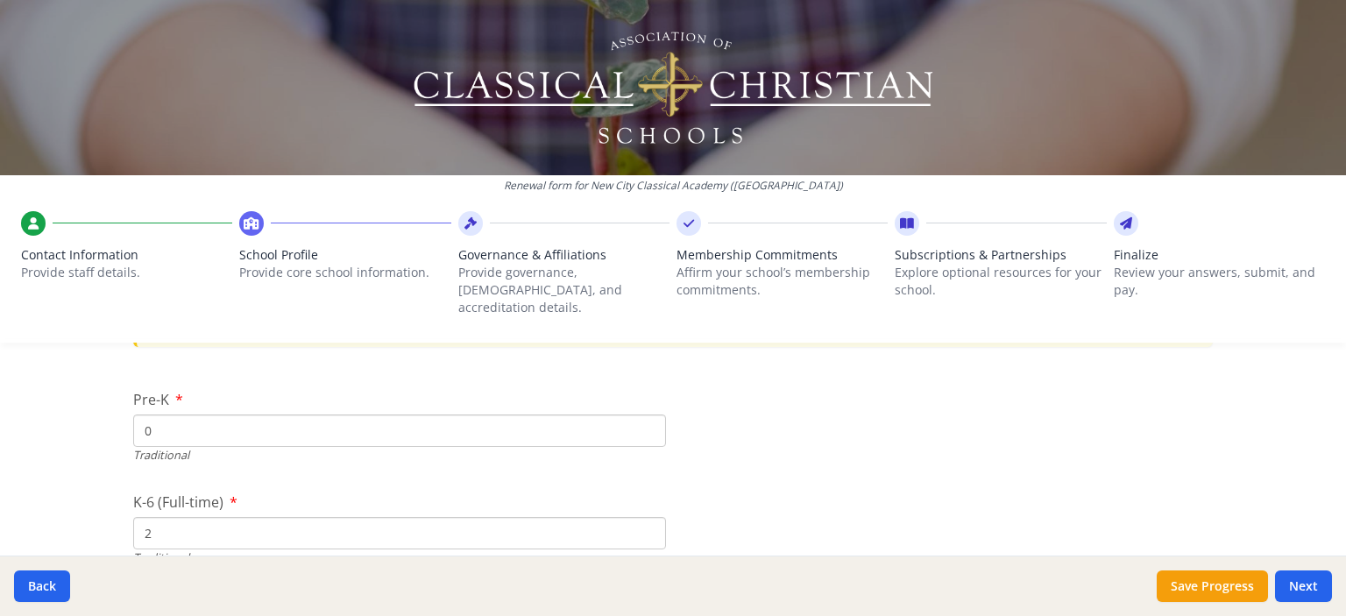
click at [479, 414] on input "0" at bounding box center [399, 430] width 533 height 32
type input "5"
click at [352, 447] on input "2" at bounding box center [399, 463] width 533 height 32
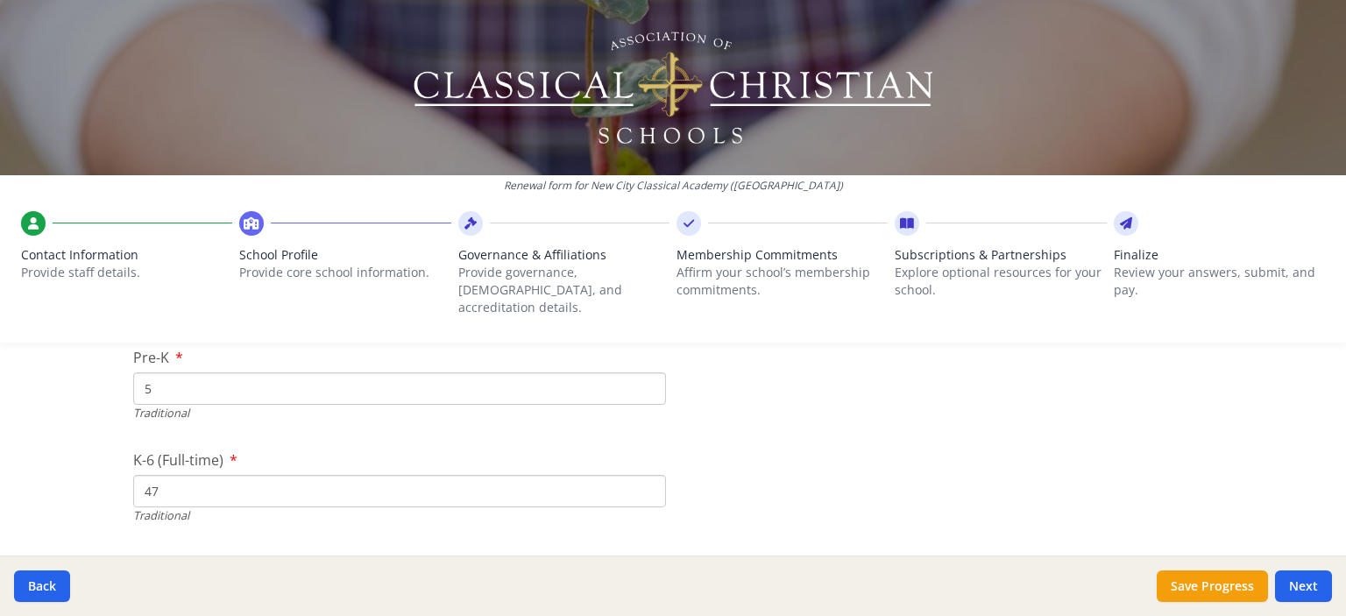
type input "4"
type input "55"
click at [385, 497] on input "7-12 (Full-time)" at bounding box center [399, 508] width 533 height 32
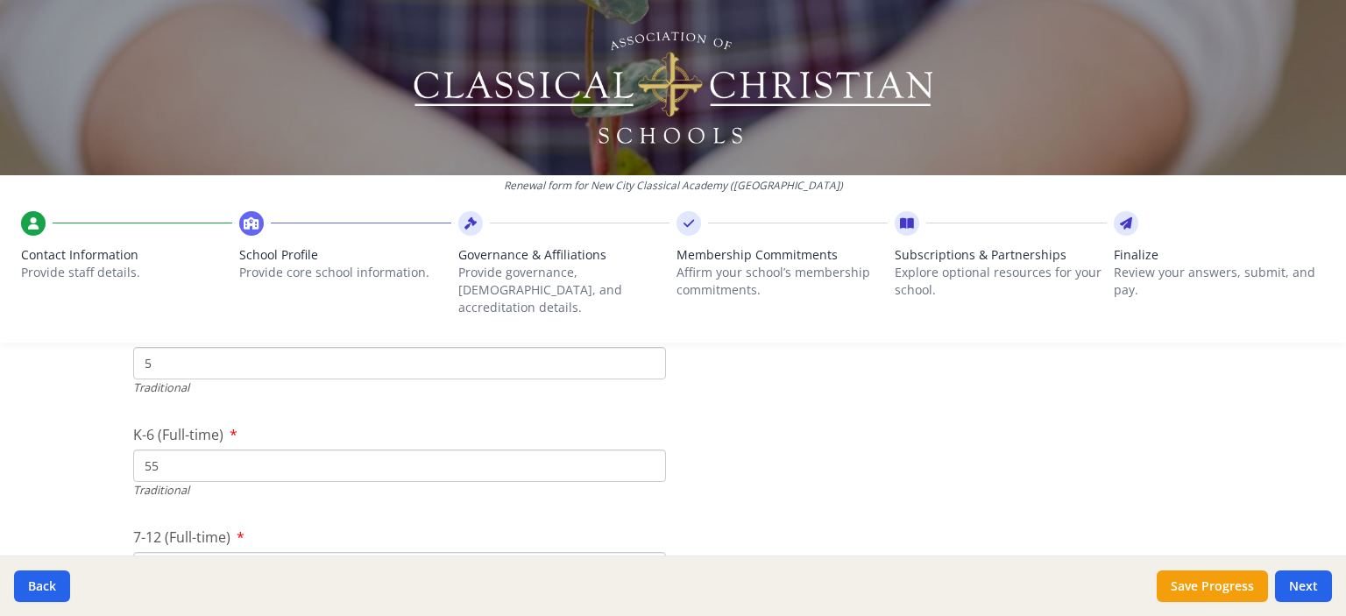
scroll to position [3883, 0]
type input "2"
click at [242, 457] on input "55" at bounding box center [399, 465] width 533 height 32
type input "49"
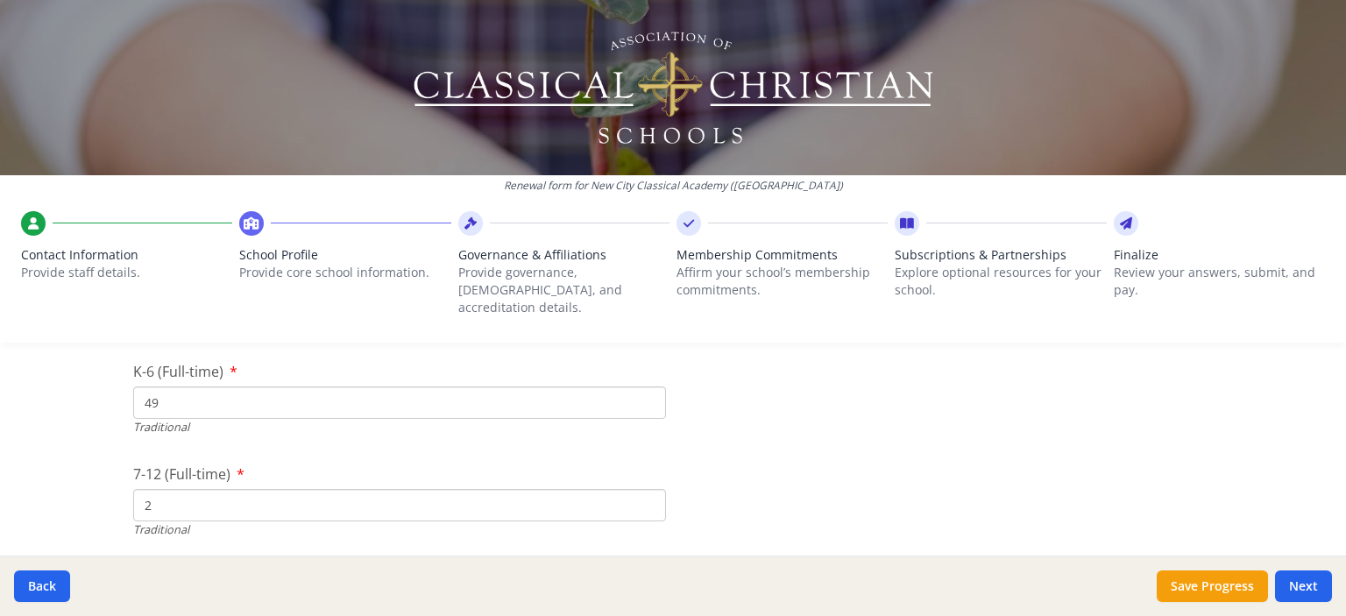
click at [231, 489] on input "2" at bounding box center [399, 505] width 533 height 32
type input "0"
drag, startPoint x: 224, startPoint y: 430, endPoint x: 70, endPoint y: 426, distance: 154.3
click at [70, 426] on div "Renewal form for New City Classical Academy ([GEOGRAPHIC_DATA]) Contact Informa…" at bounding box center [673, 308] width 1346 height 616
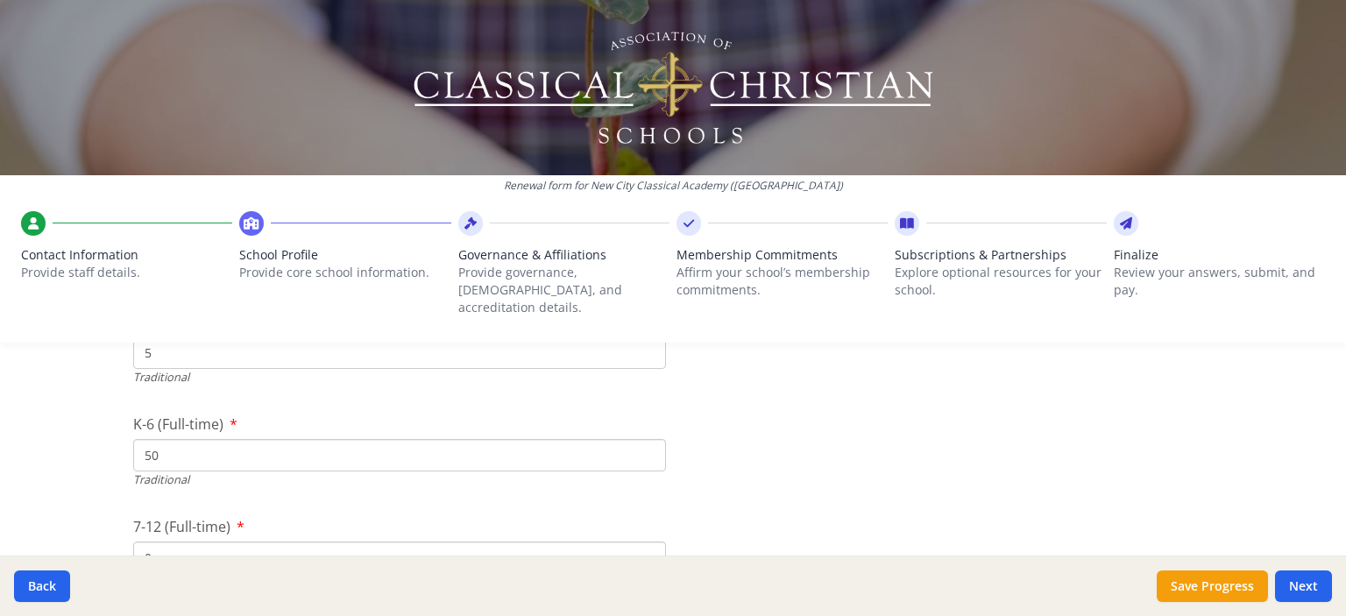
type input "50"
click at [75, 427] on div "Renewal form for New City Classical Academy ([GEOGRAPHIC_DATA]) Contact Informa…" at bounding box center [673, 308] width 1346 height 616
click at [173, 475] on input "0" at bounding box center [399, 491] width 533 height 32
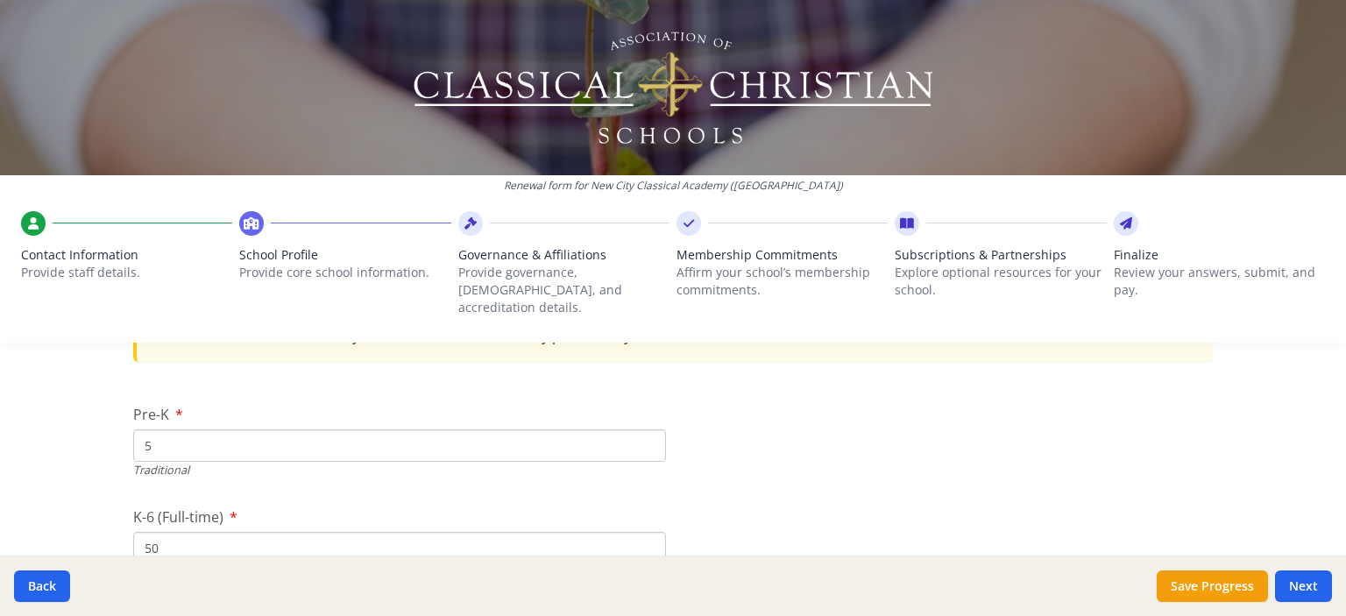
scroll to position [3799, 0]
type input "5"
click at [173, 431] on input "5" at bounding box center [399, 447] width 533 height 32
type input "7"
click at [67, 464] on div "Renewal form for New City Classical Academy ([GEOGRAPHIC_DATA]) Contact Informa…" at bounding box center [673, 308] width 1346 height 616
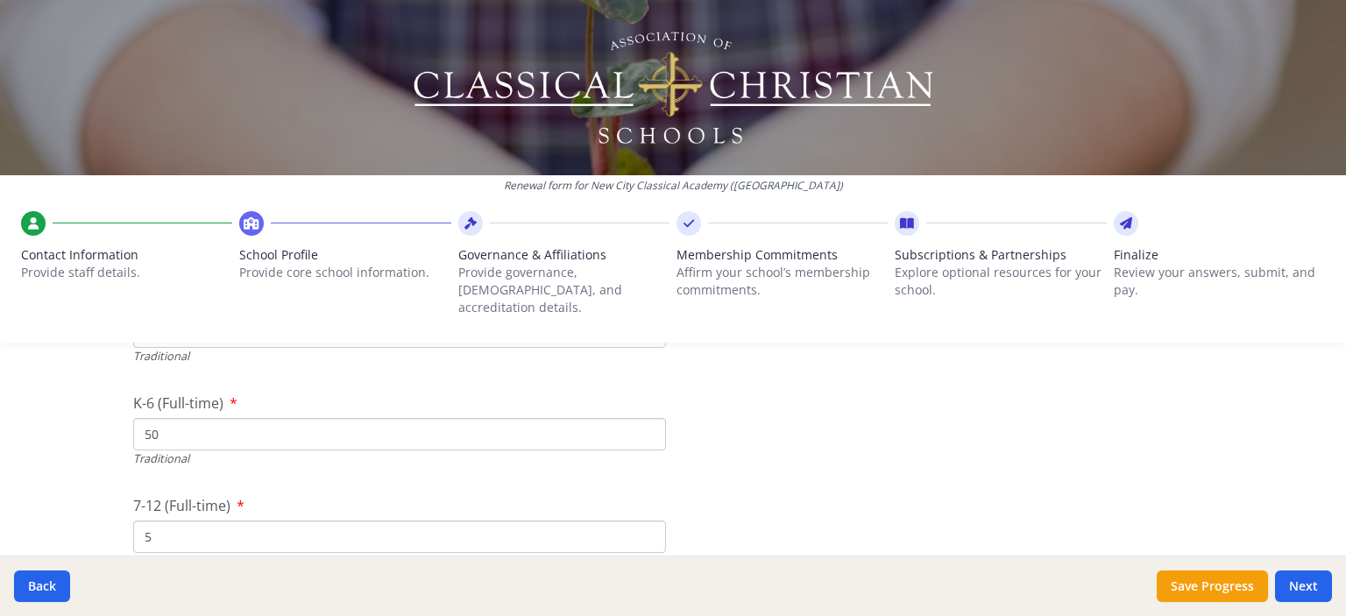
scroll to position [3918, 0]
click at [174, 523] on input "5" at bounding box center [399, 534] width 533 height 32
type input "2"
type input "34"
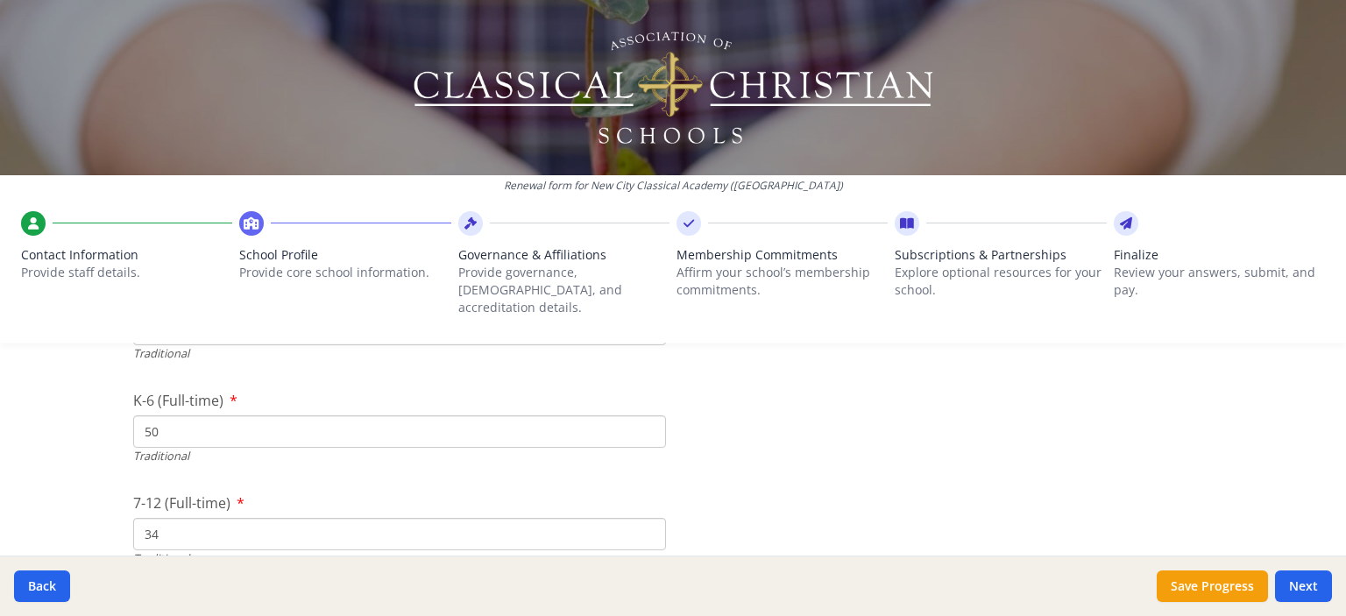
click at [63, 492] on div "Renewal form for New City Classical Academy ([GEOGRAPHIC_DATA]) Contact Informa…" at bounding box center [673, 308] width 1346 height 616
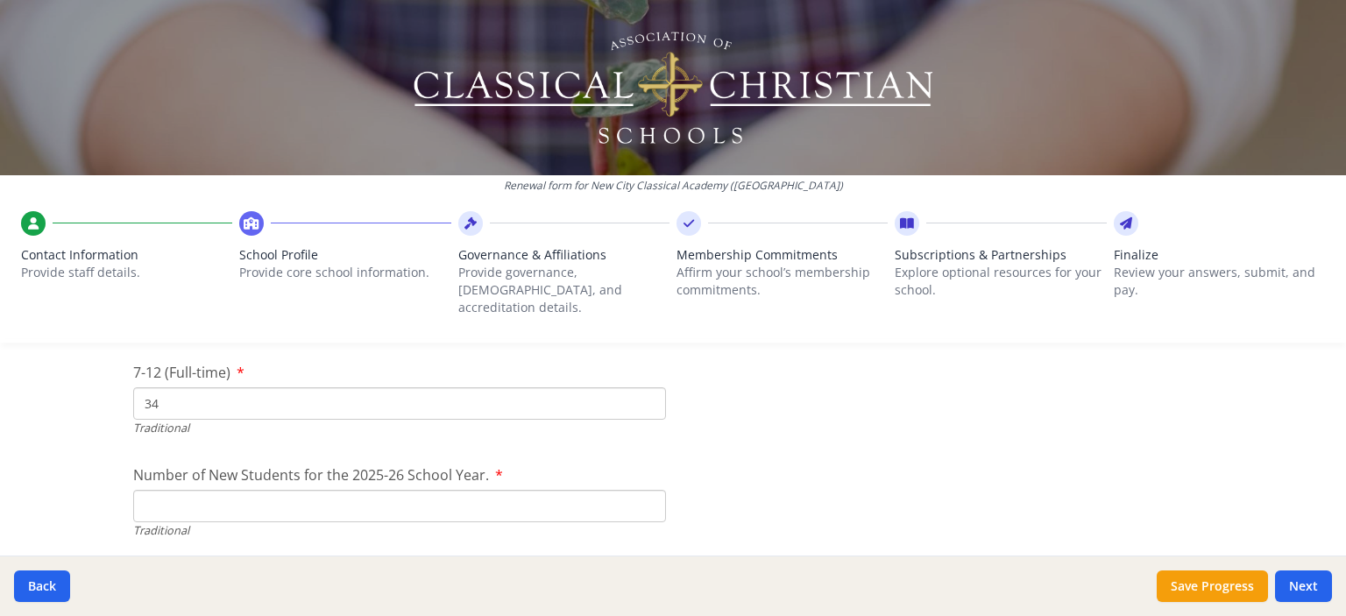
scroll to position [4053, 0]
click at [172, 485] on input "Number of New Students for the 2025-26 School Year." at bounding box center [399, 501] width 533 height 32
click at [95, 464] on div "Renewal form for New City Classical Academy ([GEOGRAPHIC_DATA]) Contact Informa…" at bounding box center [673, 308] width 1346 height 616
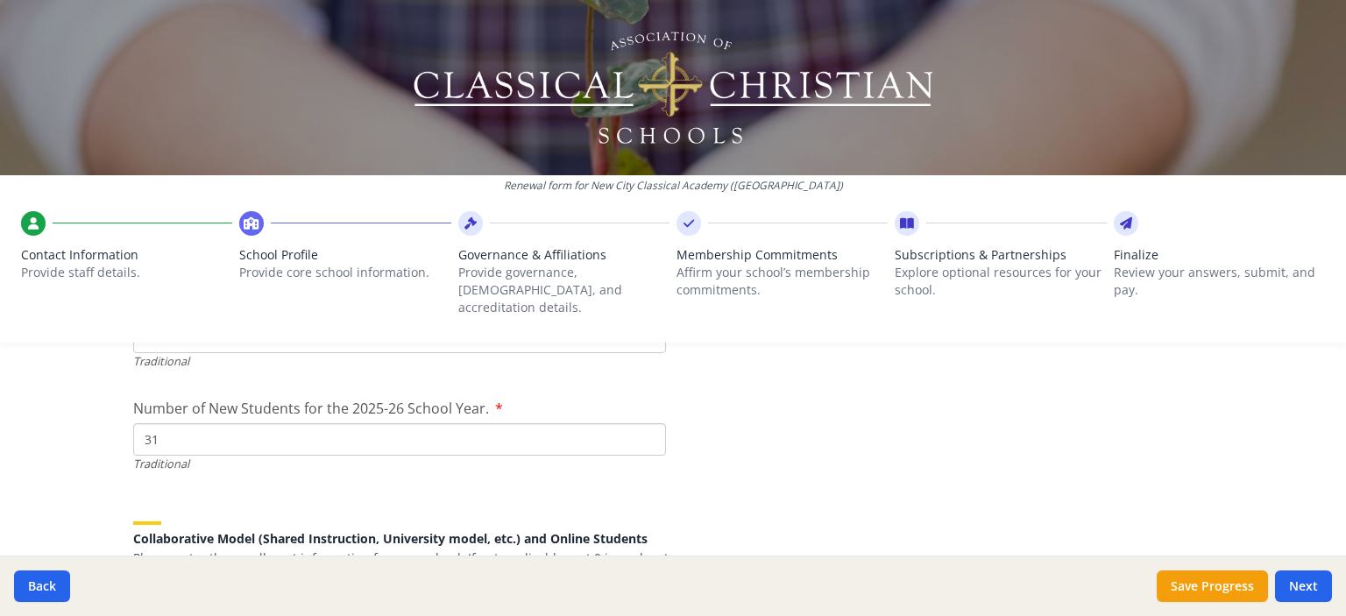
scroll to position [4114, 0]
click at [179, 433] on input "31" at bounding box center [399, 440] width 533 height 32
type input "30"
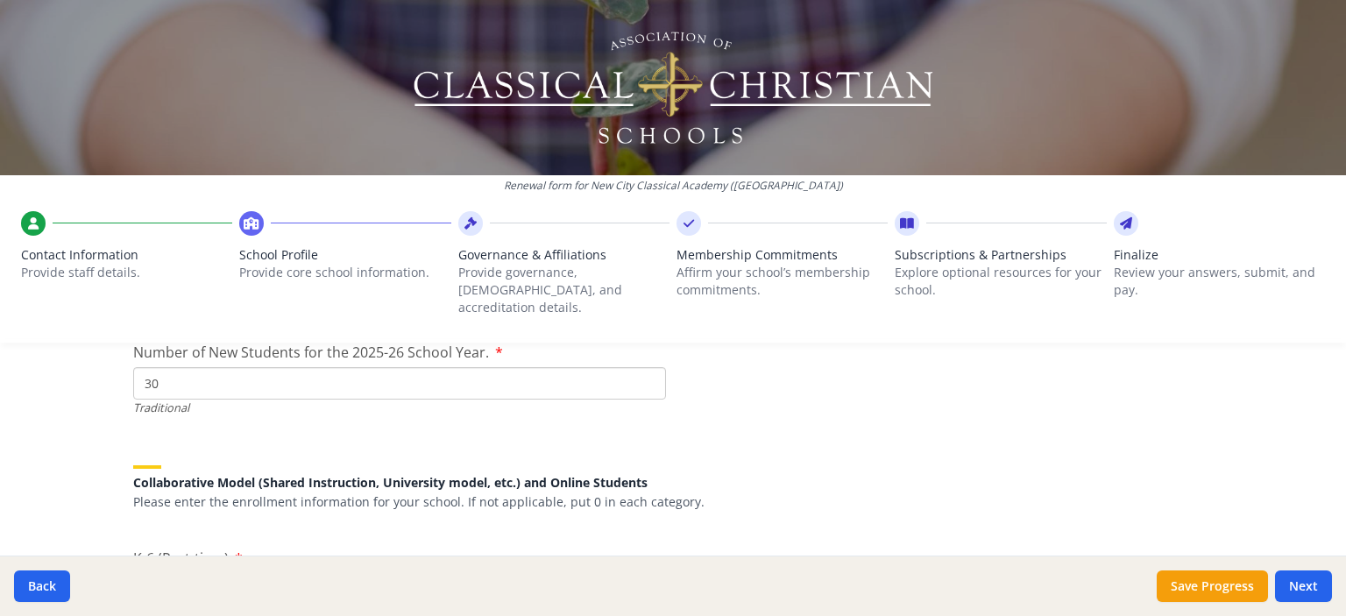
scroll to position [4171, 0]
drag, startPoint x: 107, startPoint y: 427, endPoint x: 41, endPoint y: 459, distance: 73.3
click at [41, 459] on div "Renewal form for New City Classical Academy ([GEOGRAPHIC_DATA]) Contact Informa…" at bounding box center [673, 308] width 1346 height 616
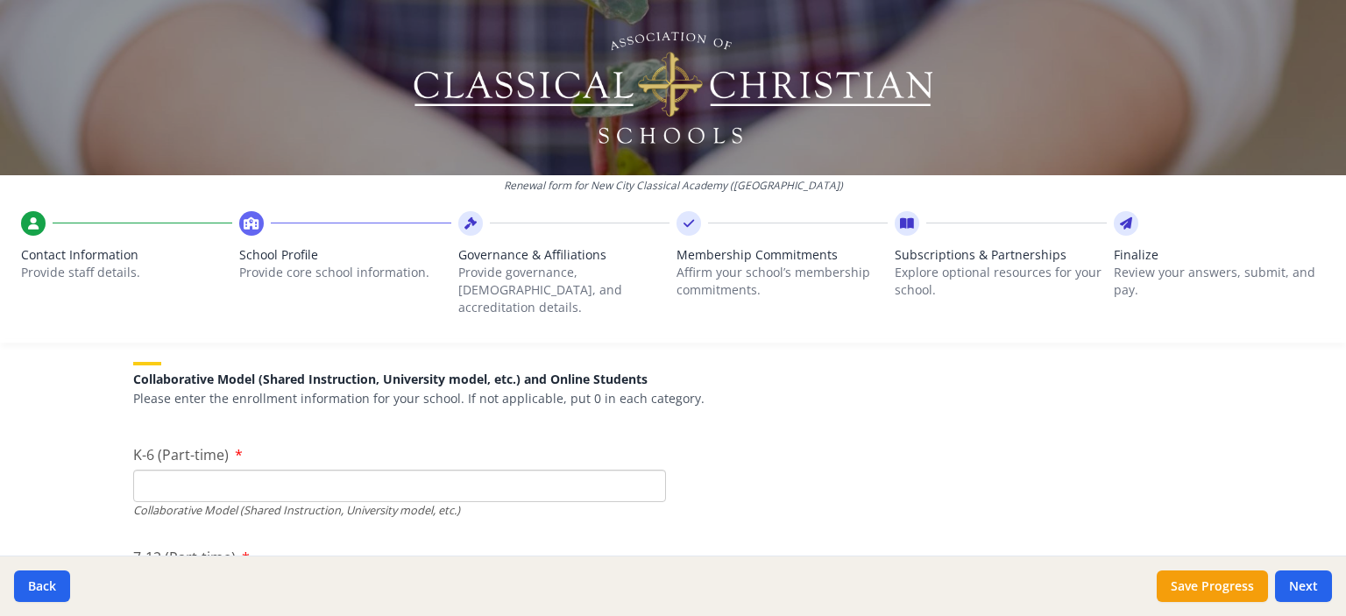
scroll to position [4276, 0]
click at [188, 478] on input "K-6 (Part-time)" at bounding box center [399, 484] width 533 height 32
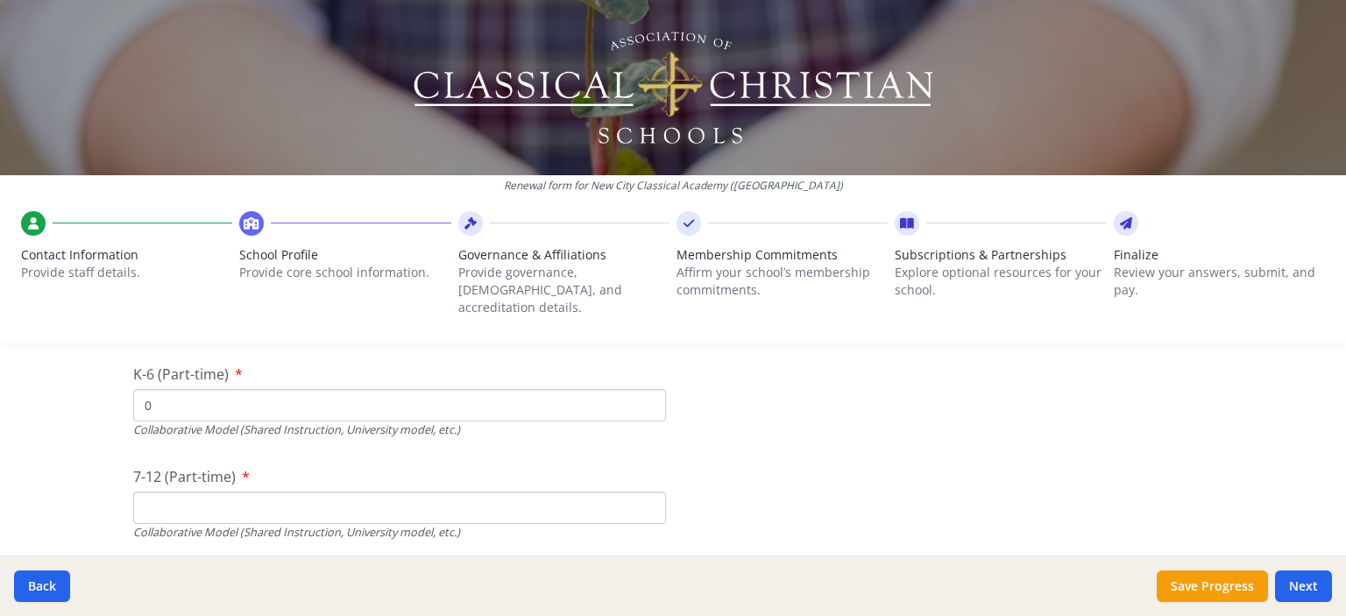
scroll to position [4359, 0]
type input "0"
click at [188, 487] on input "7-12 (Part-time)" at bounding box center [399, 503] width 533 height 32
type input "0"
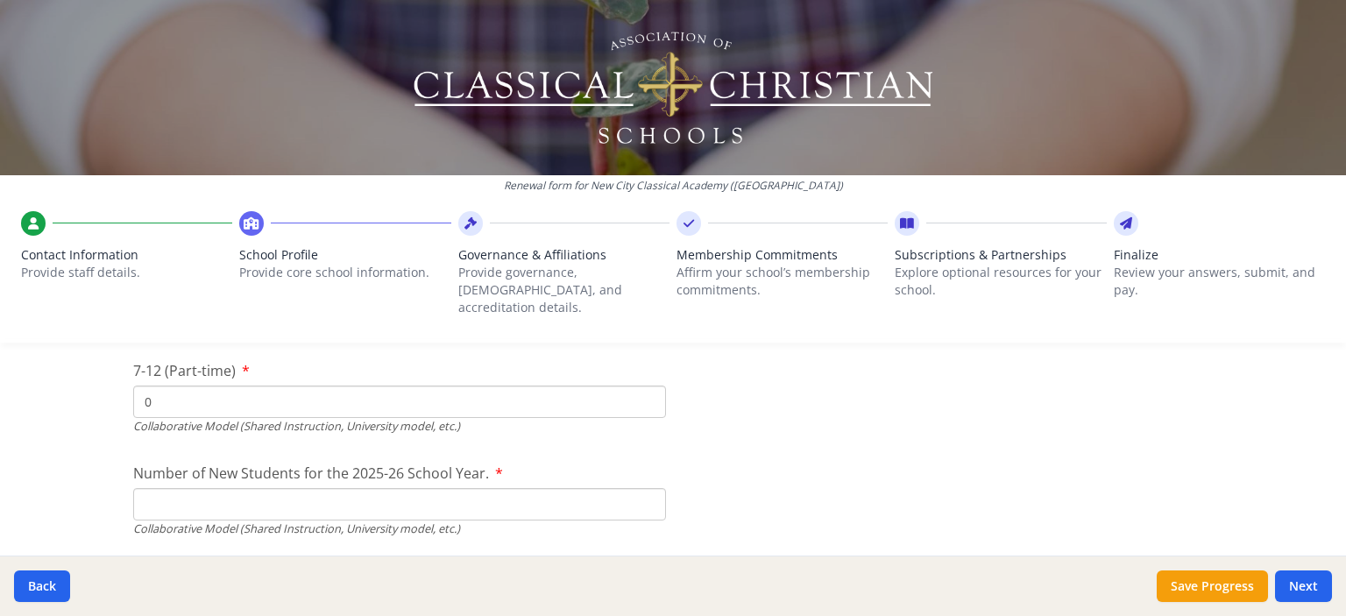
click at [188, 110] on input "Number of New Students for the 2025-26 School Year." at bounding box center [399, 93] width 533 height 32
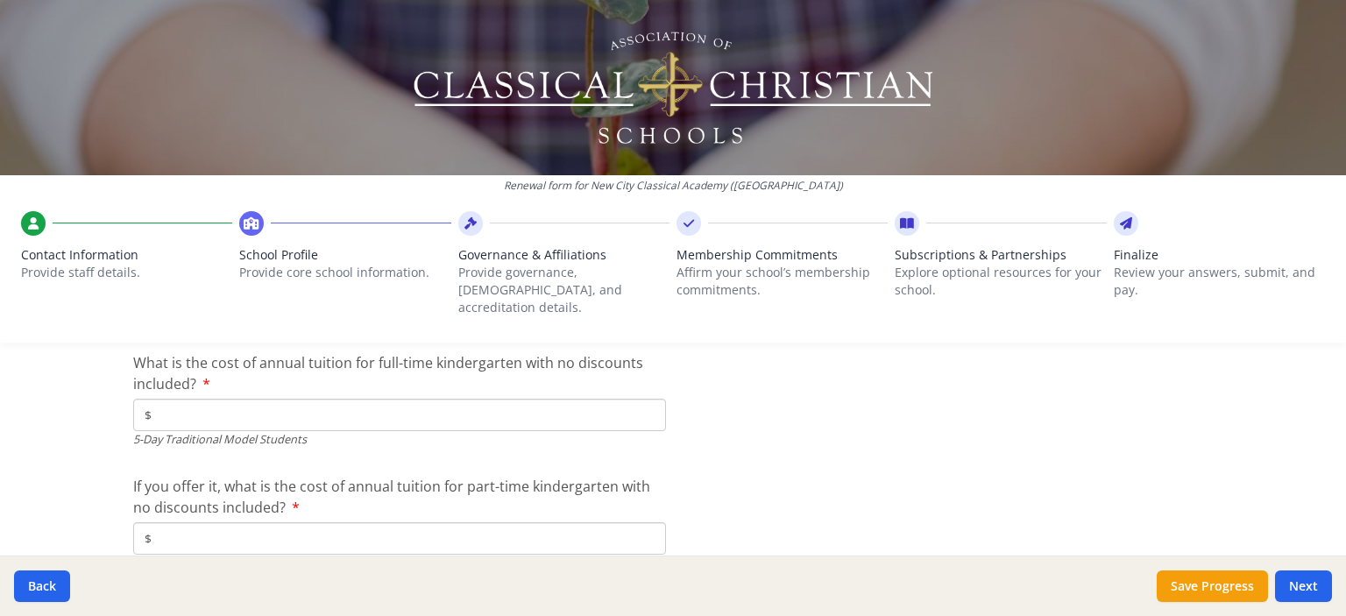
scroll to position [4800, 0]
type input "0"
click at [183, 517] on input "$" at bounding box center [399, 533] width 533 height 32
type input "$4 500"
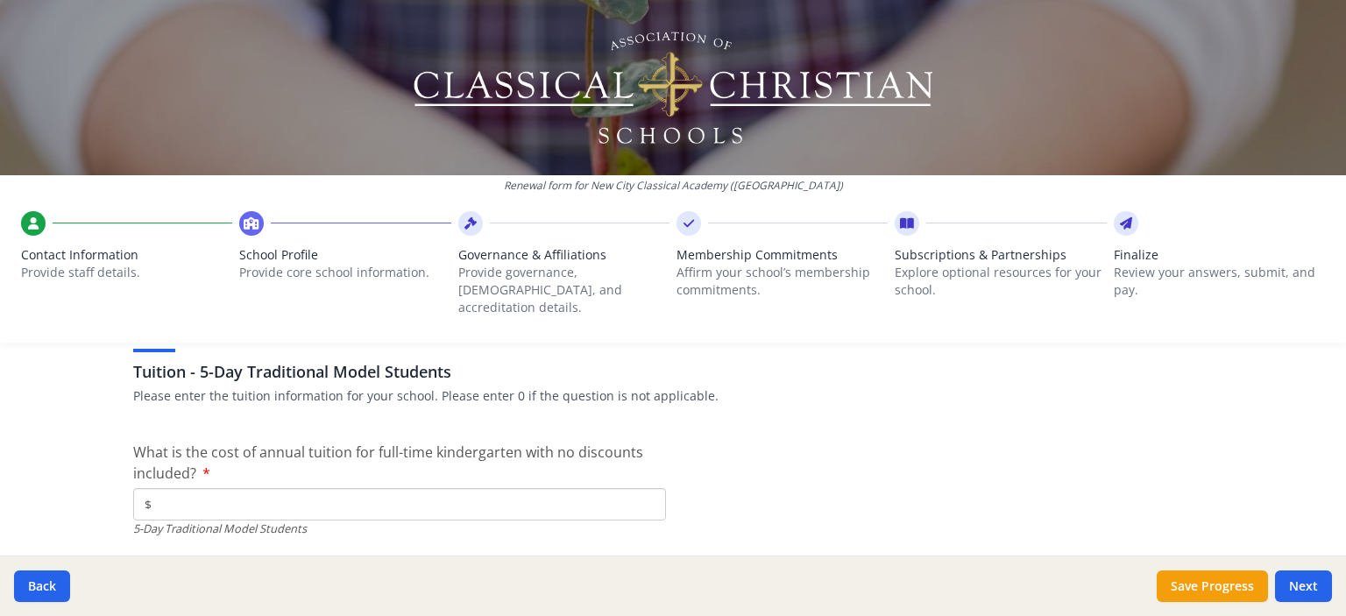
scroll to position [4703, 0]
click at [302, 494] on input "$" at bounding box center [399, 506] width 533 height 32
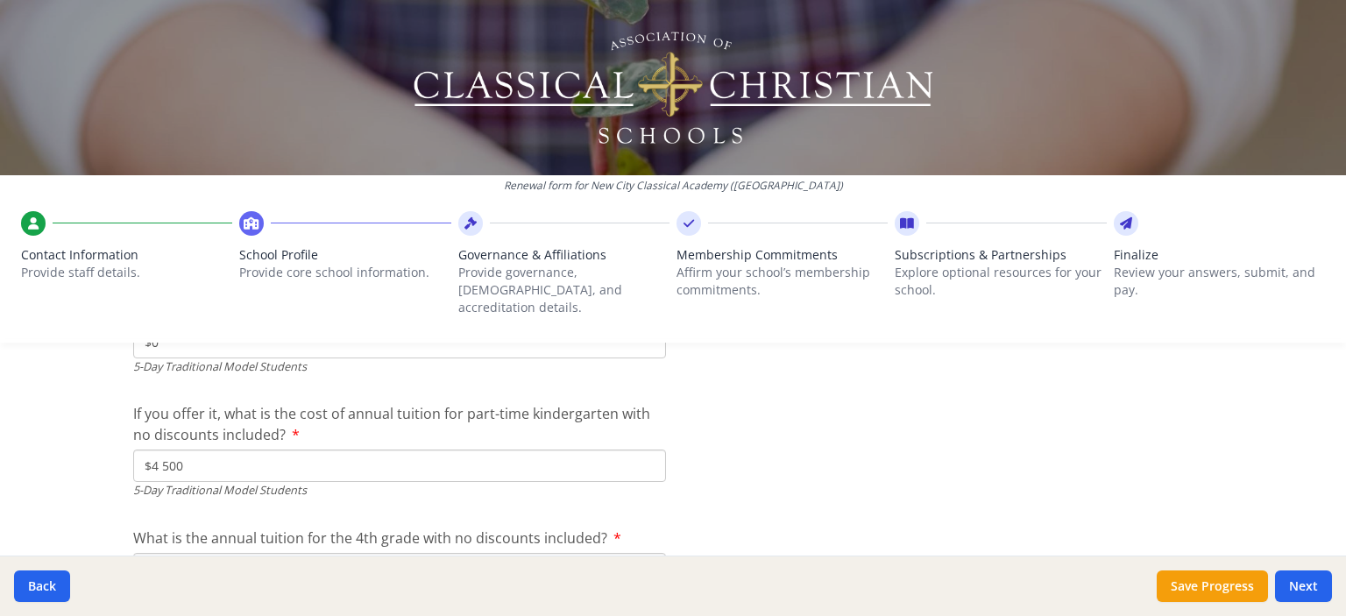
type input "$0"
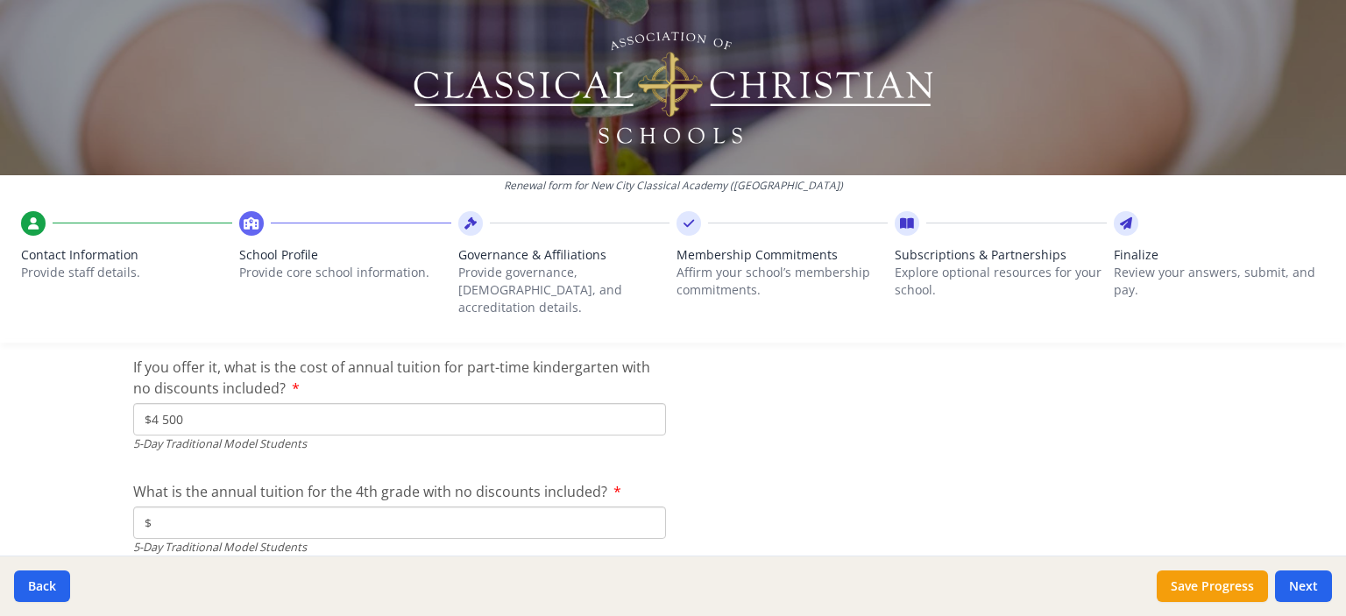
scroll to position [4920, 0]
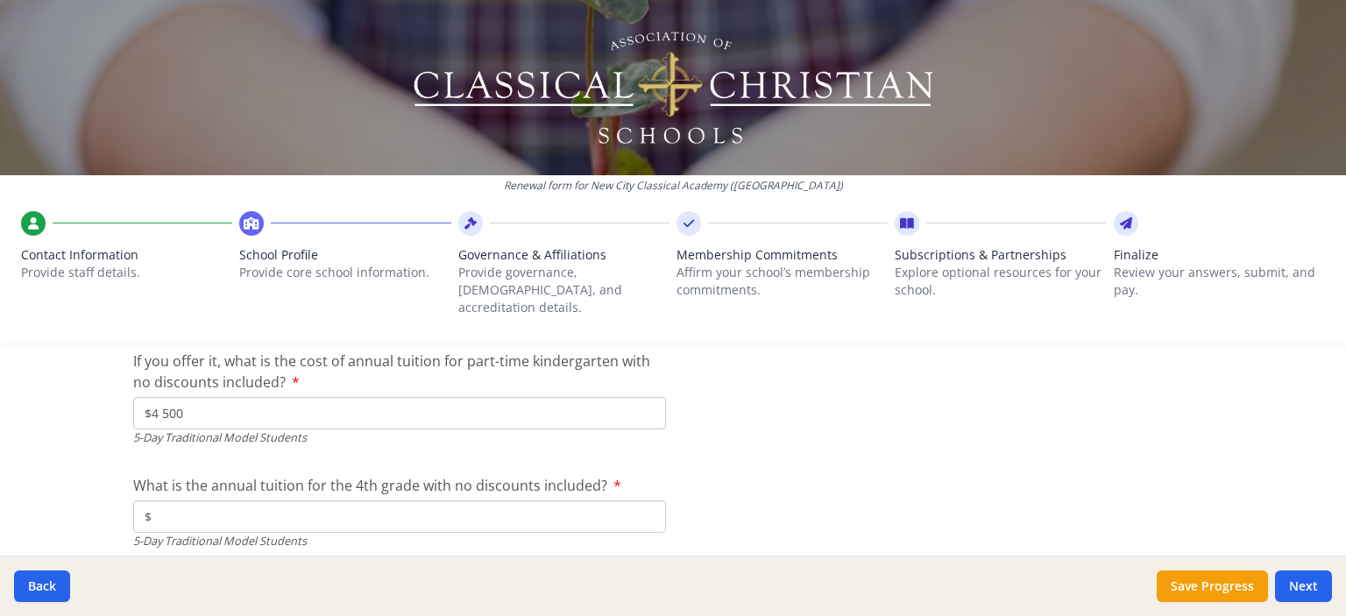
click at [302, 500] on input "$" at bounding box center [399, 516] width 533 height 32
click at [253, 508] on input "$" at bounding box center [399, 516] width 533 height 32
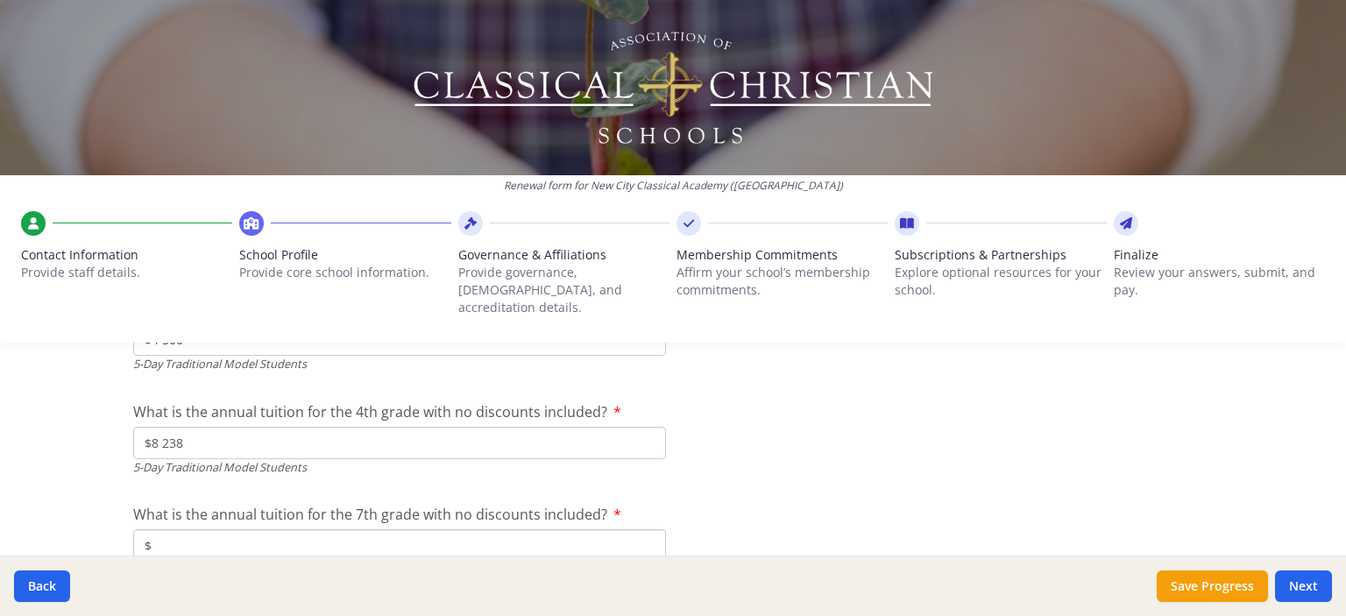
scroll to position [5015, 0]
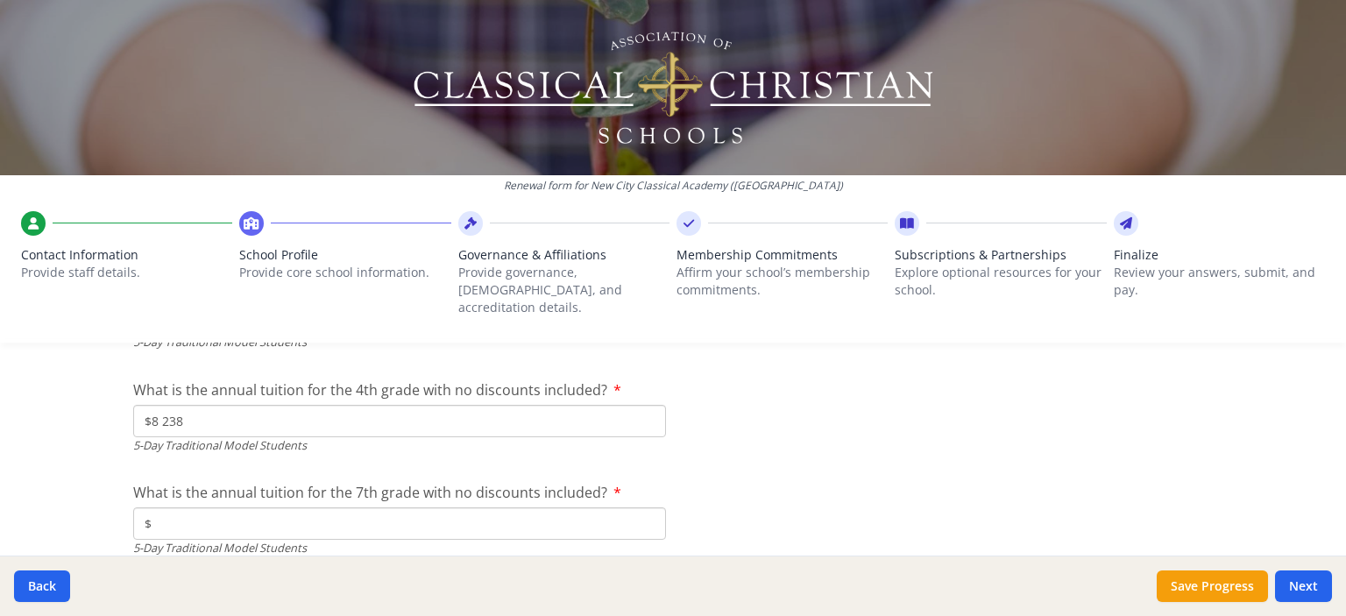
type input "$8 238"
click at [254, 507] on input "$" at bounding box center [399, 523] width 533 height 32
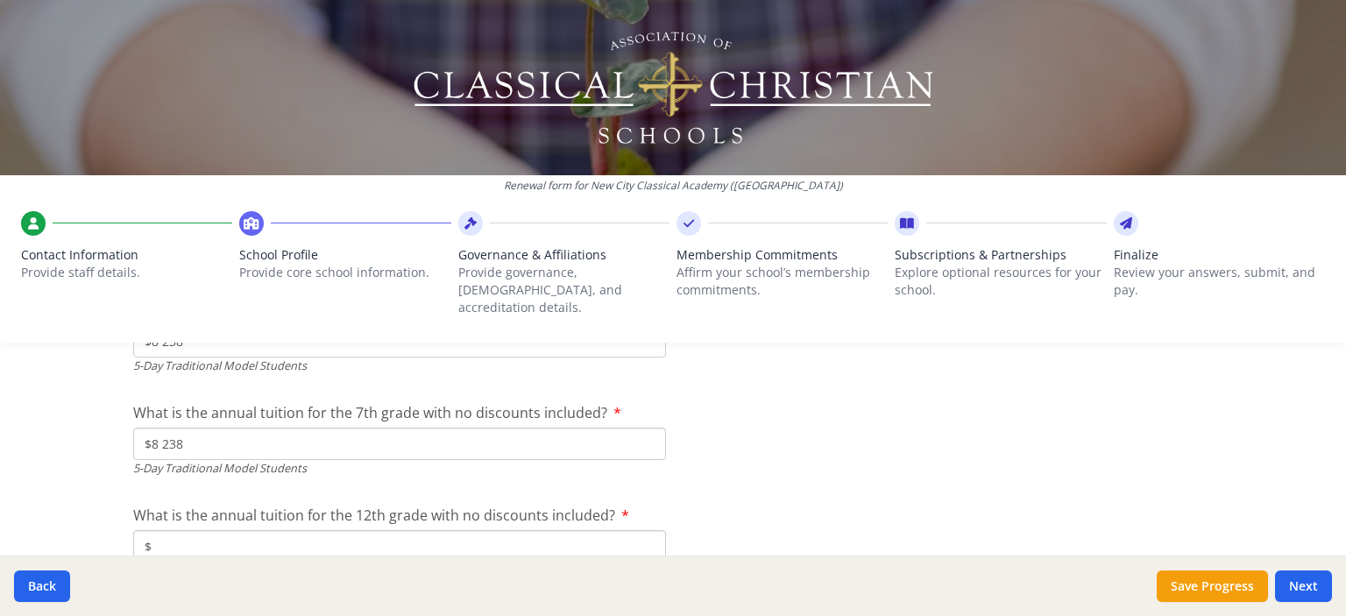
scroll to position [5096, 0]
type input "$8 238"
click at [251, 529] on input "$" at bounding box center [399, 545] width 533 height 32
type input "$8 238"
click at [50, 455] on div "Renewal form for New City Classical Academy ([GEOGRAPHIC_DATA]) Contact Informa…" at bounding box center [673, 308] width 1346 height 616
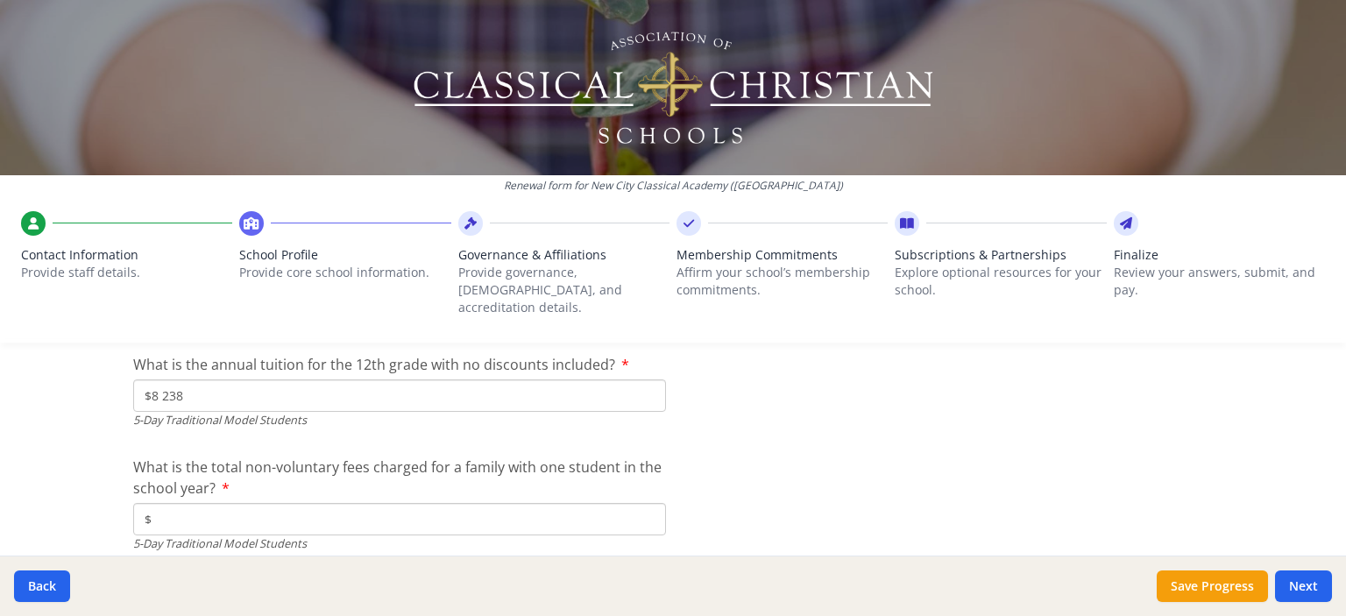
scroll to position [5256, 0]
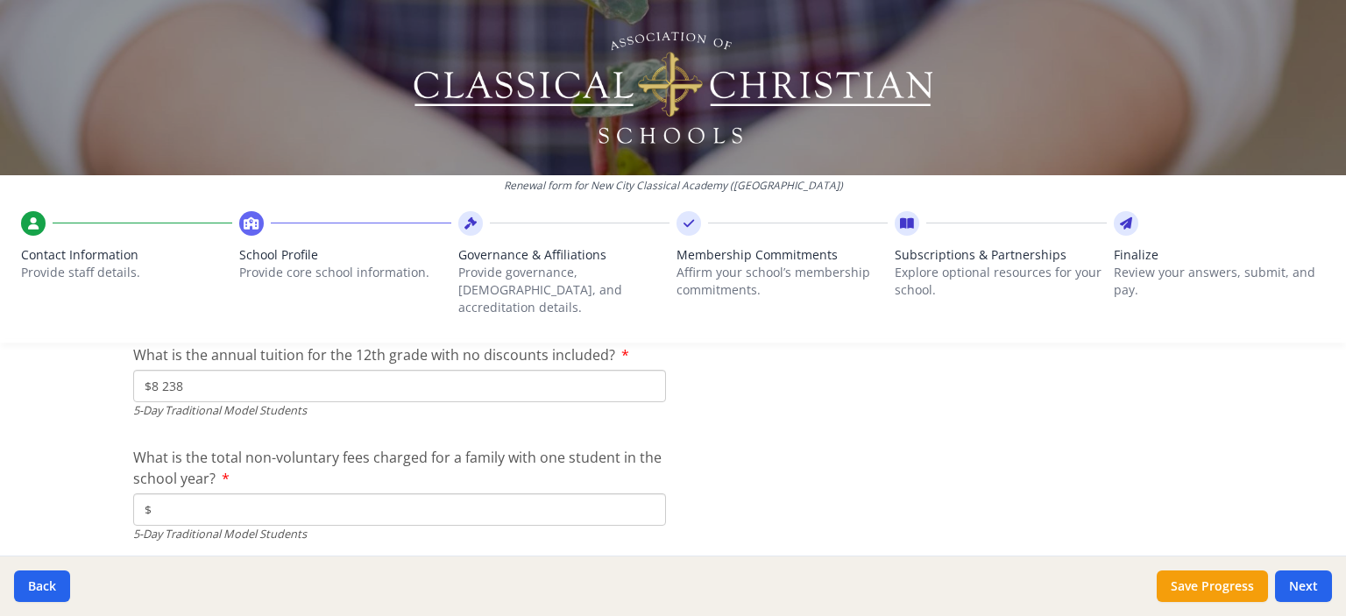
click at [228, 493] on input "$" at bounding box center [399, 509] width 533 height 32
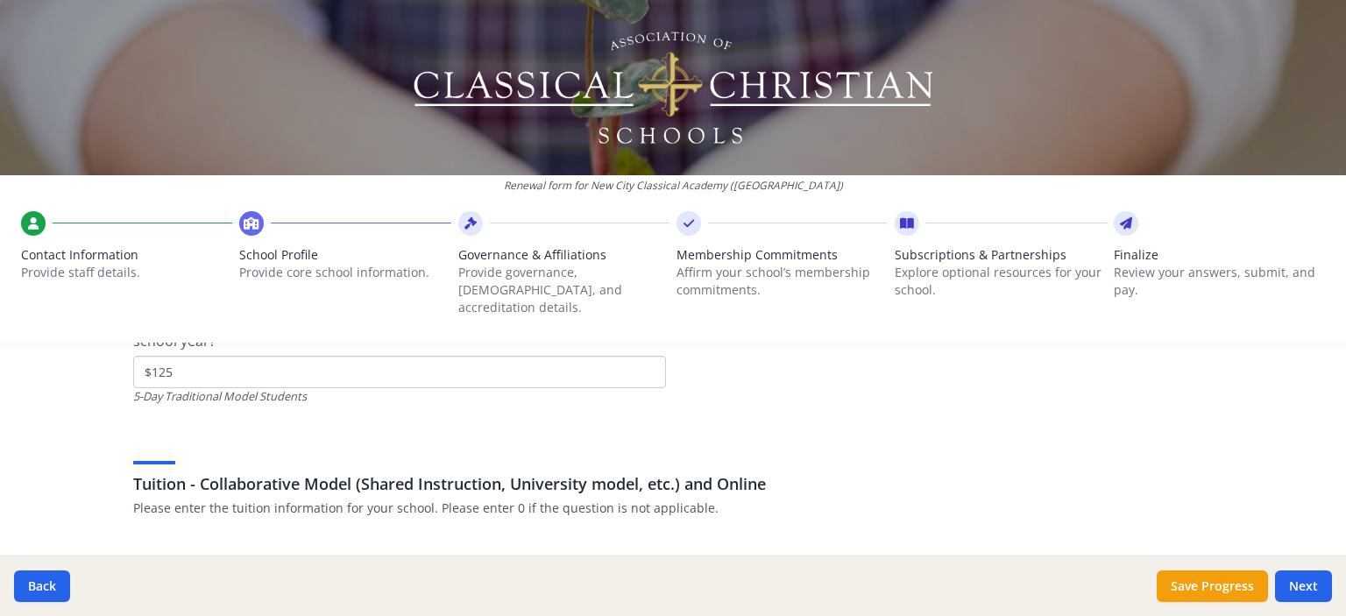
scroll to position [5397, 0]
type input "$125"
click at [95, 434] on div "Renewal form for New City Classical Academy ([GEOGRAPHIC_DATA]) Contact Informa…" at bounding box center [673, 308] width 1346 height 616
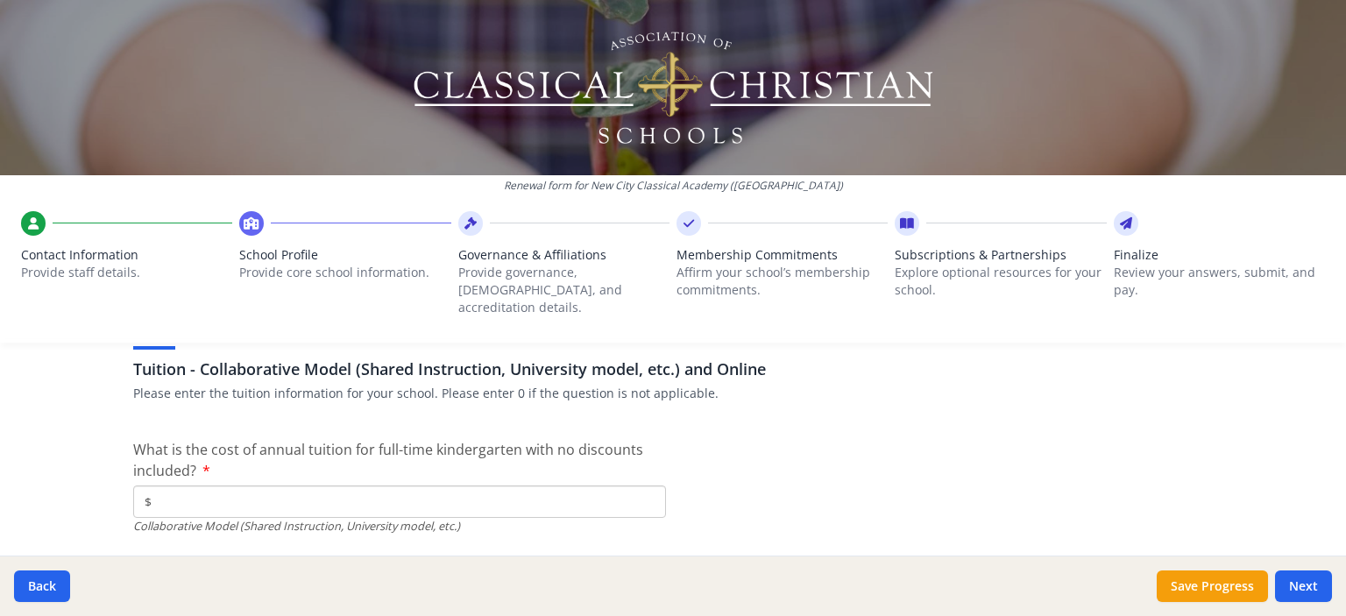
scroll to position [5508, 0]
drag, startPoint x: 219, startPoint y: 479, endPoint x: 210, endPoint y: 437, distance: 43.0
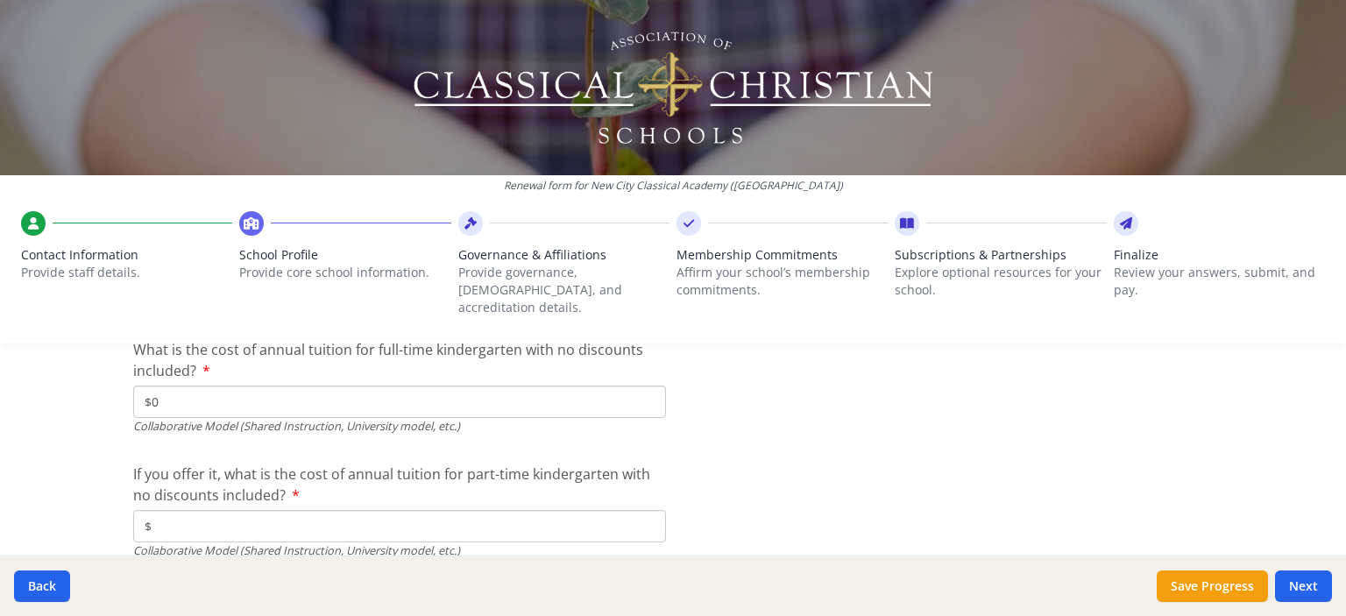
scroll to position [5609, 0]
type input "$0"
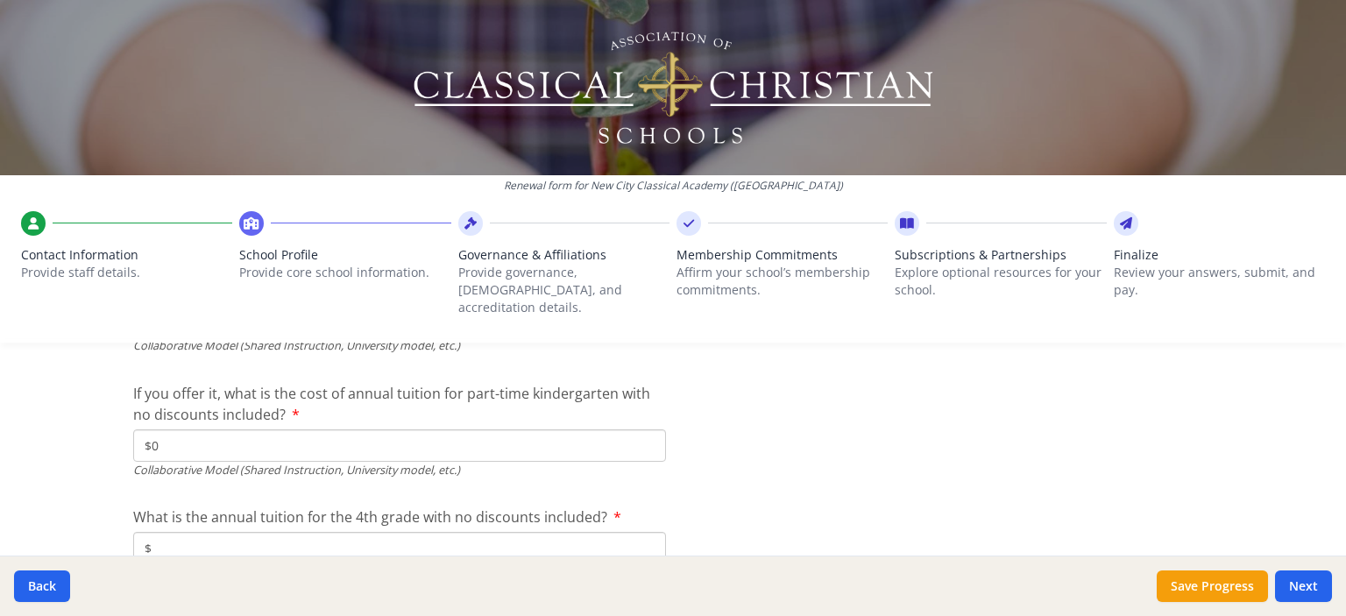
type input "$0"
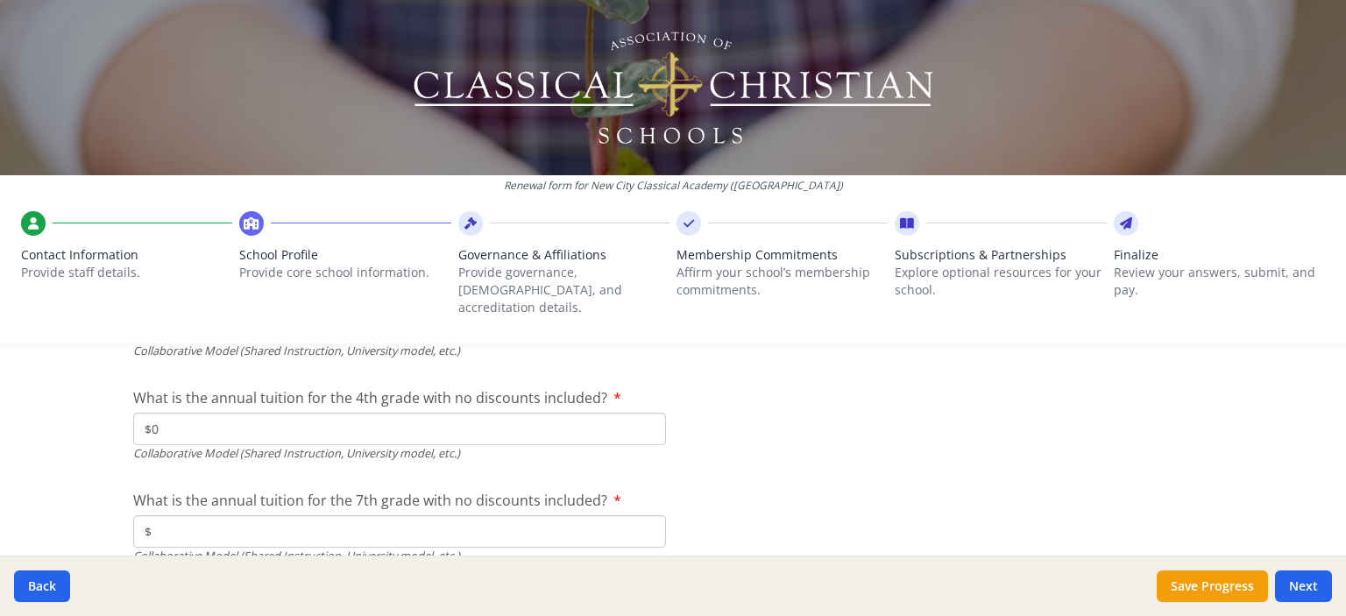
type input "$0"
click at [173, 548] on div "Collaborative Model (Shared Instruction, University model, etc.)" at bounding box center [399, 556] width 533 height 17
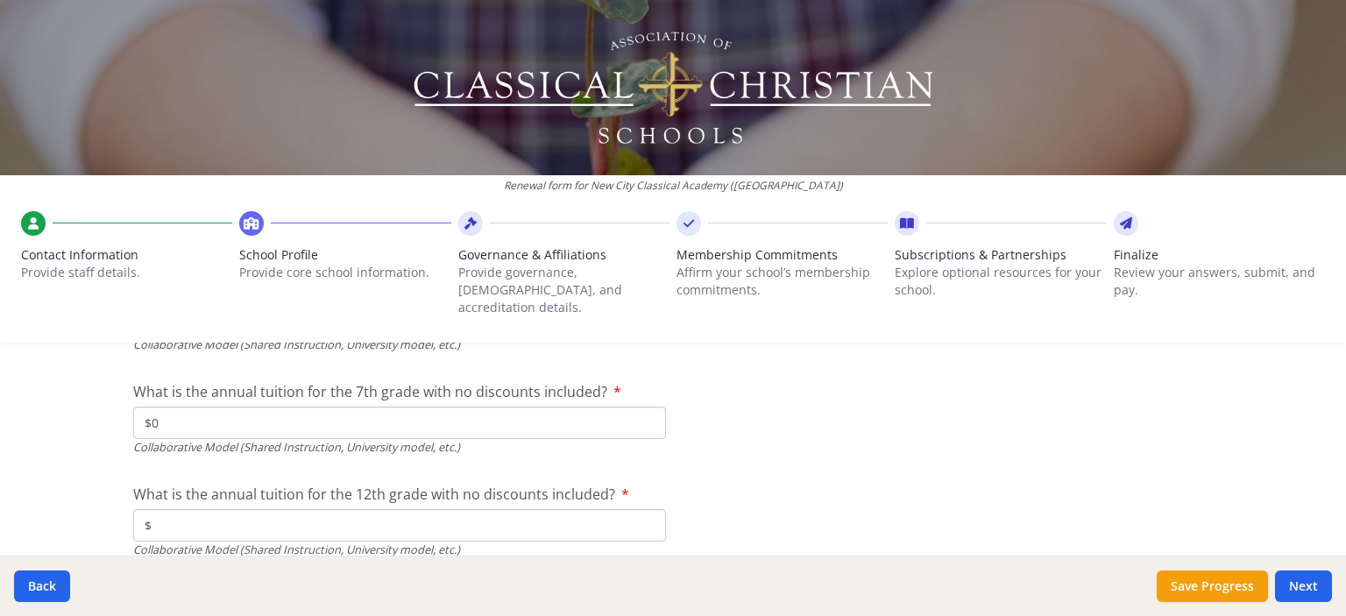
scroll to position [5916, 0]
type input "$0"
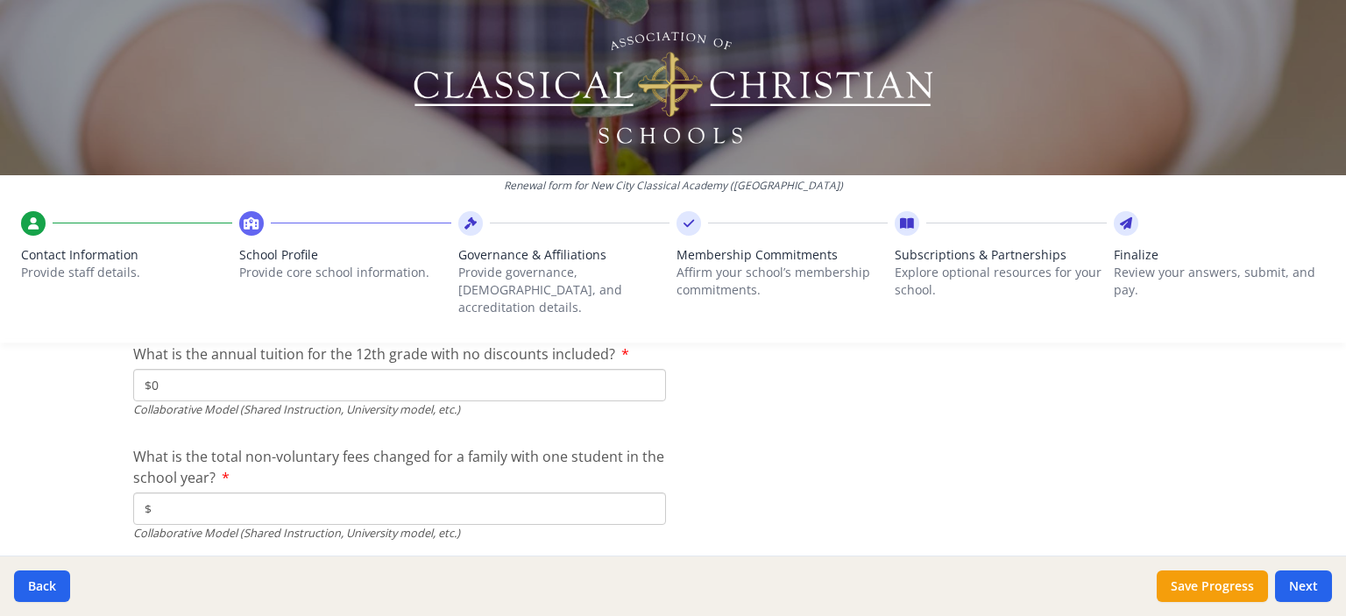
scroll to position [6060, 0]
type input "$0"
click at [263, 494] on input "$" at bounding box center [399, 505] width 533 height 32
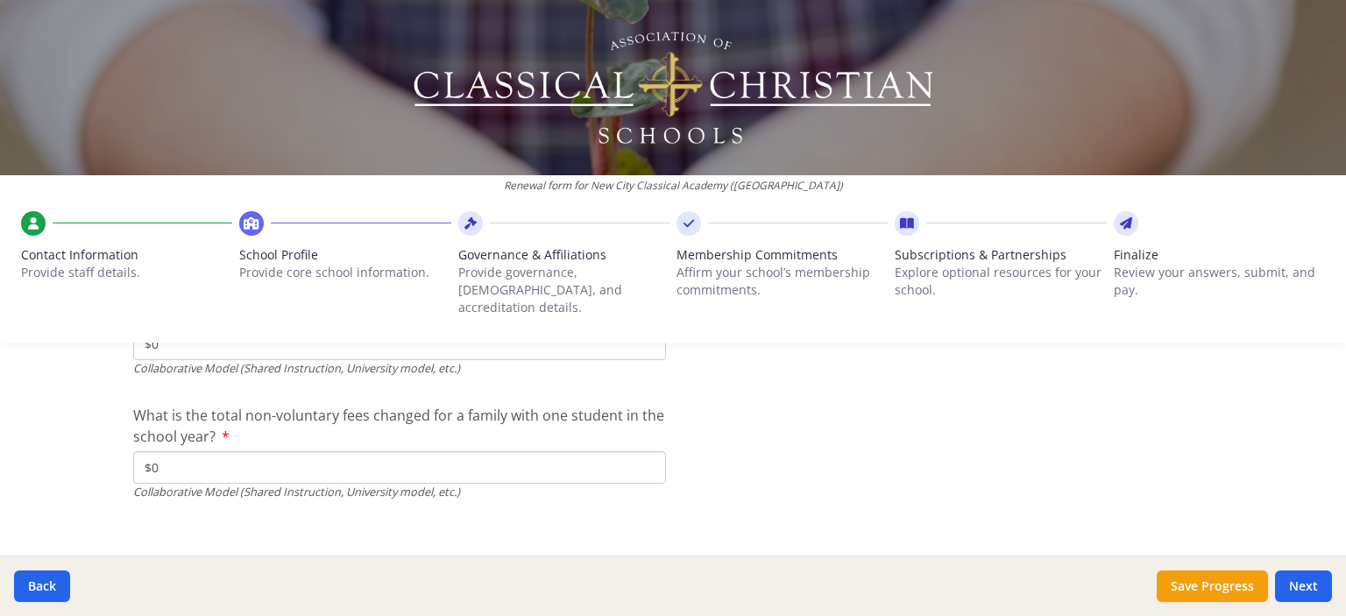
scroll to position [6098, 0]
type input "$0"
click at [1242, 584] on button "Save Progress" at bounding box center [1212, 586] width 111 height 32
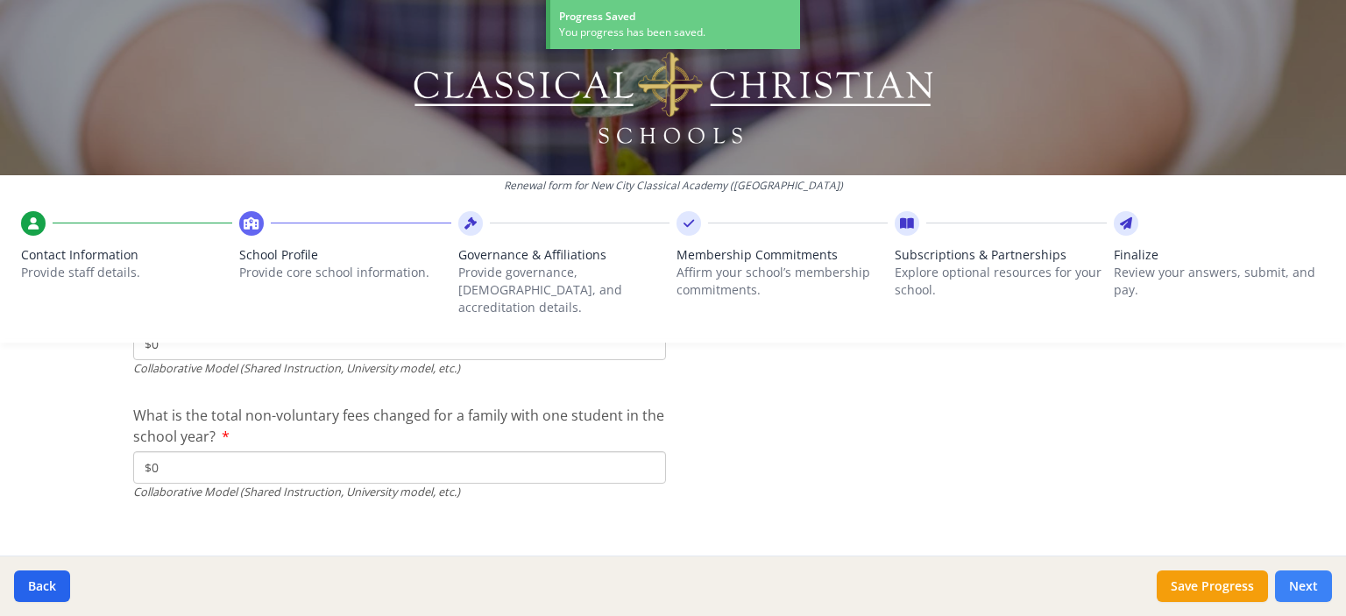
click at [1292, 591] on button "Next" at bounding box center [1303, 586] width 57 height 32
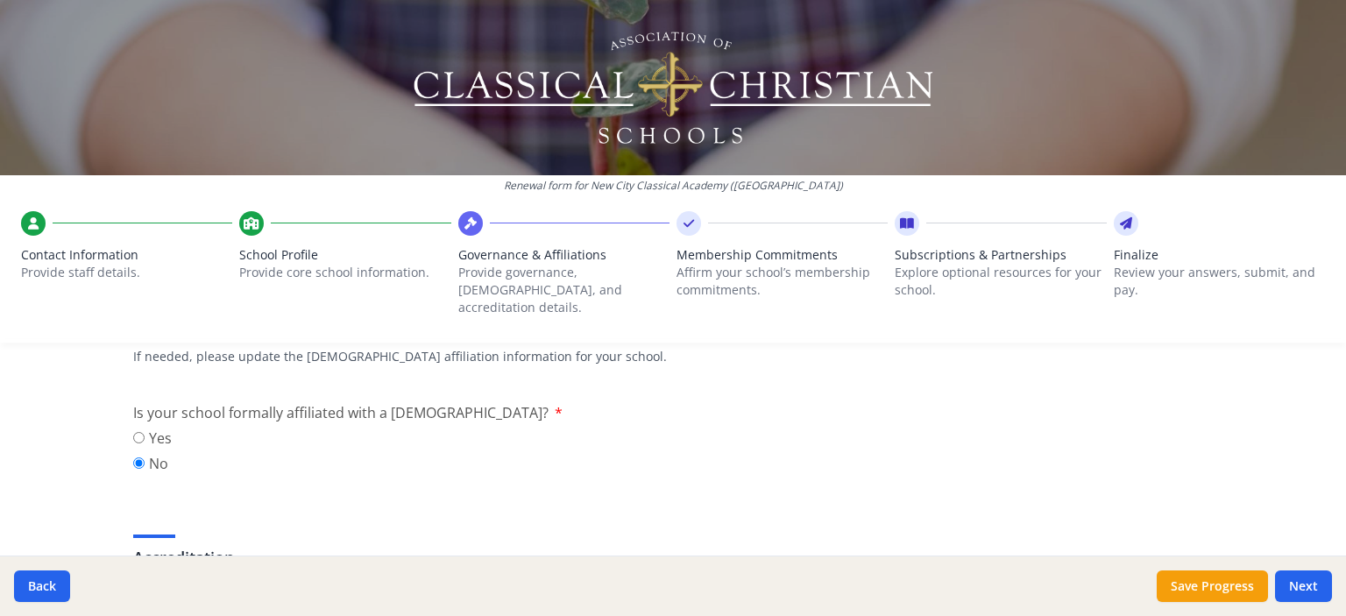
scroll to position [479, 0]
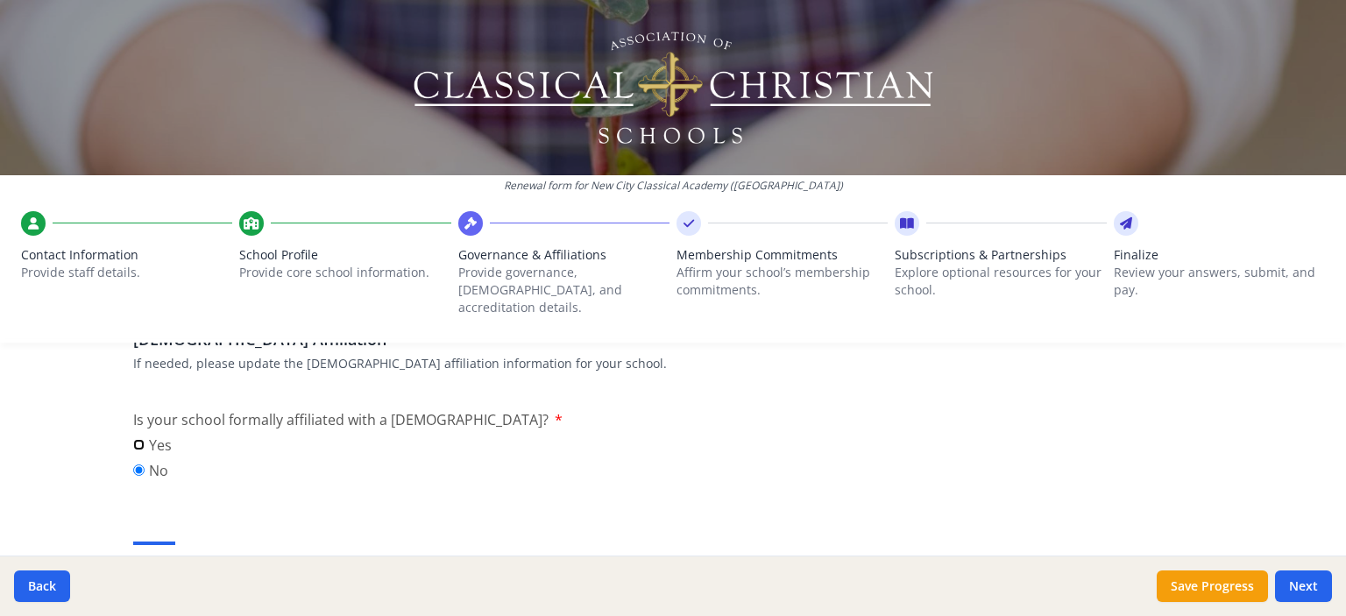
click at [137, 439] on input "Yes" at bounding box center [138, 444] width 11 height 11
radio input "true"
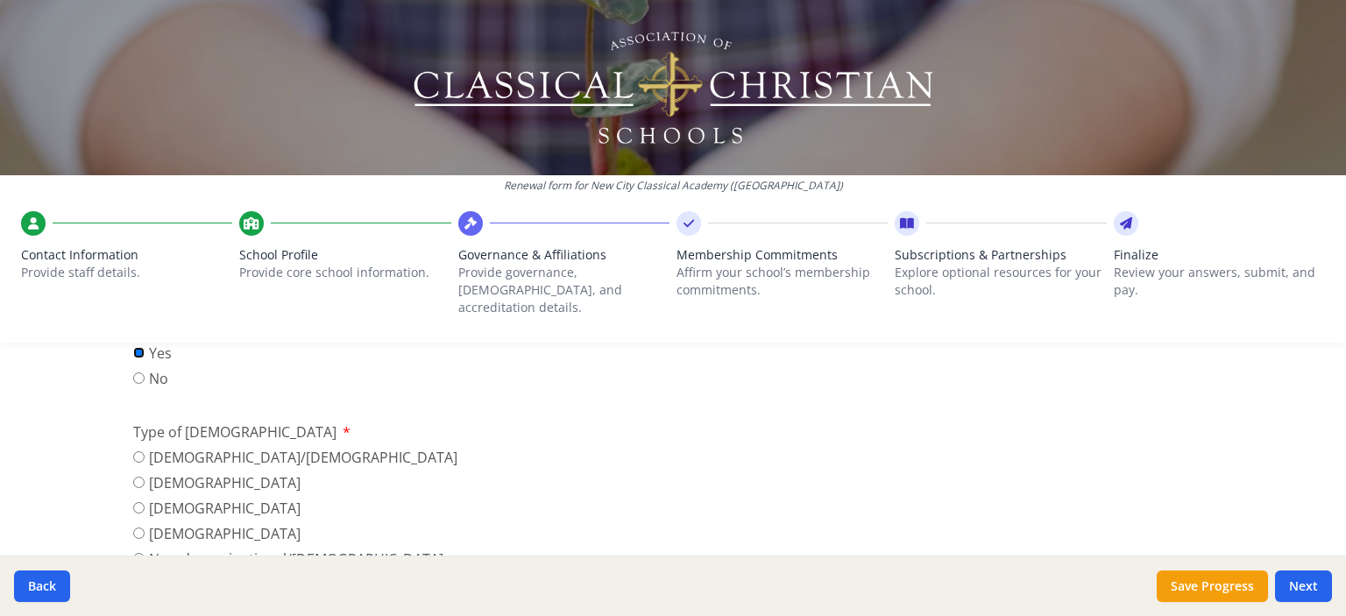
scroll to position [567, 0]
click at [135, 377] on input "No" at bounding box center [138, 382] width 11 height 11
radio input "true"
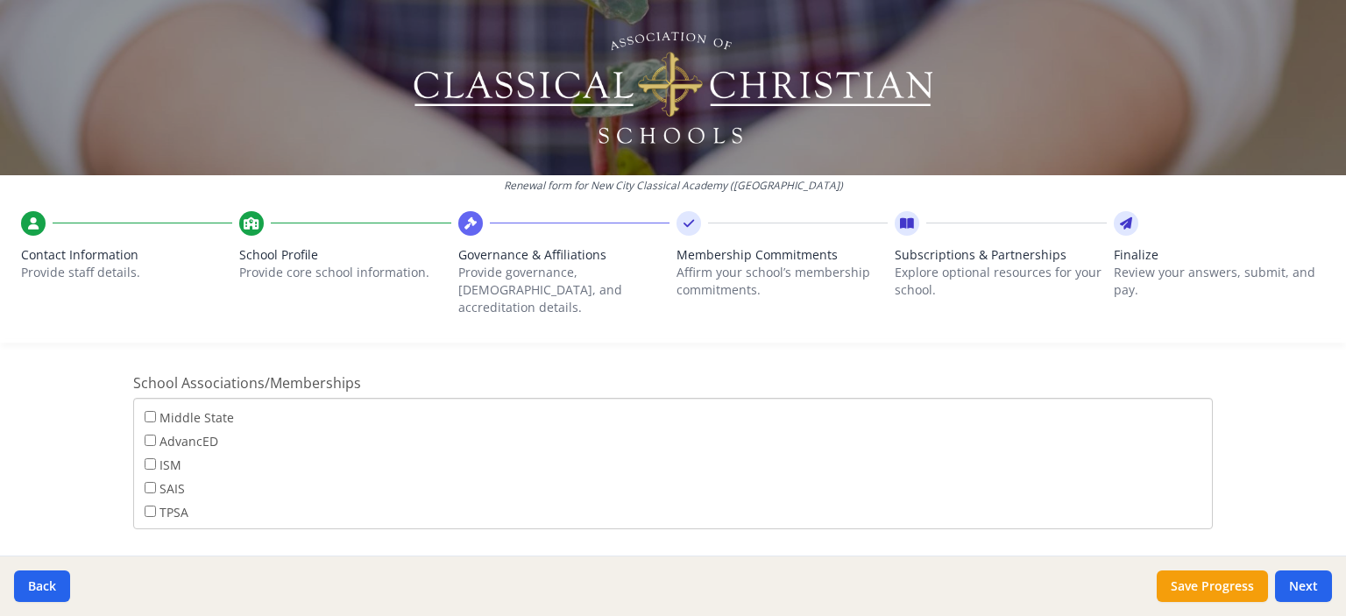
scroll to position [1222, 0]
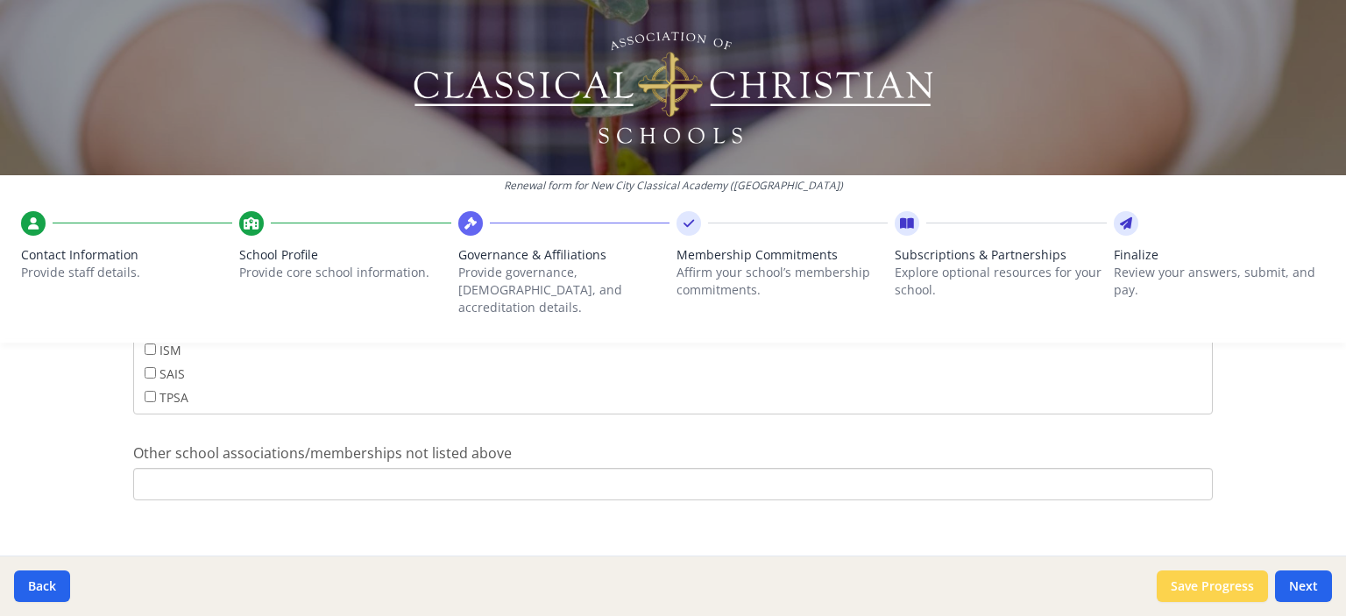
click at [1228, 574] on button "Save Progress" at bounding box center [1212, 586] width 111 height 32
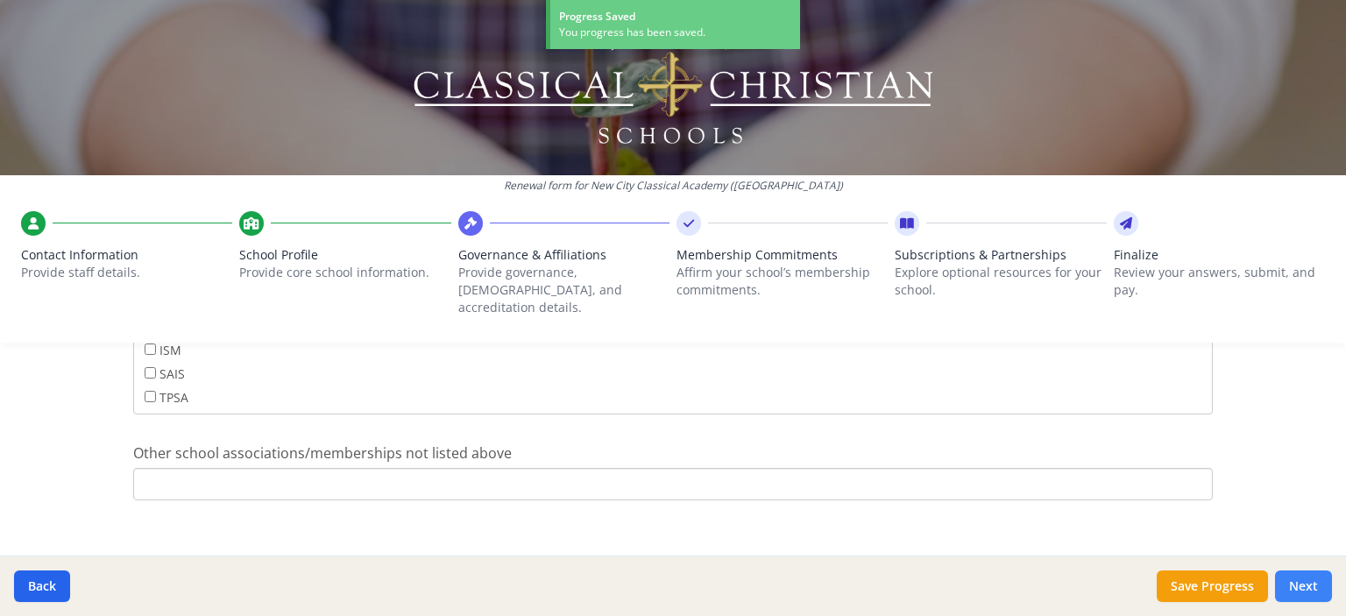
click at [1297, 591] on button "Next" at bounding box center [1303, 586] width 57 height 32
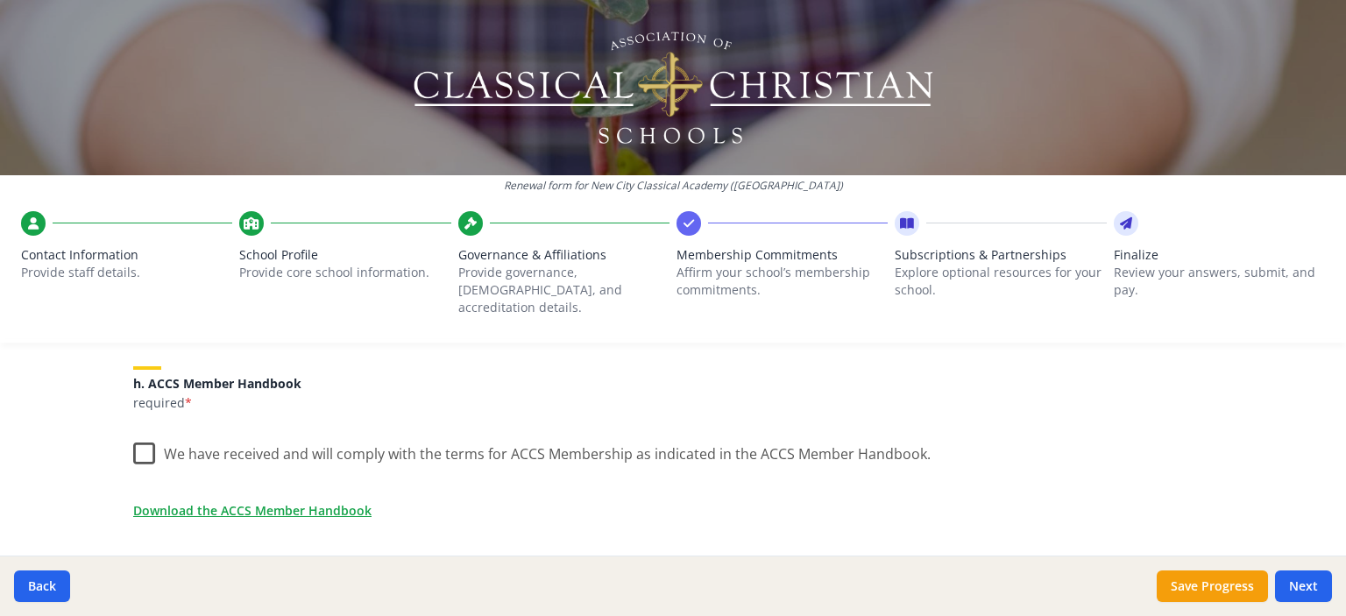
scroll to position [1480, 0]
click at [133, 429] on label "We have received and will comply with the terms for ACCS Membership as indicate…" at bounding box center [531, 448] width 797 height 38
click at [0, 0] on input "We have received and will comply with the terms for ACCS Membership as indicate…" at bounding box center [0, 0] width 0 height 0
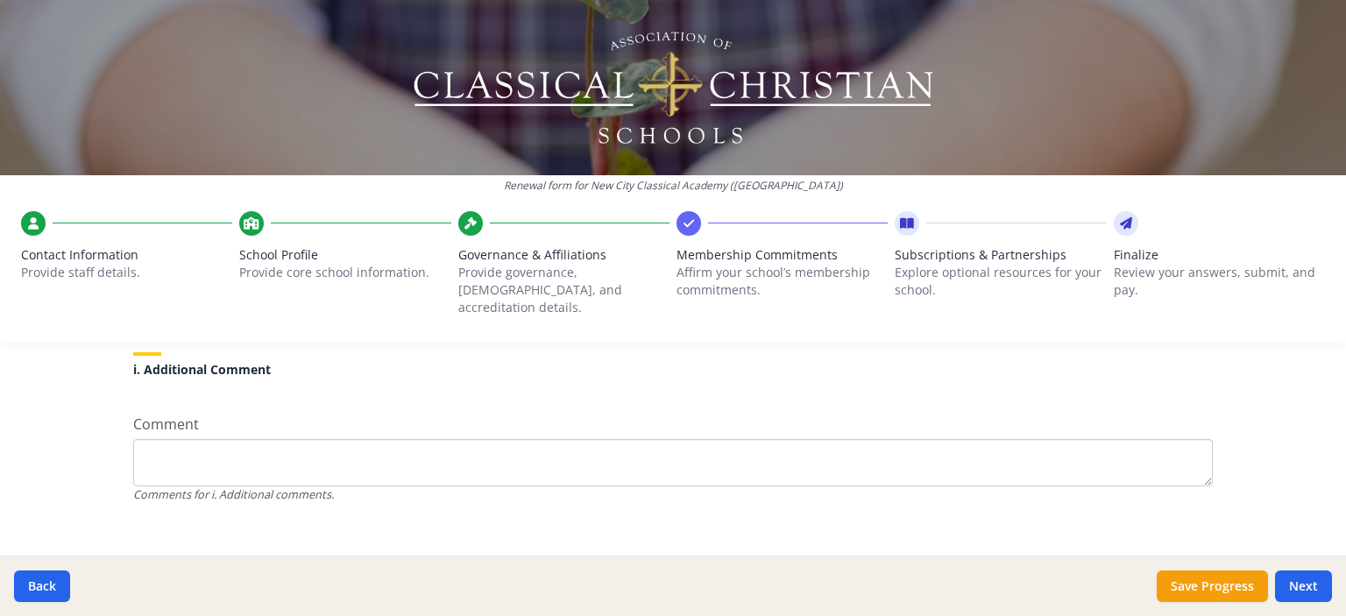
scroll to position [1735, 0]
click at [1214, 580] on button "Save Progress" at bounding box center [1212, 586] width 111 height 32
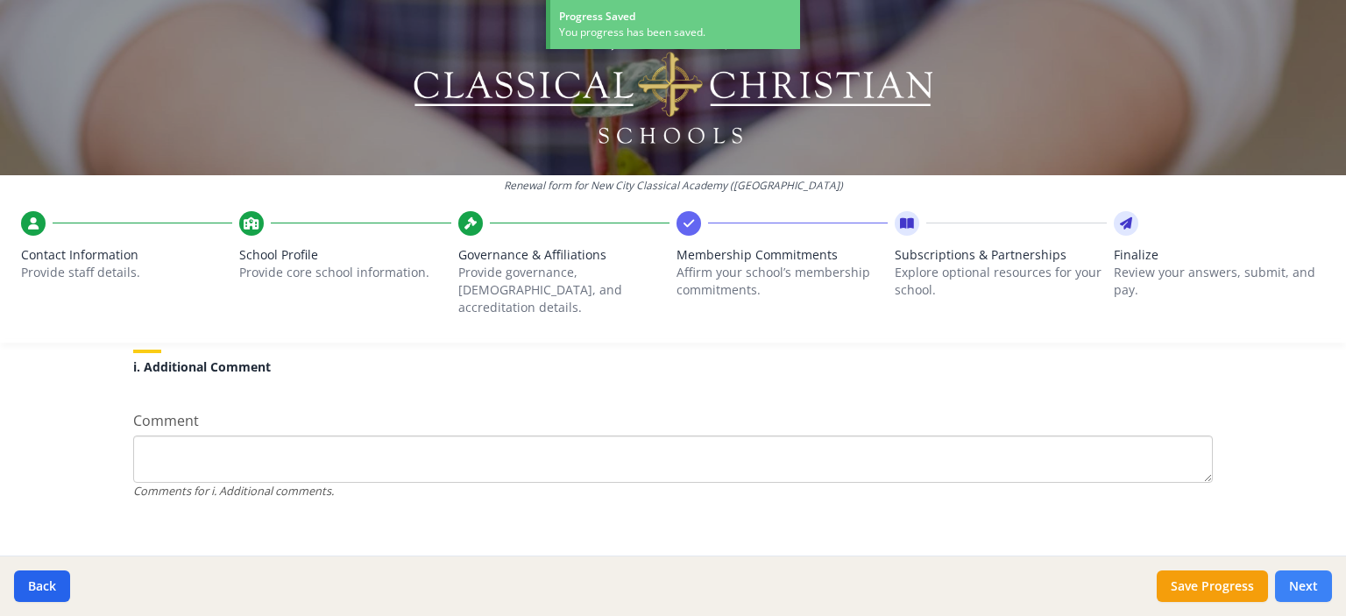
click at [1312, 589] on button "Next" at bounding box center [1303, 586] width 57 height 32
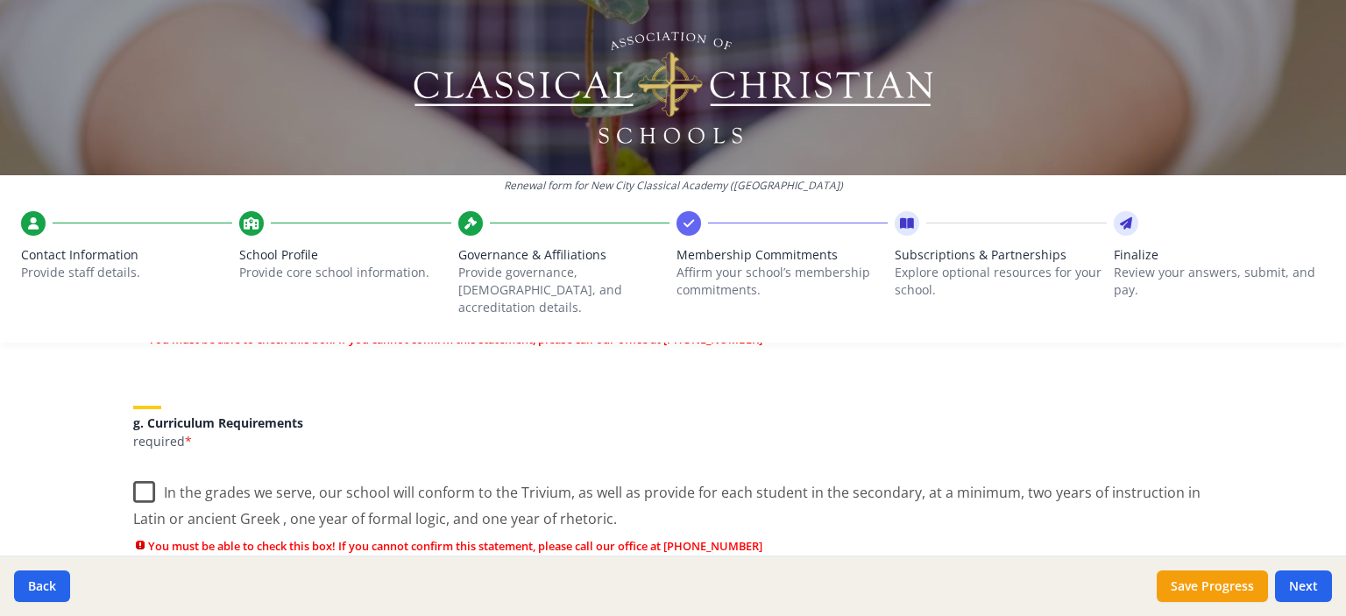
scroll to position [1432, 0]
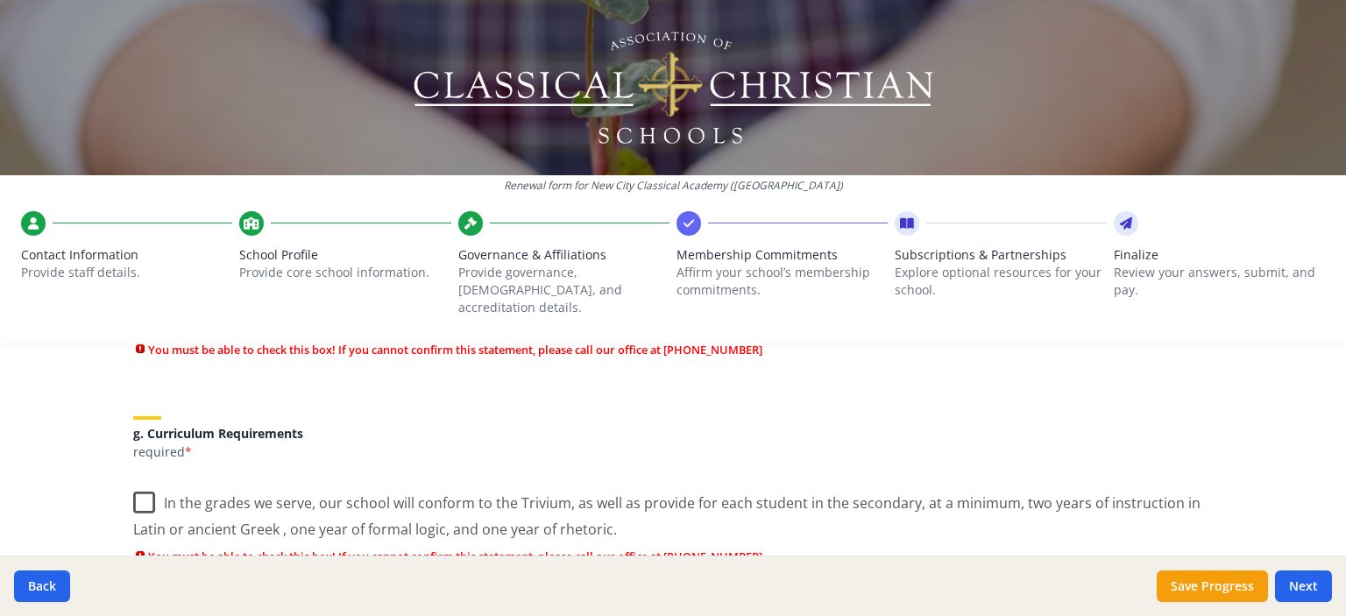
click at [135, 490] on label "In the grades we serve, our school will conform to the Trivium, as well as prov…" at bounding box center [672, 509] width 1079 height 59
click at [0, 0] on input "In the grades we serve, our school will conform to the Trivium, as well as prov…" at bounding box center [0, 0] width 0 height 0
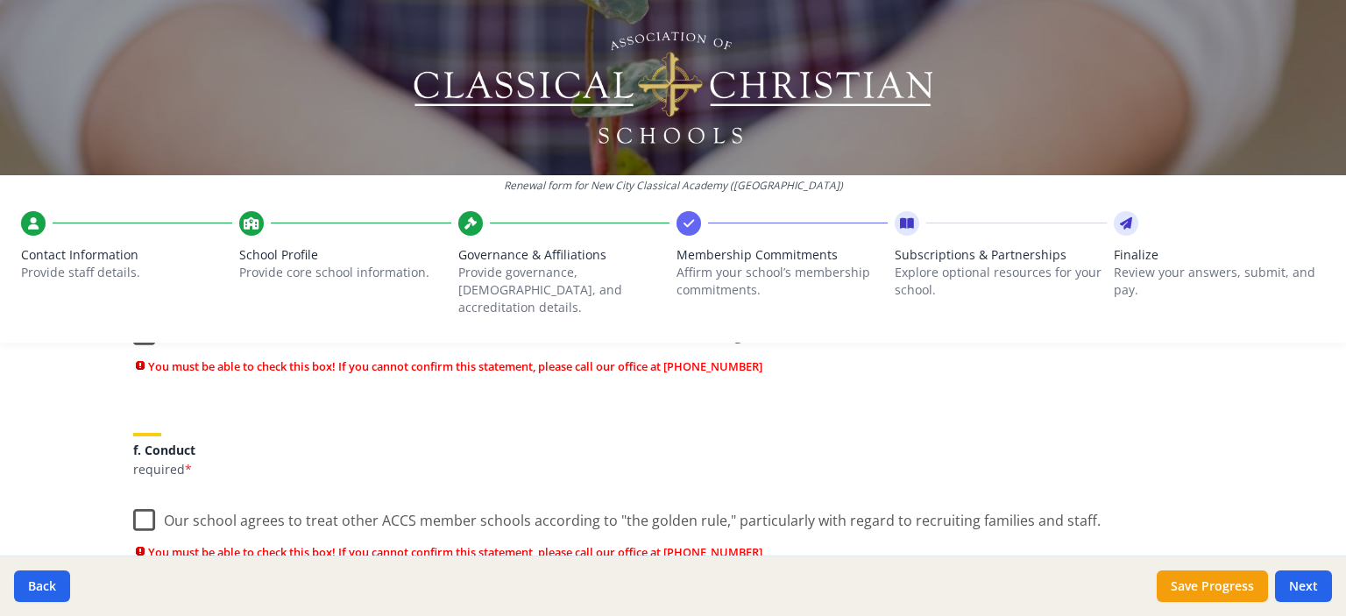
scroll to position [1226, 0]
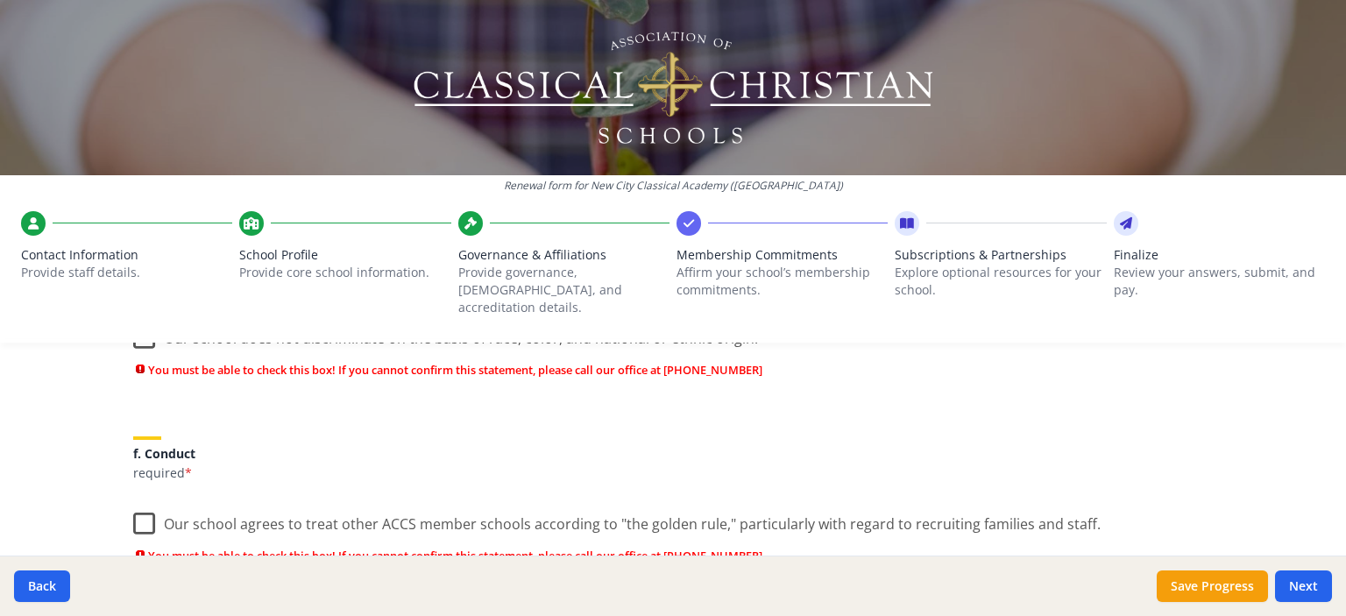
click at [141, 506] on label "Our school agrees to treat other ACCS member schools according to "the golden r…" at bounding box center [616, 520] width 967 height 38
click at [0, 0] on input "Our school agrees to treat other ACCS member schools according to "the golden r…" at bounding box center [0, 0] width 0 height 0
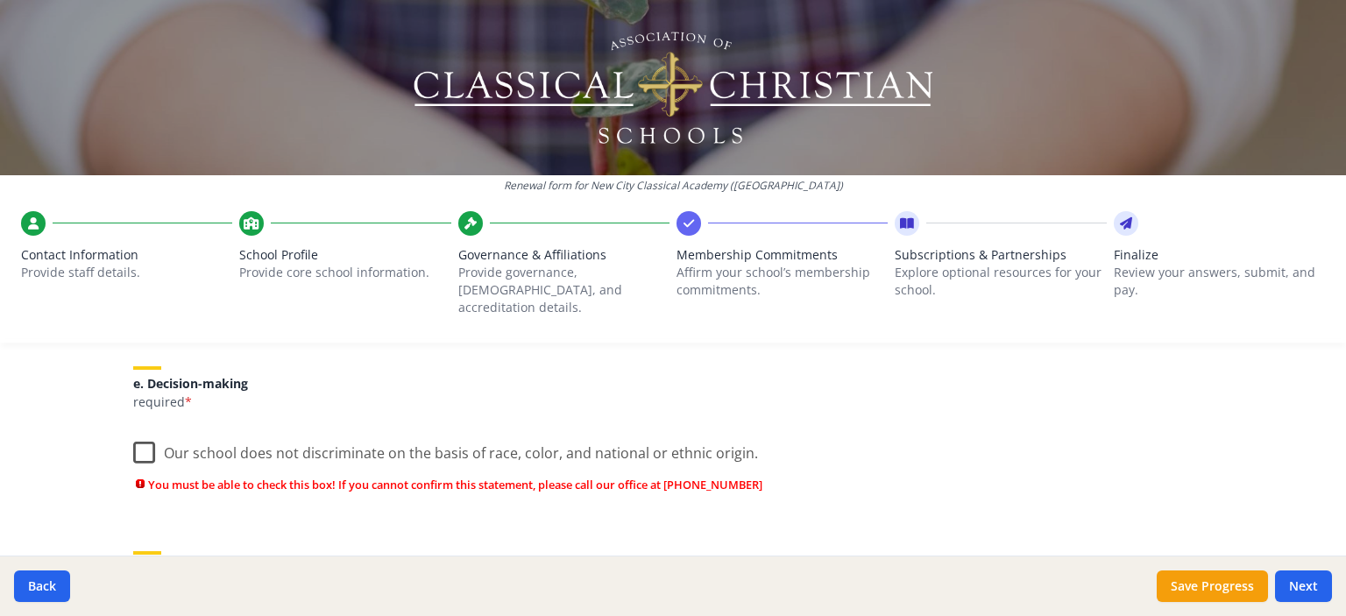
scroll to position [1110, 0]
click at [137, 431] on label "Our school does not discriminate on the basis of race, color, and national or e…" at bounding box center [445, 450] width 625 height 38
click at [0, 0] on input "Our school does not discriminate on the basis of race, color, and national or e…" at bounding box center [0, 0] width 0 height 0
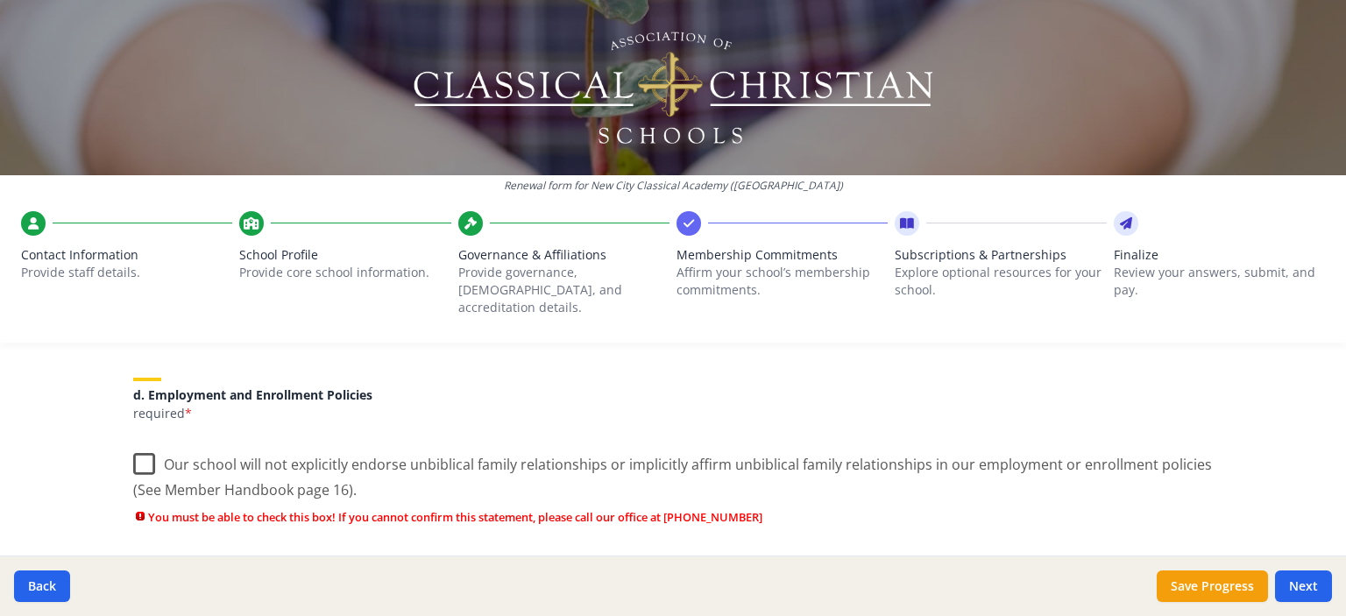
scroll to position [827, 0]
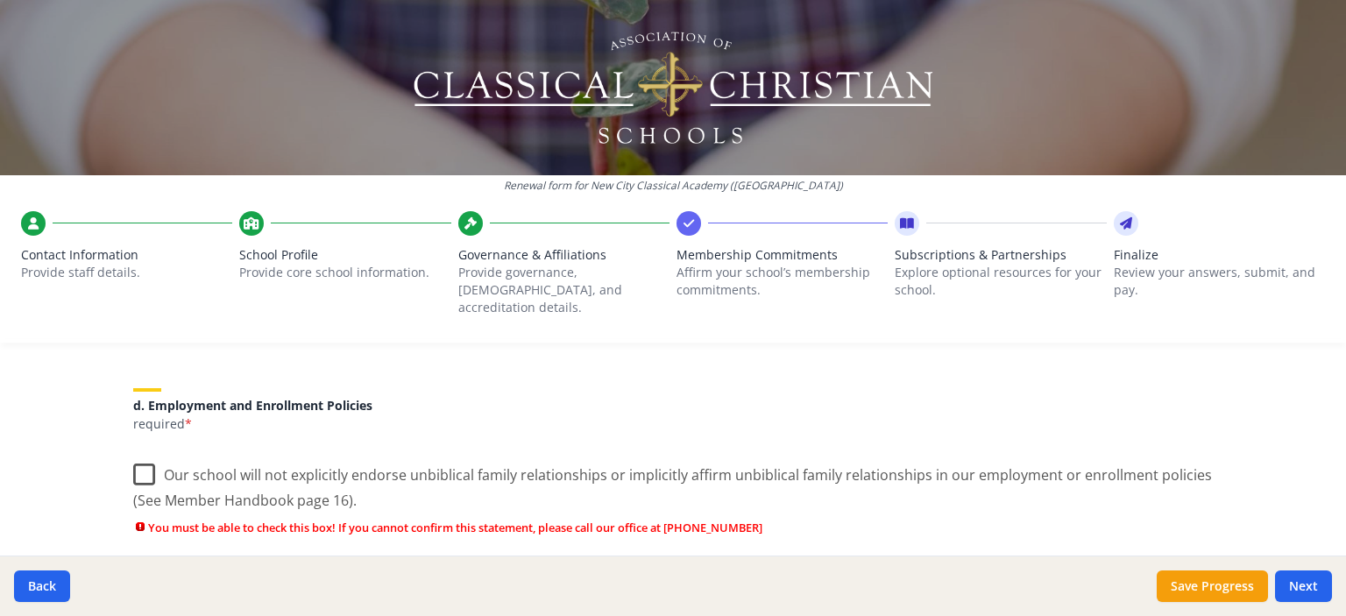
click at [133, 452] on label "Our school will not explicitly endorse unbiblical family relationships or impli…" at bounding box center [672, 481] width 1079 height 59
click at [0, 0] on input "Our school will not explicitly endorse unbiblical family relationships or impli…" at bounding box center [0, 0] width 0 height 0
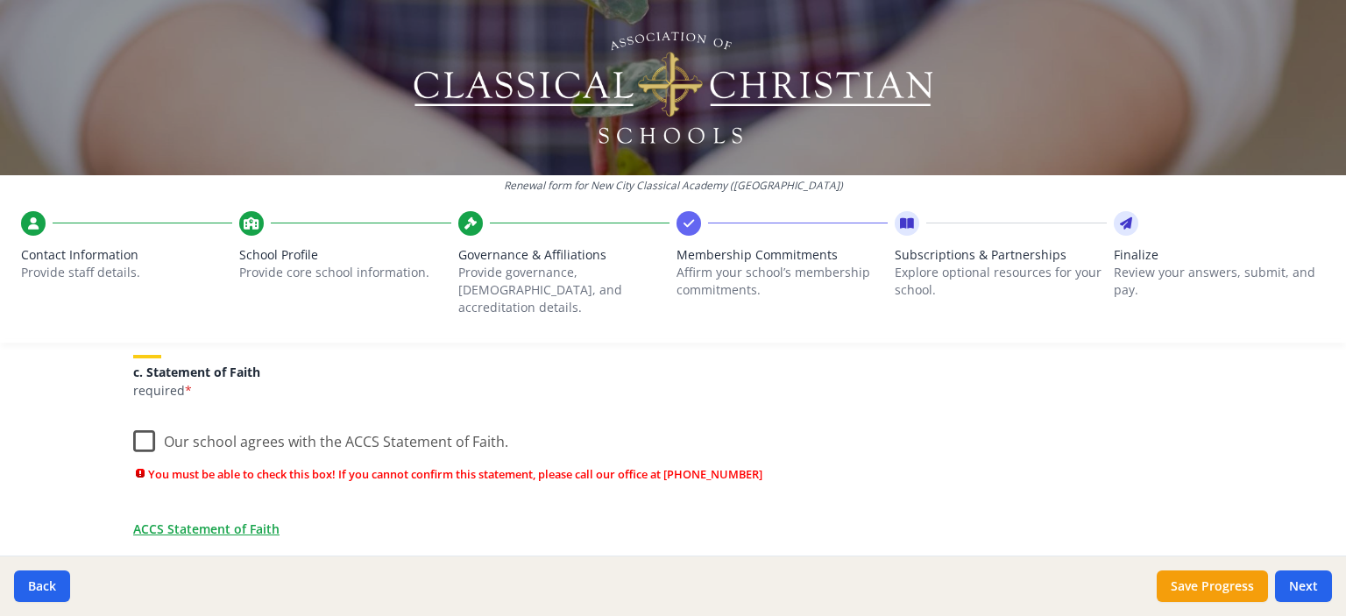
scroll to position [613, 0]
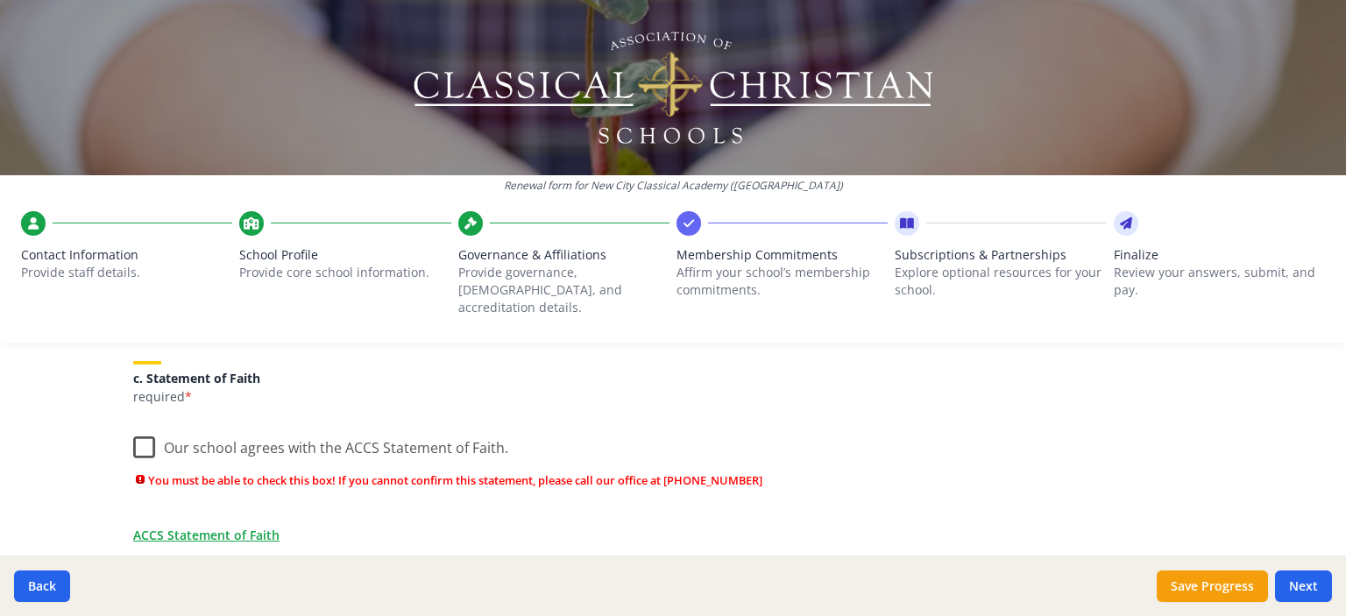
click at [138, 433] on label "Our school agrees with the ACCS Statement of Faith." at bounding box center [320, 444] width 375 height 38
click at [0, 0] on input "Our school agrees with the ACCS Statement of Faith." at bounding box center [0, 0] width 0 height 0
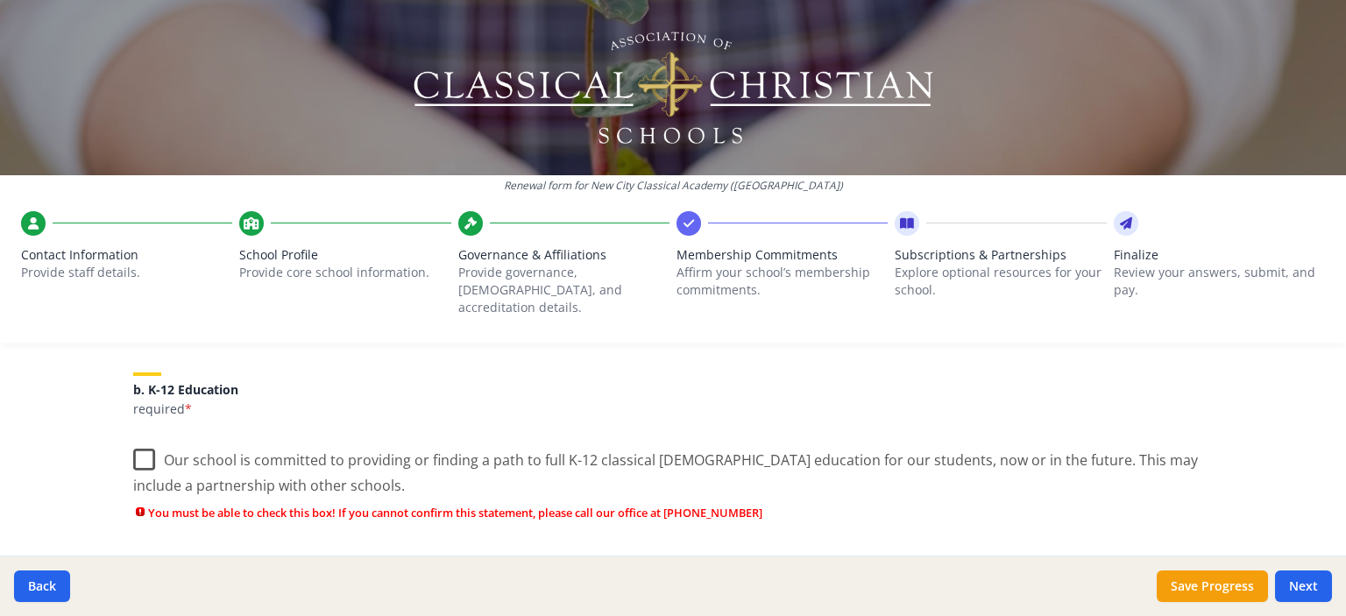
scroll to position [391, 0]
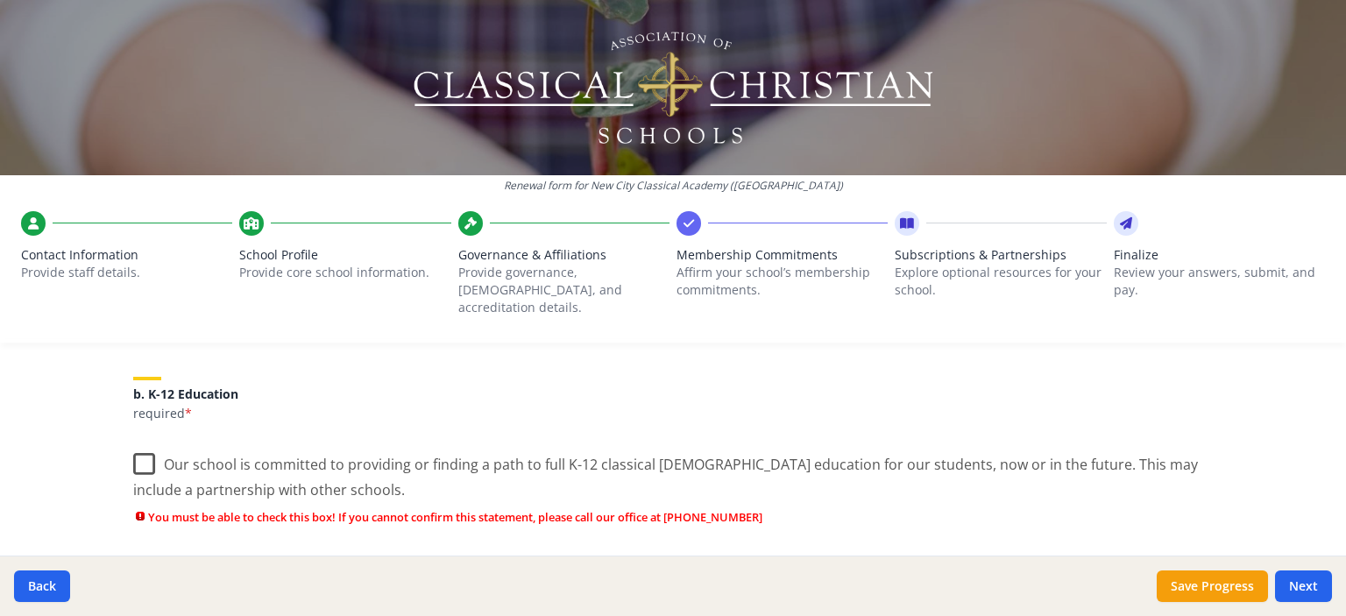
click at [133, 454] on label "Our school is committed to providing or finding a path to full K-12 classical […" at bounding box center [672, 471] width 1079 height 59
click at [0, 0] on input "Our school is committed to providing or finding a path to full K-12 classical […" at bounding box center [0, 0] width 0 height 0
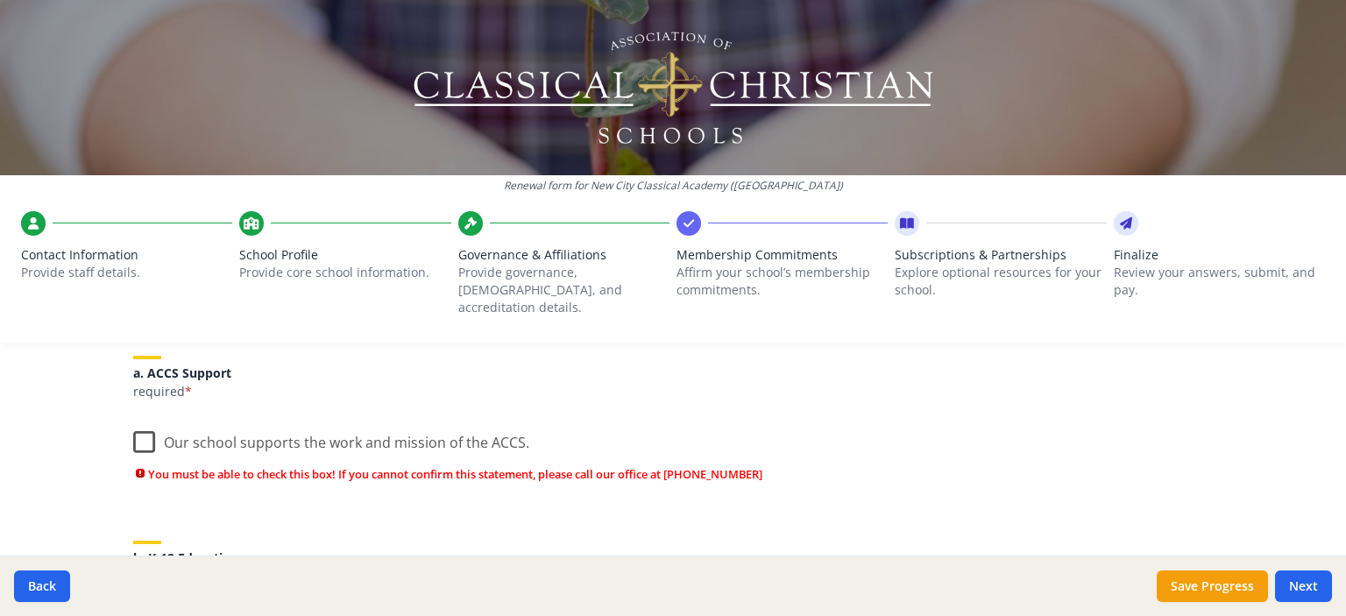
scroll to position [226, 0]
click at [138, 430] on label "Our school supports the work and mission of the ACCS." at bounding box center [331, 440] width 396 height 38
click at [0, 0] on input "Our school supports the work and mission of the ACCS." at bounding box center [0, 0] width 0 height 0
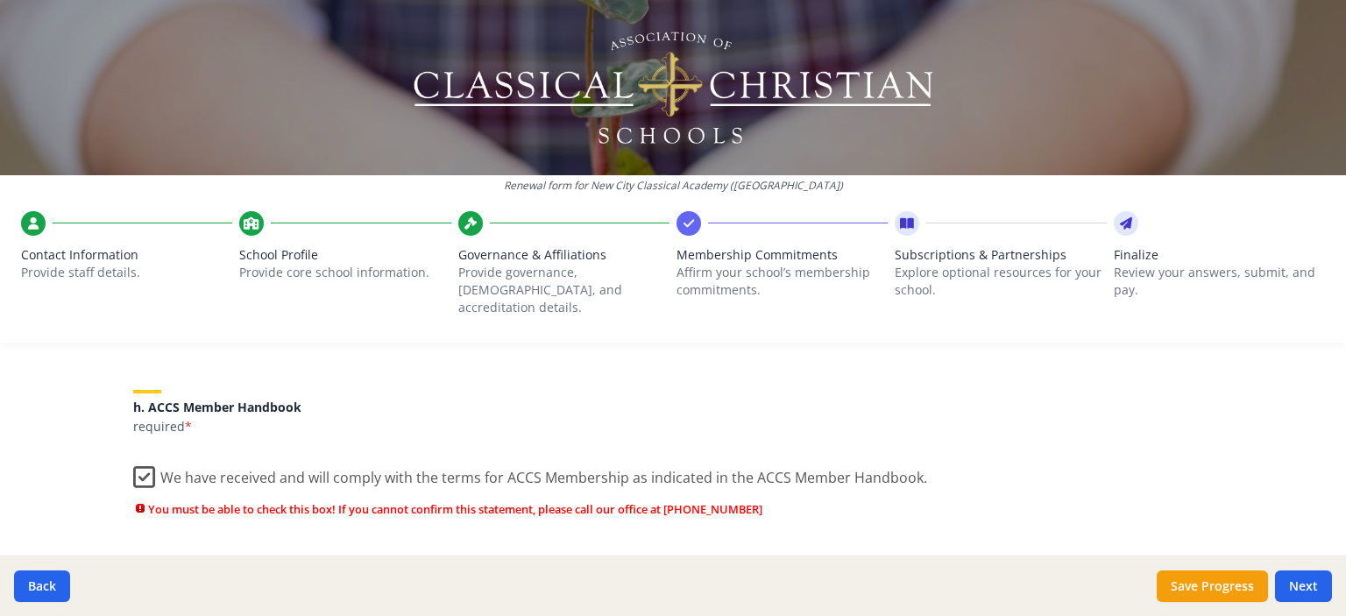
scroll to position [1735, 0]
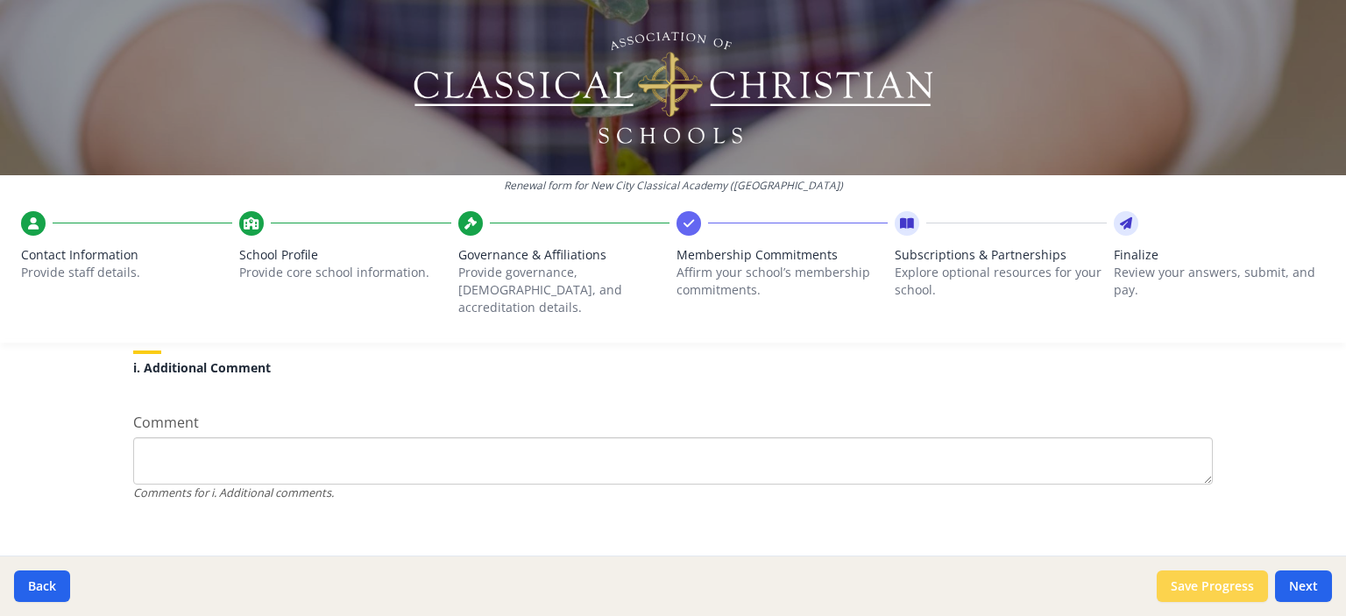
click at [1176, 584] on button "Save Progress" at bounding box center [1212, 586] width 111 height 32
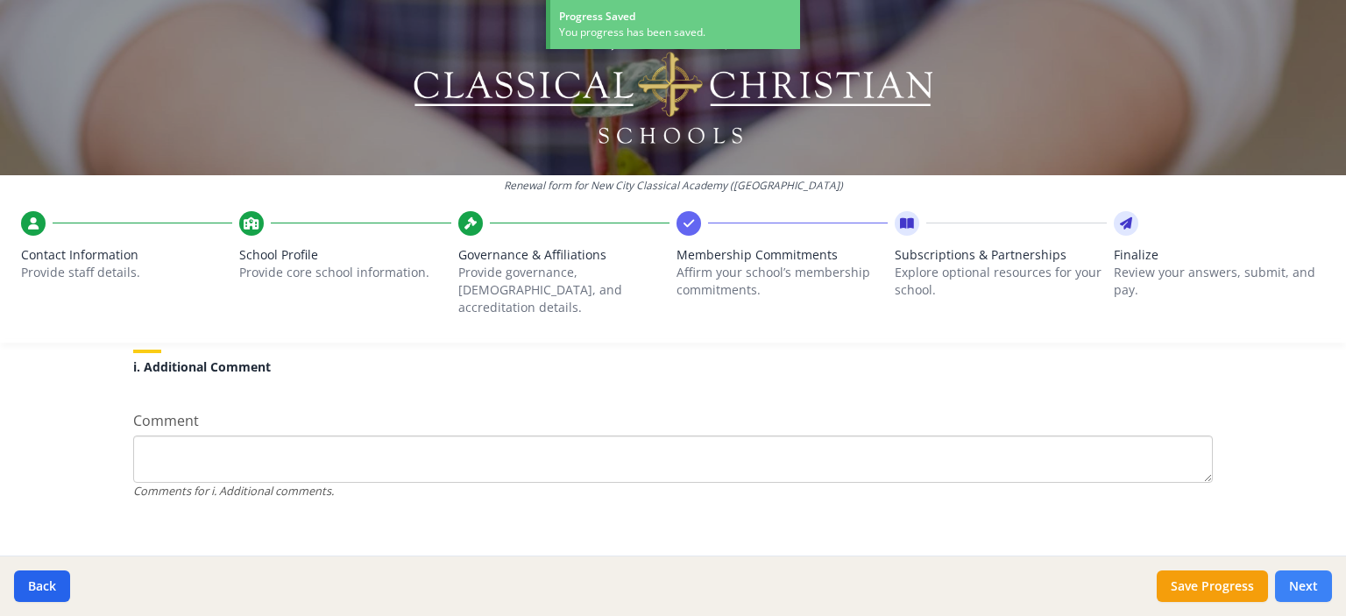
click at [1307, 579] on button "Next" at bounding box center [1303, 586] width 57 height 32
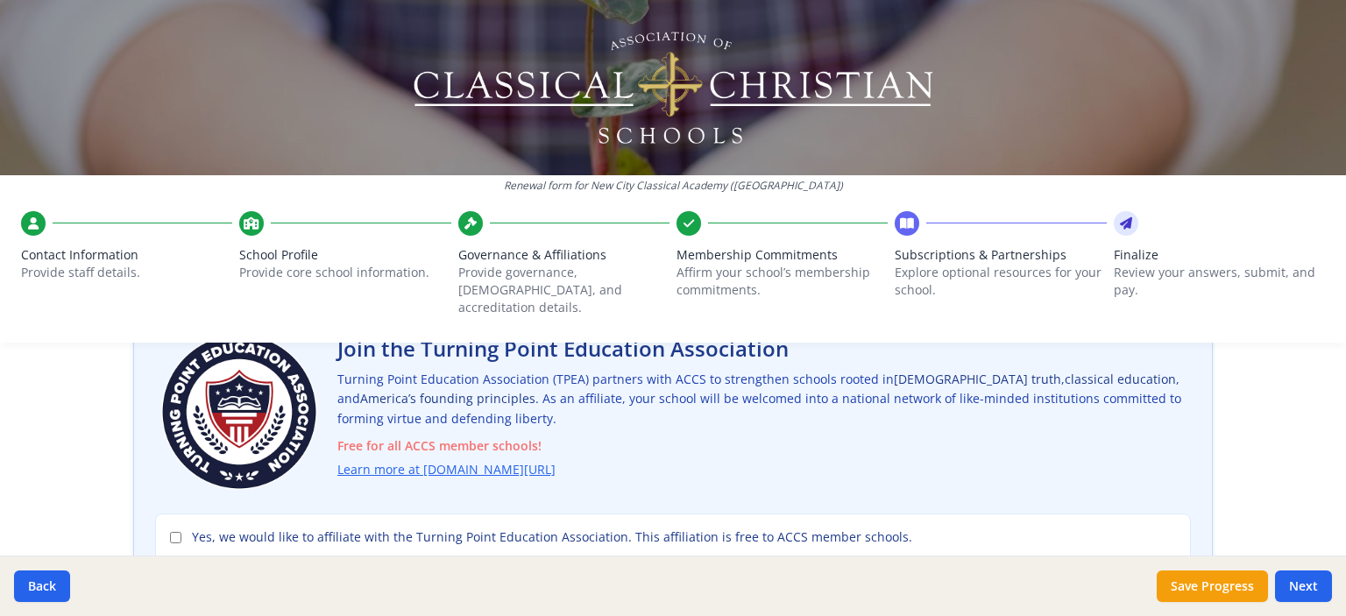
scroll to position [137, 0]
click at [170, 530] on input "Yes, we would like to affiliate with the Turning Point Education Association. T…" at bounding box center [175, 535] width 11 height 11
checkbox input "true"
click at [395, 458] on link "Learn more at [DOMAIN_NAME][URL]" at bounding box center [450, 468] width 218 height 20
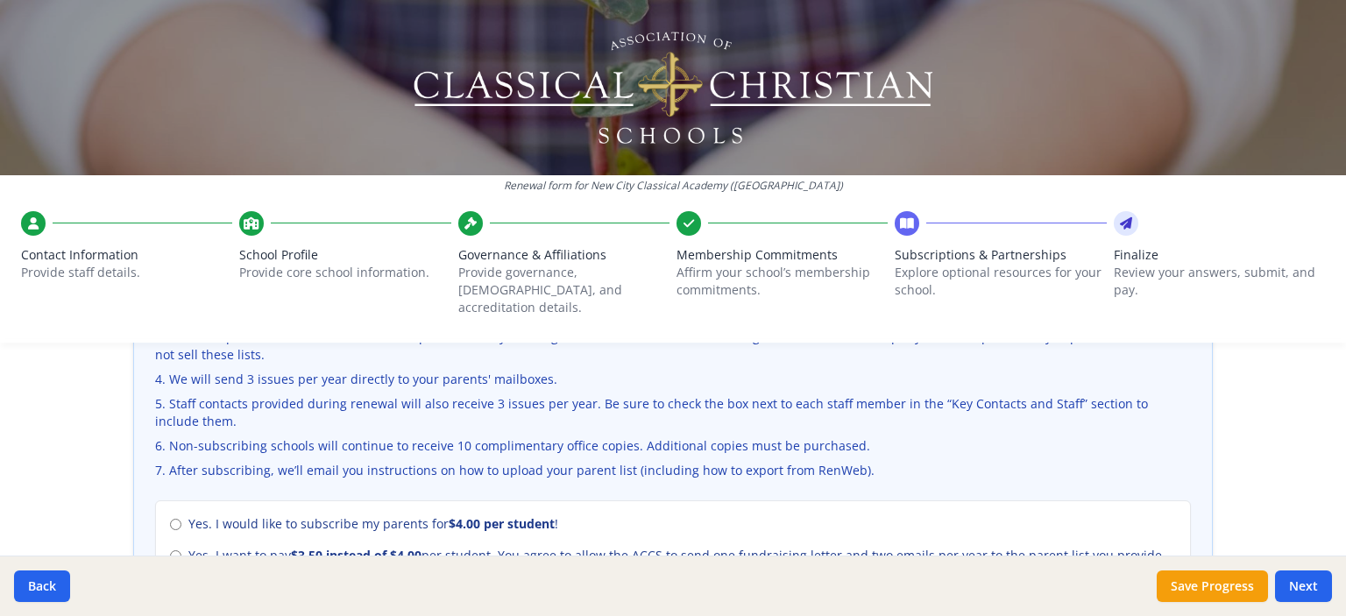
scroll to position [662, 0]
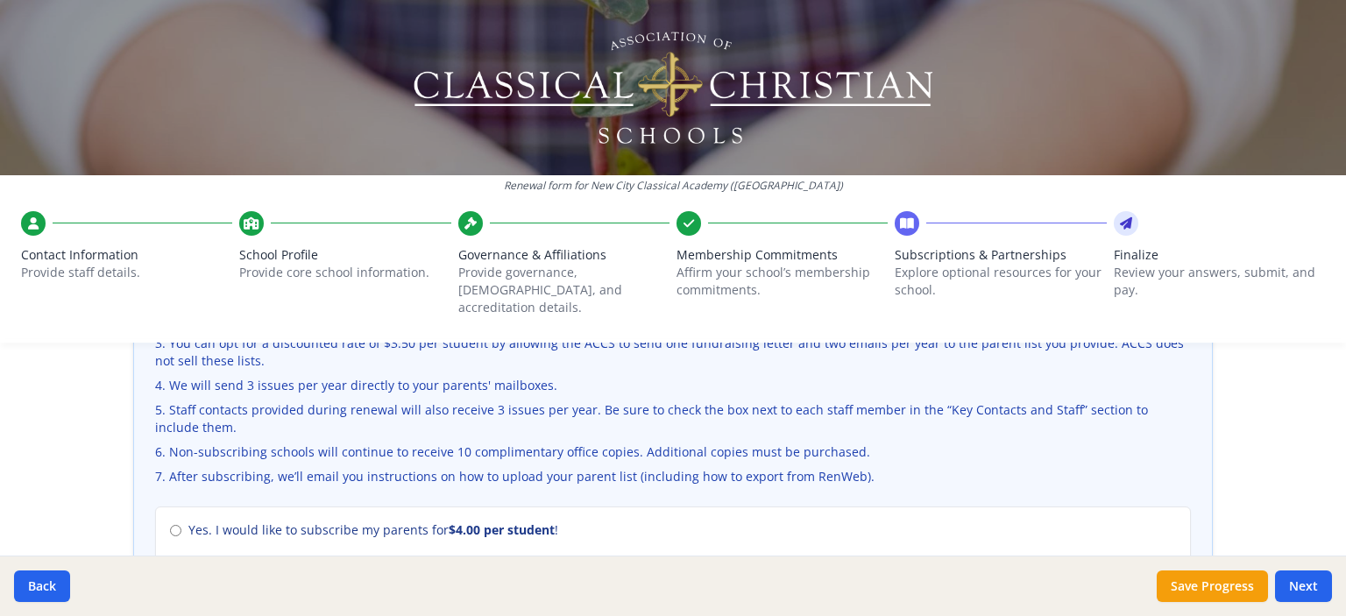
click at [373, 521] on span "Yes. I would like to subscribe my parents for $4.00 per student !" at bounding box center [373, 530] width 370 height 18
click at [181, 525] on input "Yes. I would like to subscribe my parents for $4.00 per student !" at bounding box center [175, 530] width 11 height 11
radio input "true"
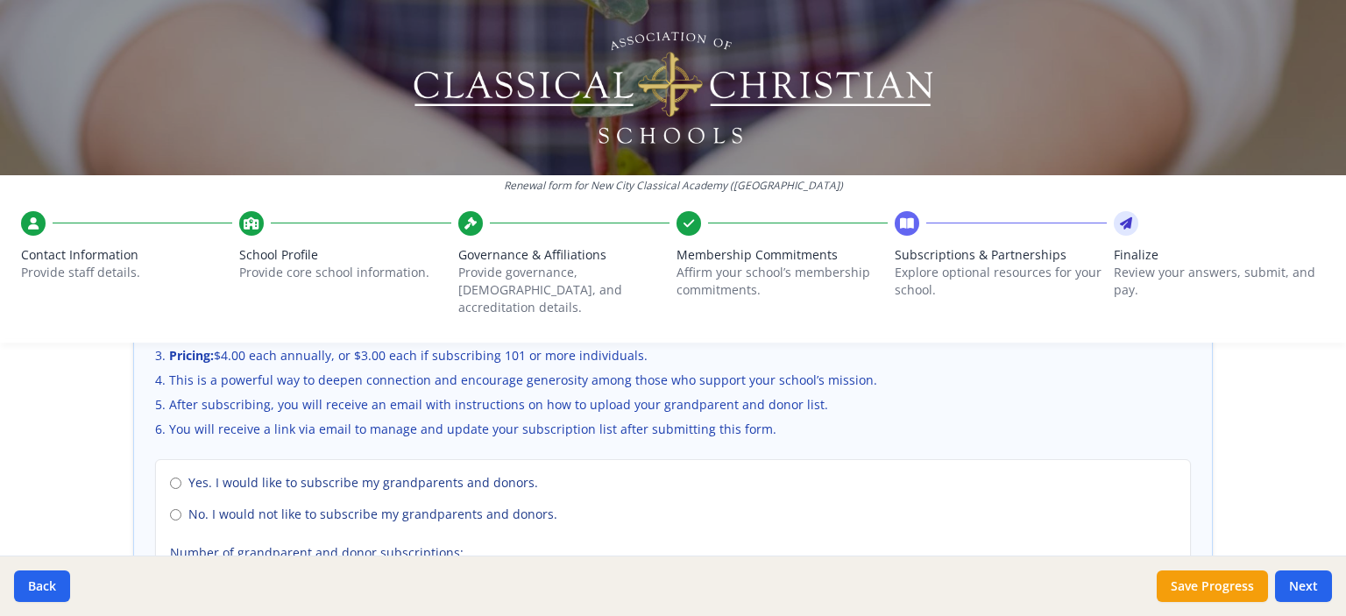
scroll to position [1241, 0]
click at [344, 502] on span "No. I would not like to subscribe my grandparents and donors." at bounding box center [372, 511] width 369 height 18
click at [181, 506] on input "No. I would not like to subscribe my grandparents and donors." at bounding box center [175, 511] width 11 height 11
radio input "true"
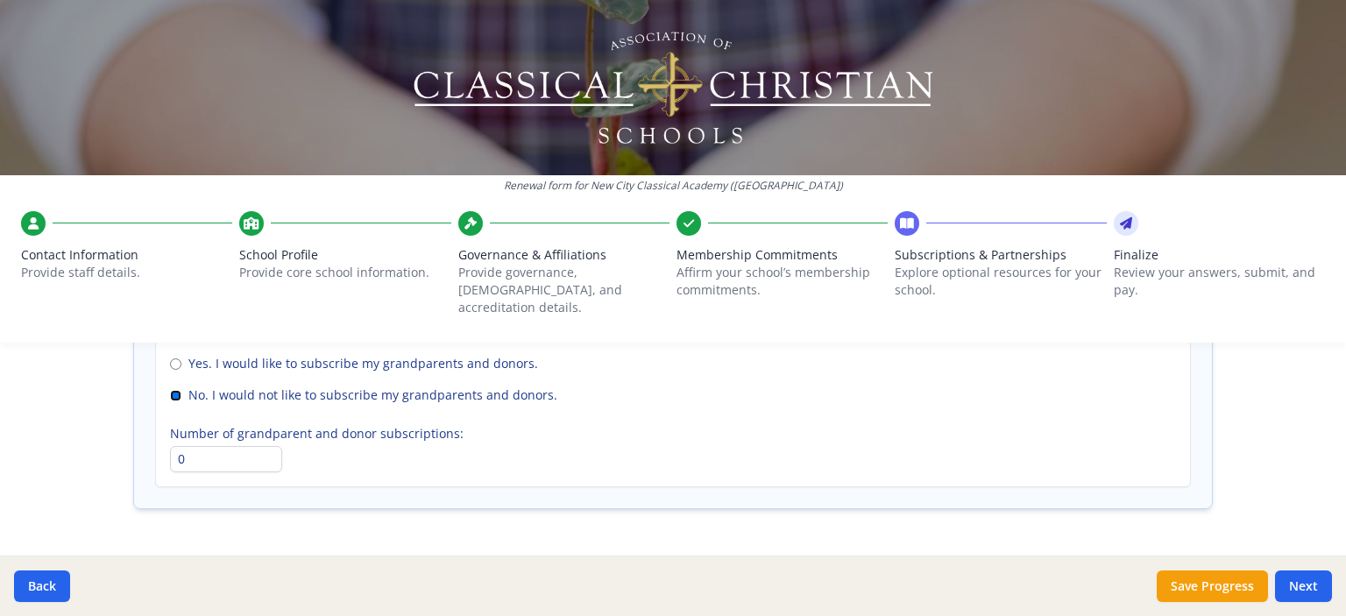
scroll to position [1384, 0]
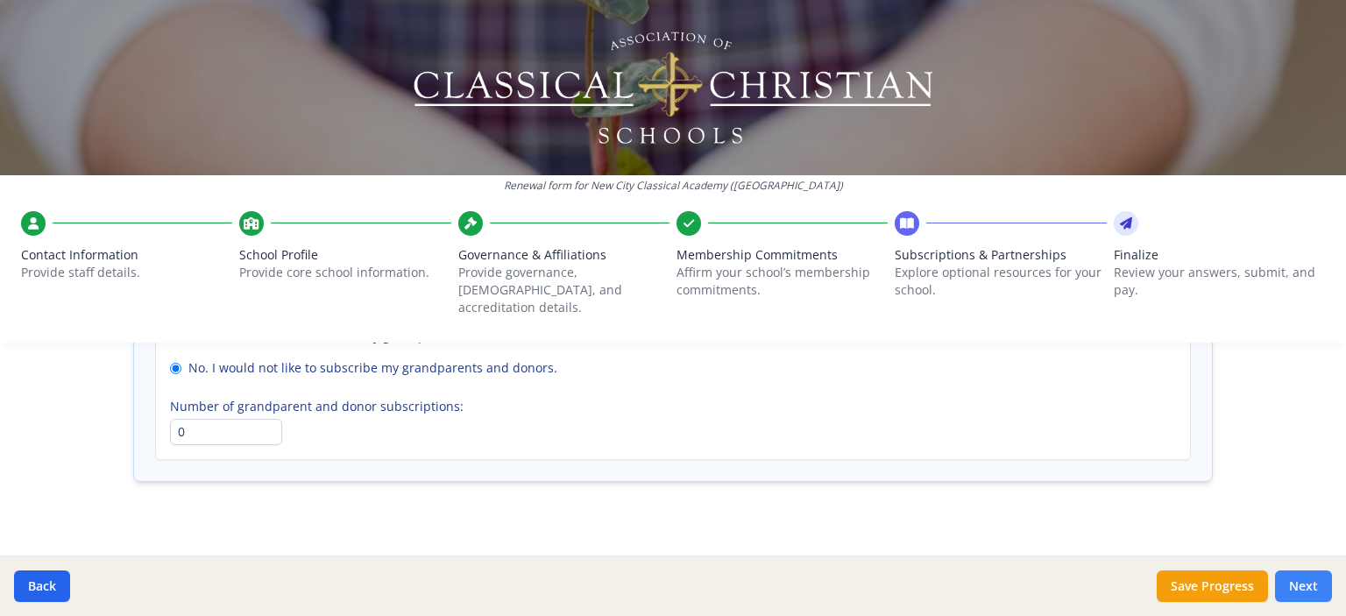
click at [1296, 577] on button "Next" at bounding box center [1303, 586] width 57 height 32
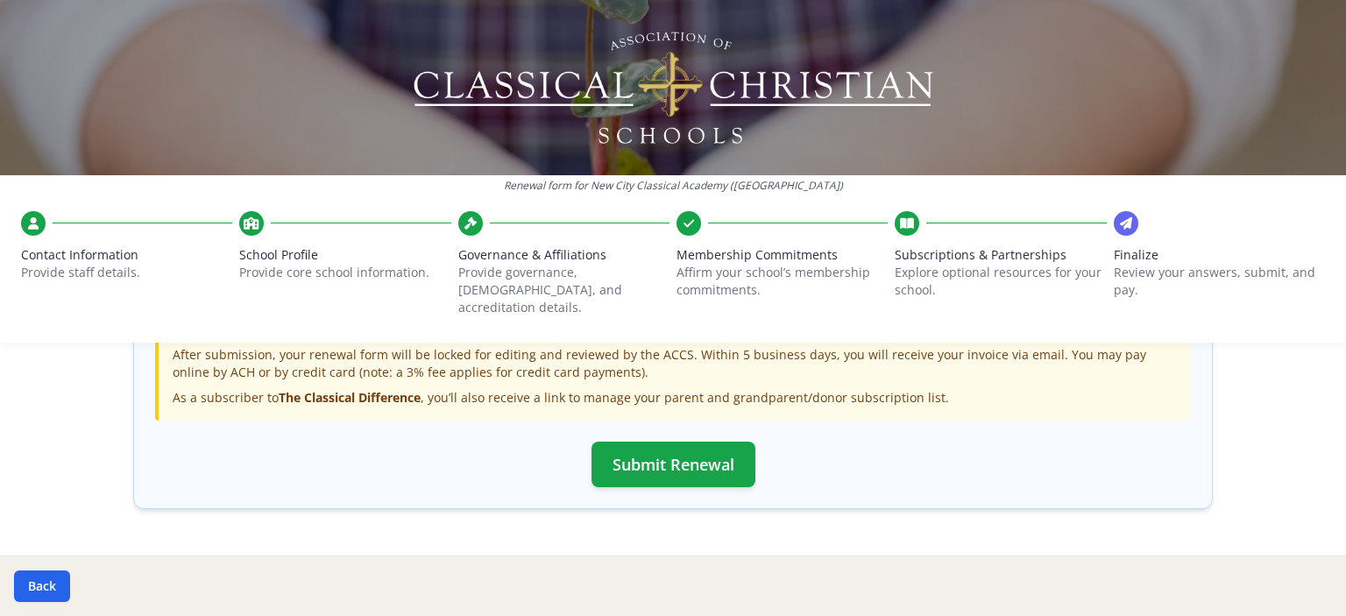
scroll to position [662, 0]
click at [42, 581] on button "Back" at bounding box center [42, 586] width 56 height 32
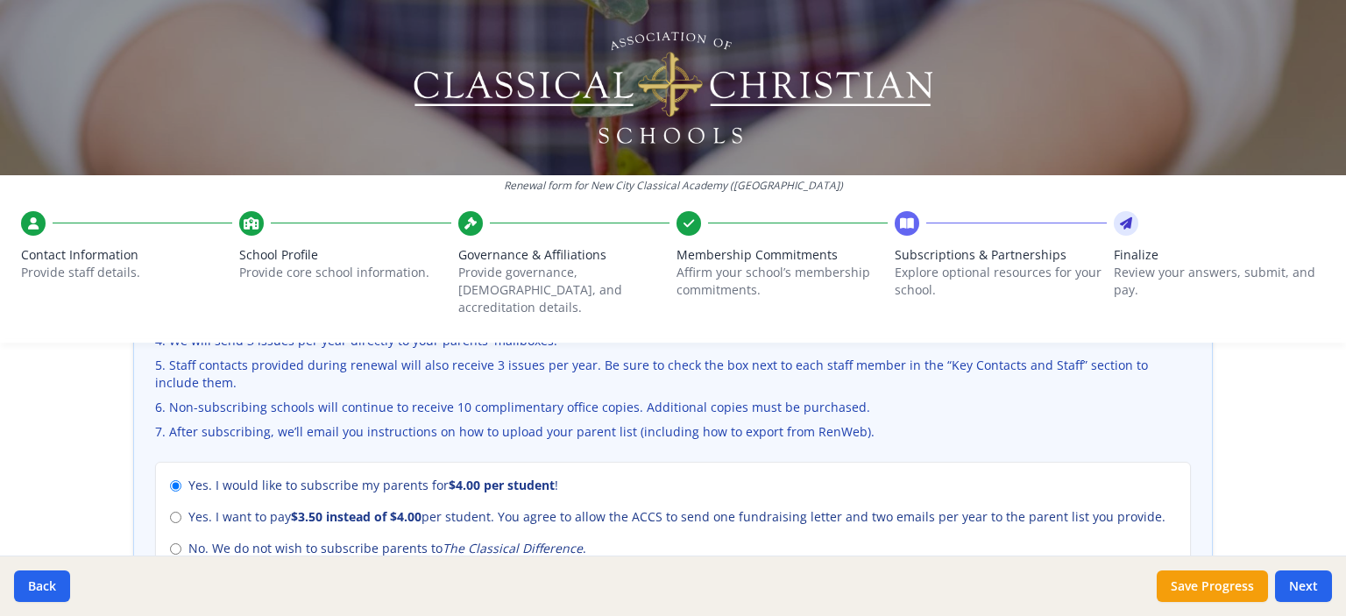
scroll to position [708, 0]
click at [207, 539] on span "No. We do not wish to subscribe parents to The Classical Difference ." at bounding box center [387, 548] width 398 height 18
click at [181, 542] on input "No. We do not wish to subscribe parents to The Classical Difference ." at bounding box center [175, 547] width 11 height 11
radio input "true"
radio input "false"
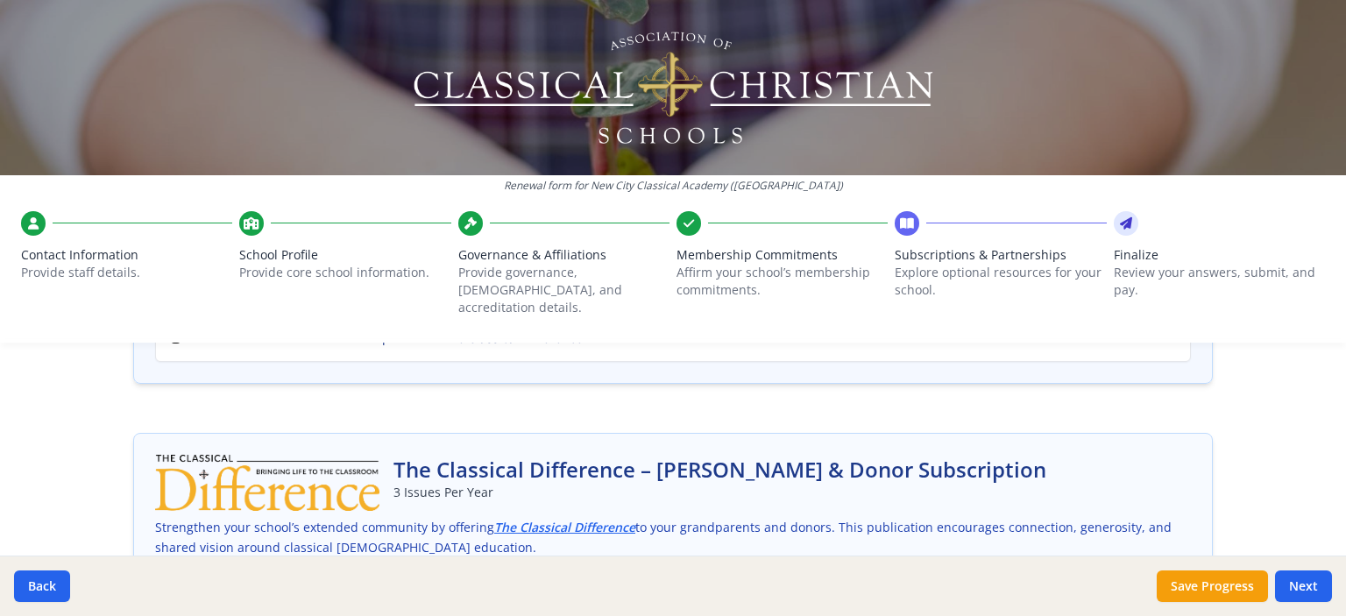
scroll to position [922, 0]
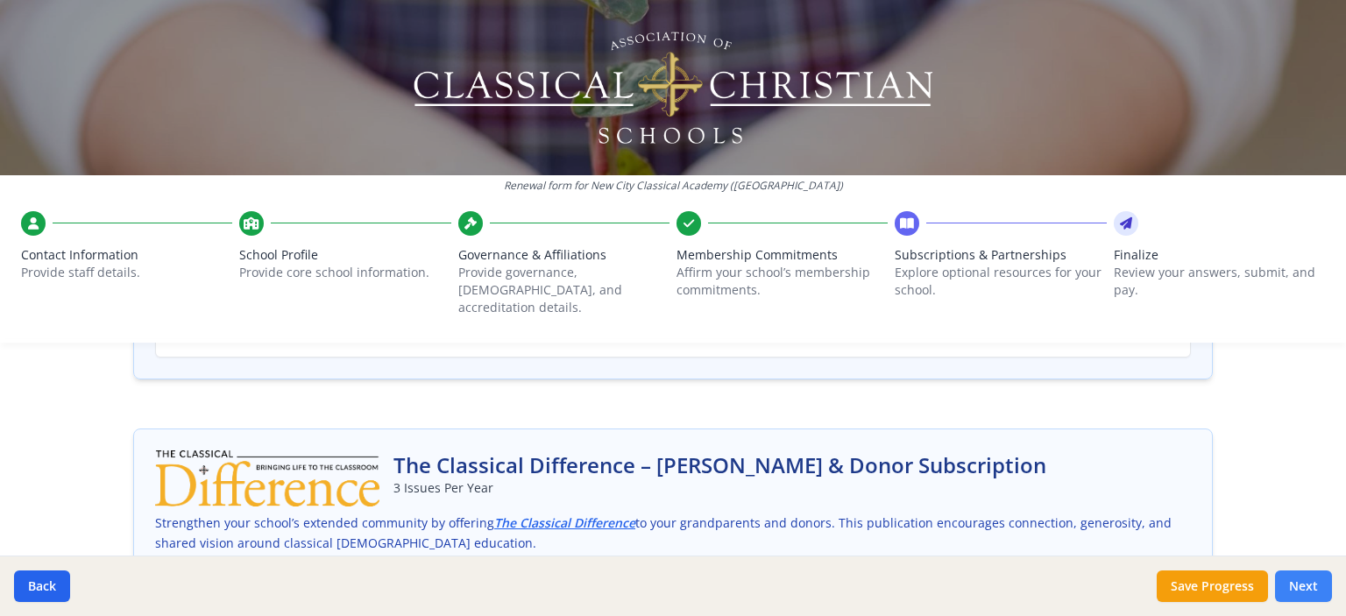
click at [1297, 584] on button "Next" at bounding box center [1303, 586] width 57 height 32
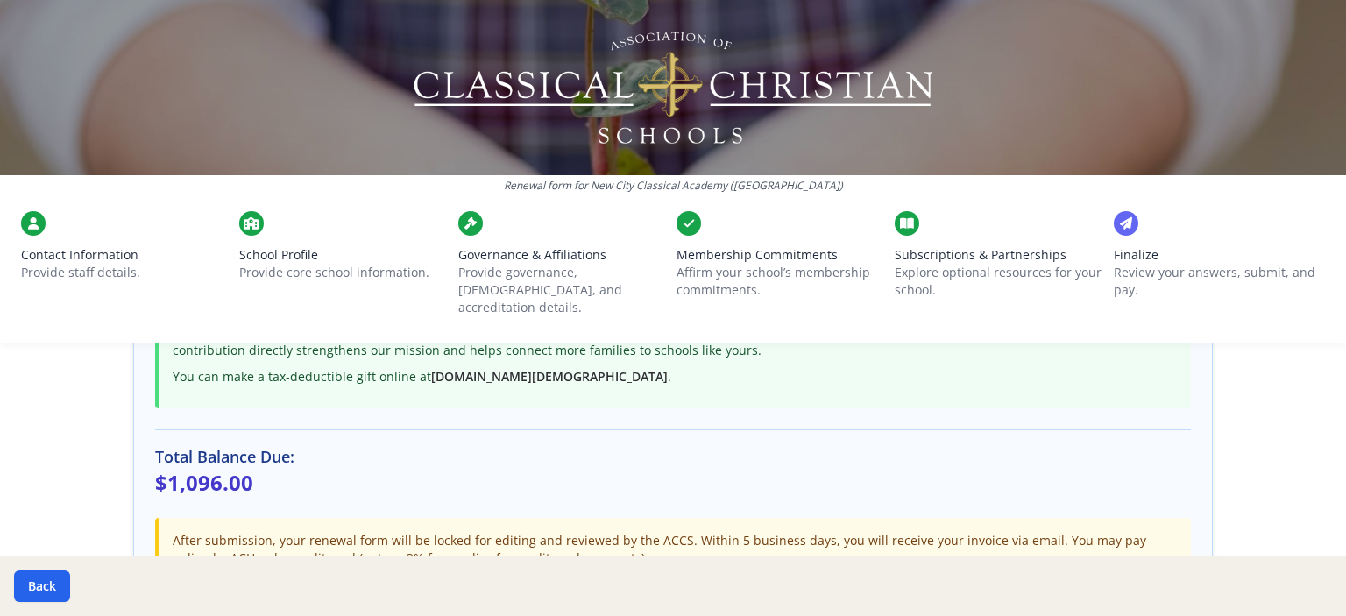
scroll to position [491, 0]
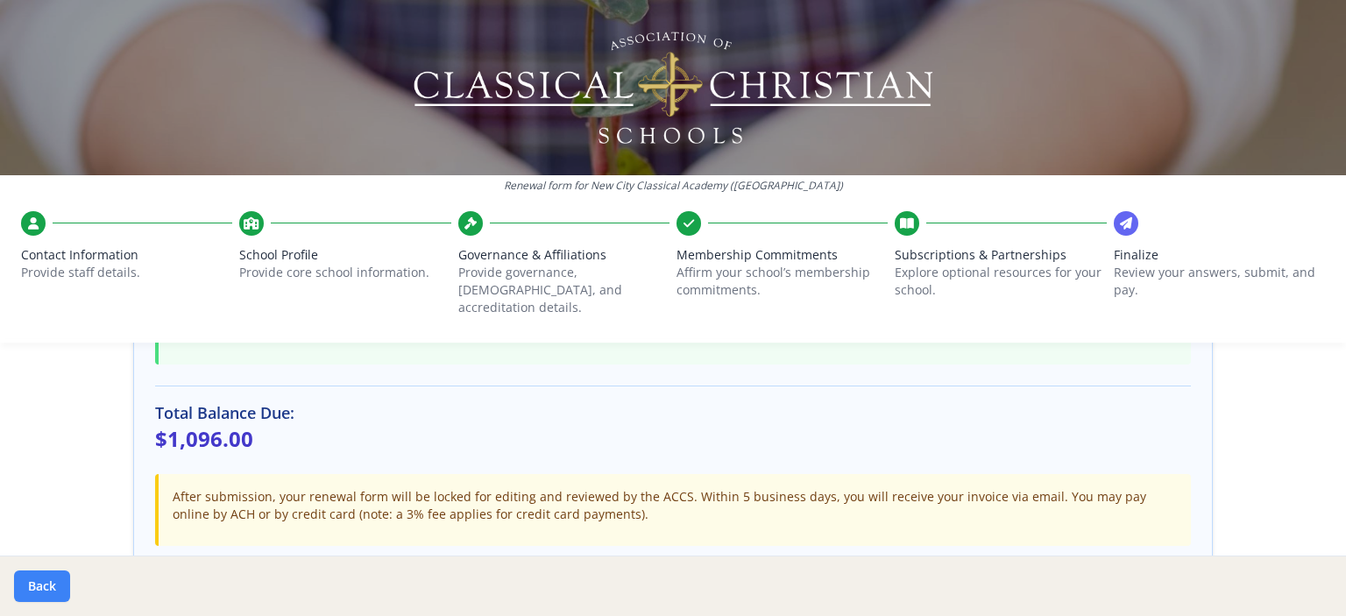
click at [29, 583] on button "Back" at bounding box center [42, 586] width 56 height 32
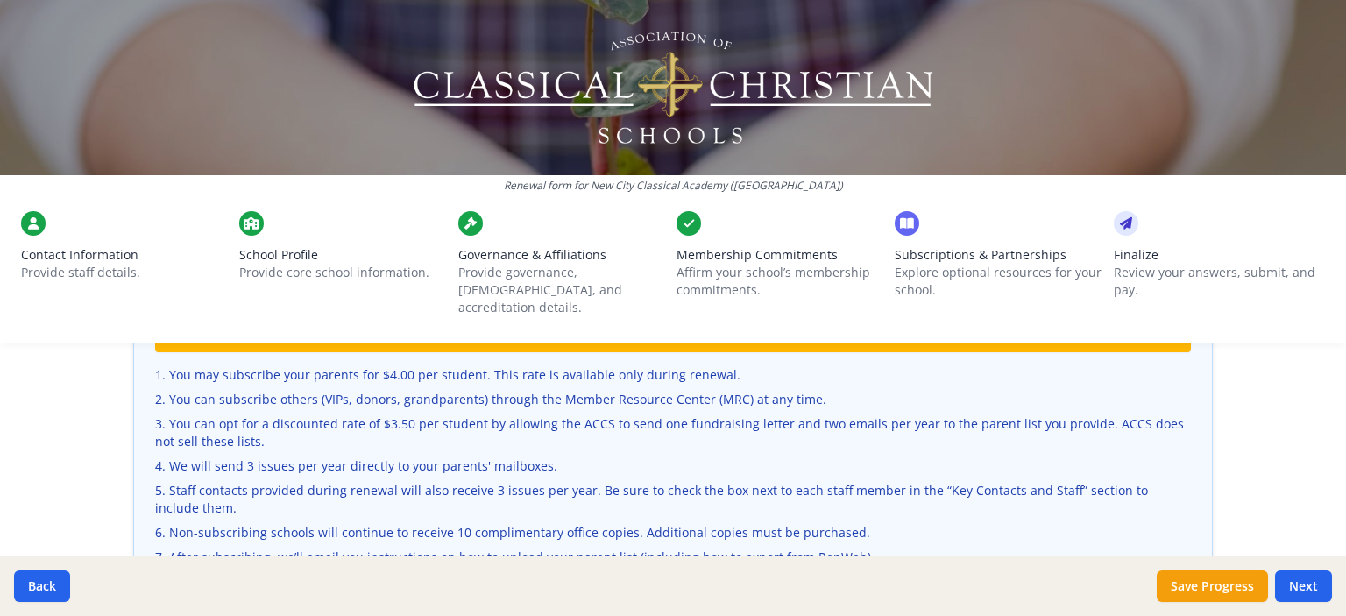
scroll to position [585, 0]
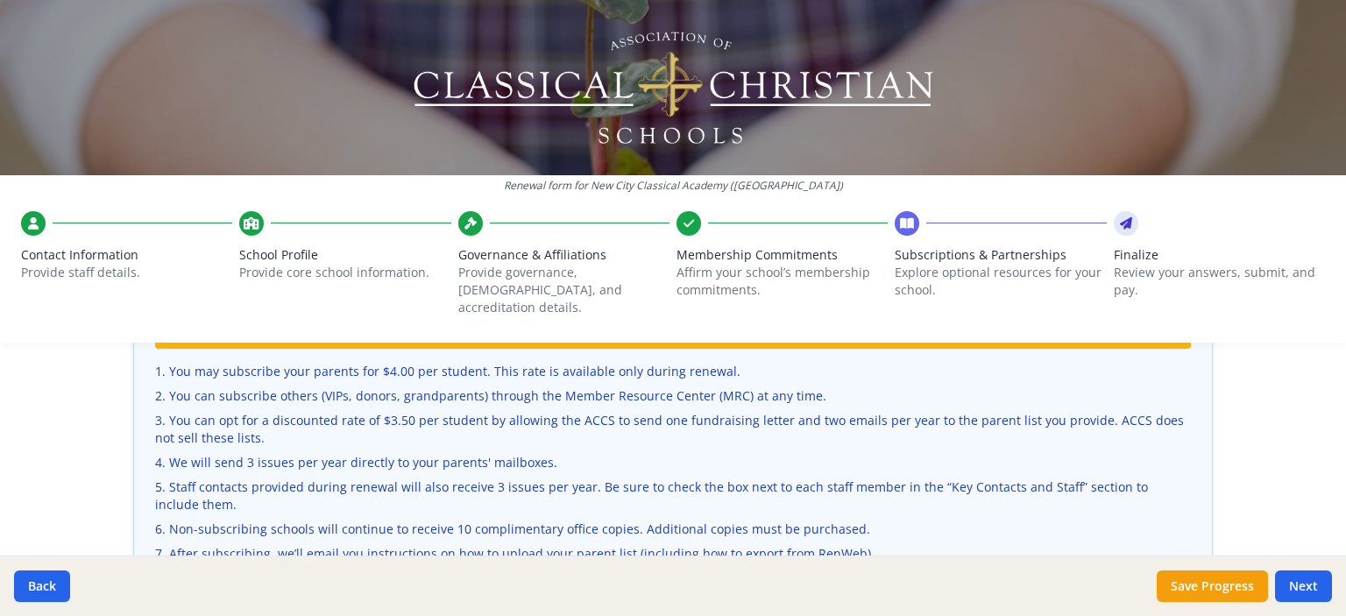
click at [26, 227] on div at bounding box center [33, 223] width 25 height 25
